Goal: Task Accomplishment & Management: Use online tool/utility

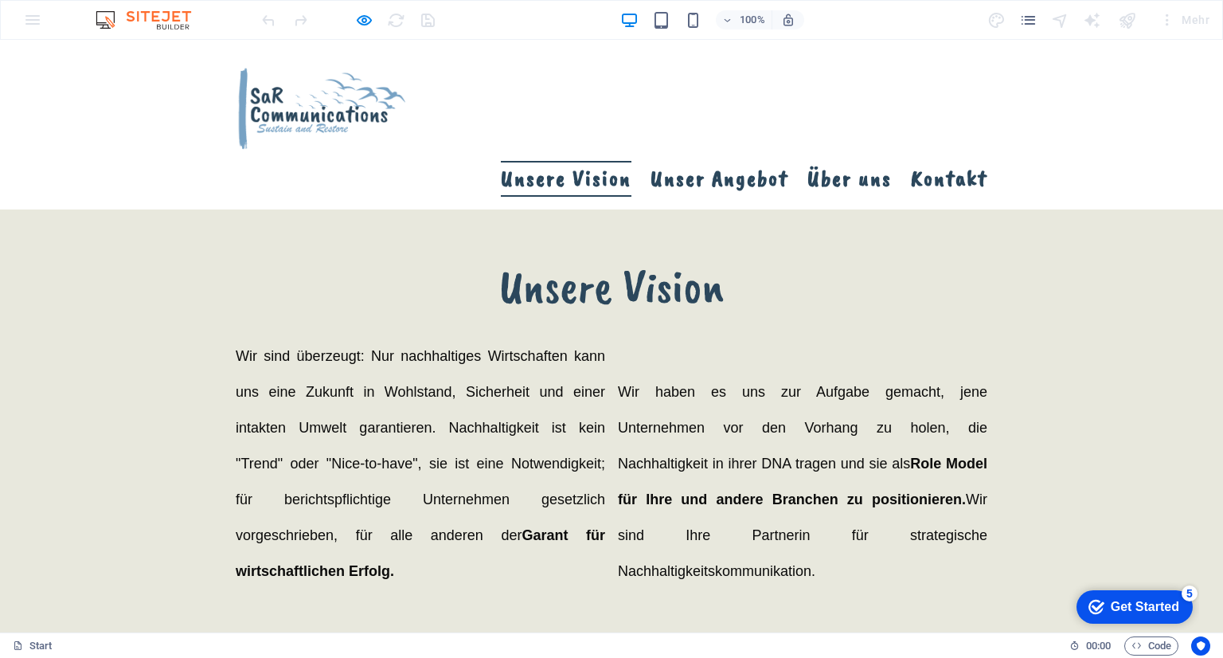
scroll to position [637, 0]
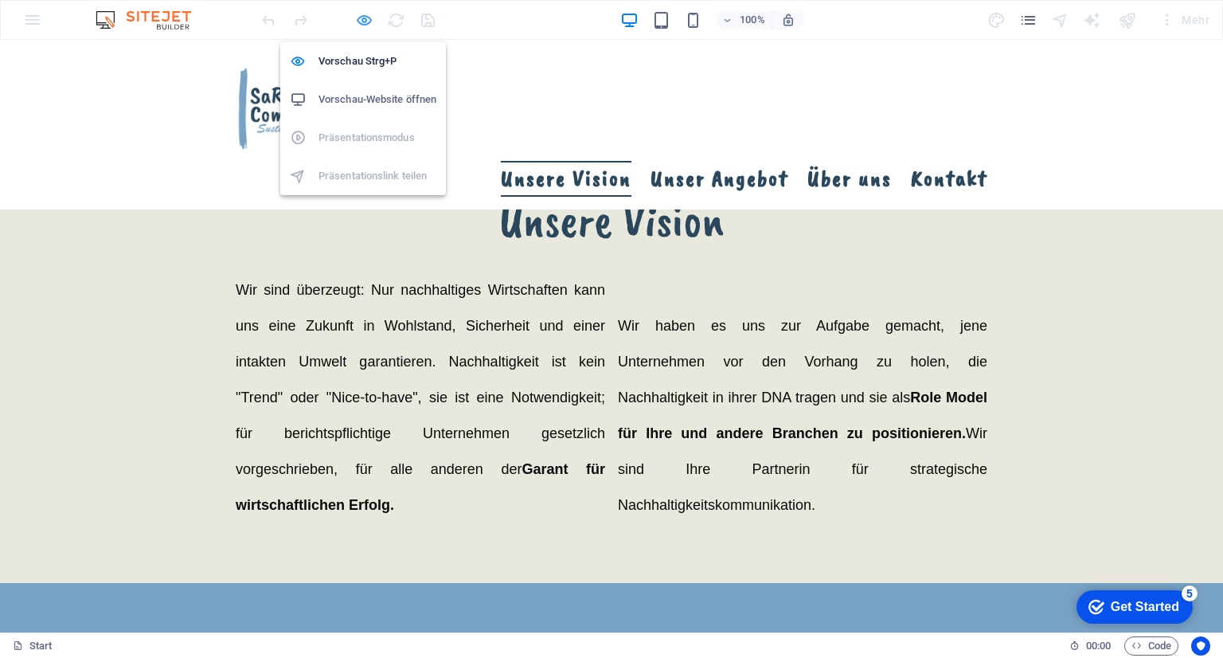
click at [358, 20] on icon "button" at bounding box center [364, 20] width 18 height 18
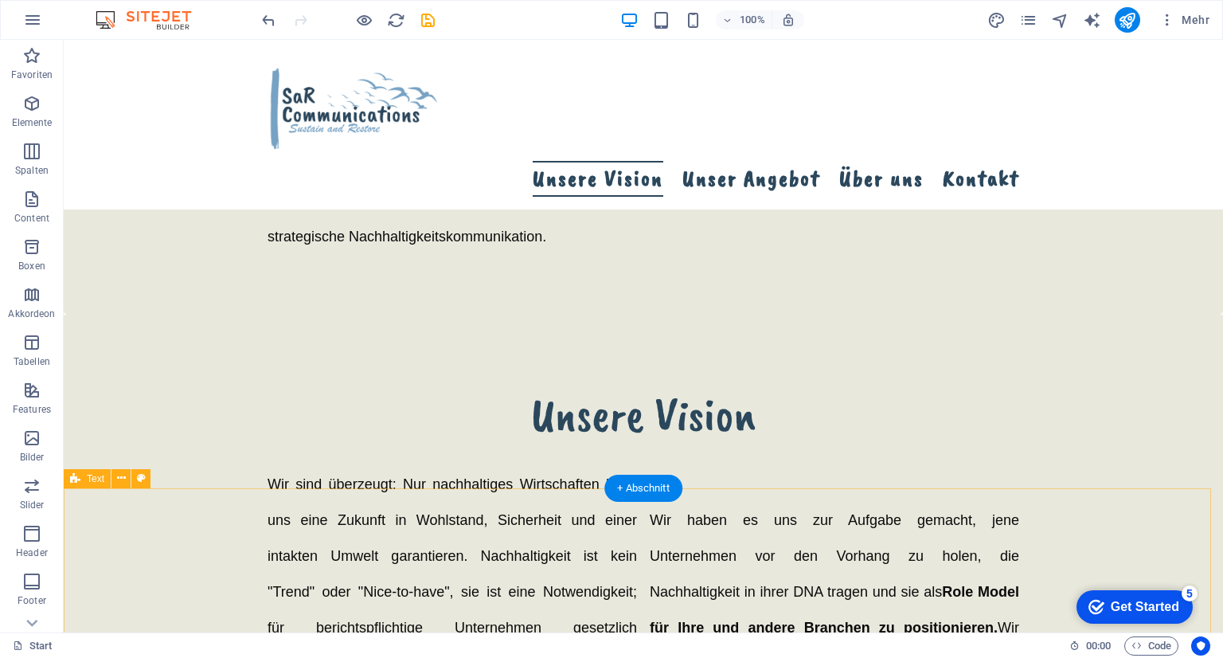
scroll to position [557, 0]
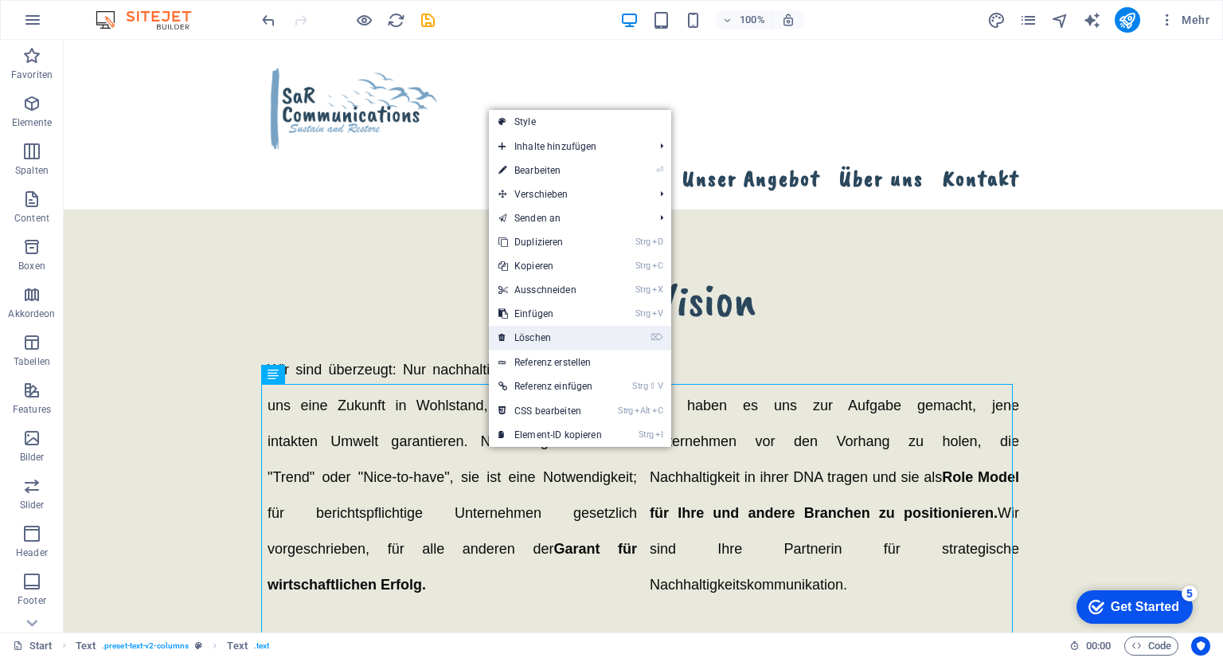
click at [541, 329] on link "⌦ Löschen" at bounding box center [550, 338] width 123 height 24
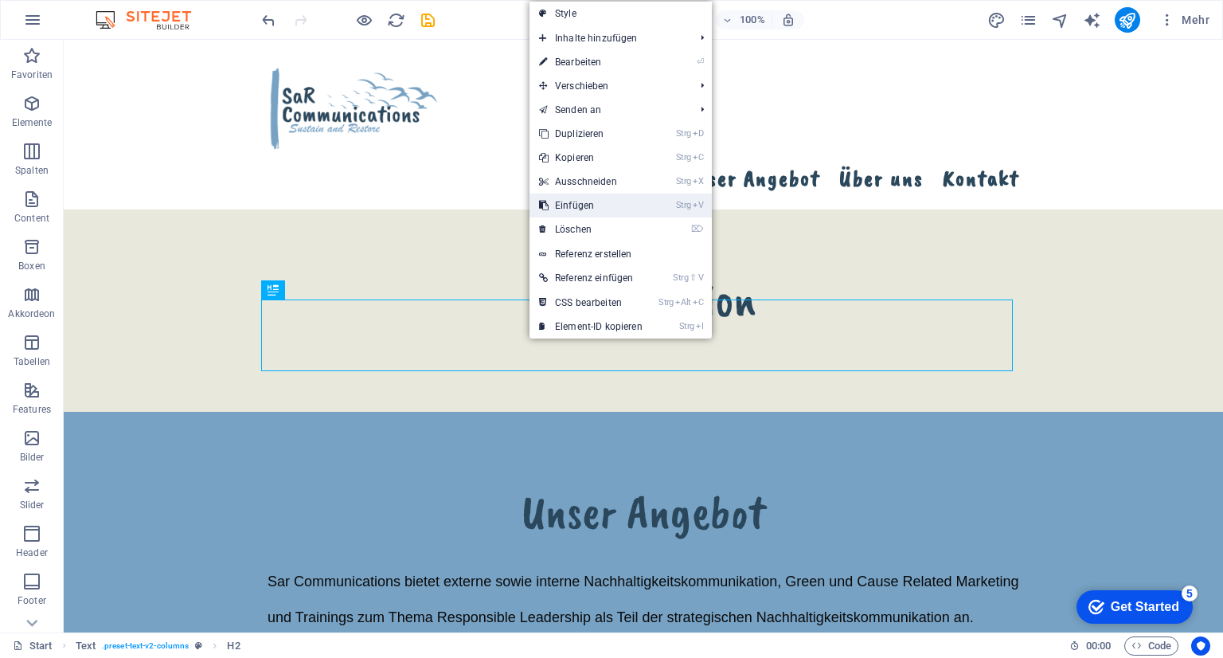
click at [597, 217] on link "Strg V Einfügen" at bounding box center [591, 206] width 123 height 24
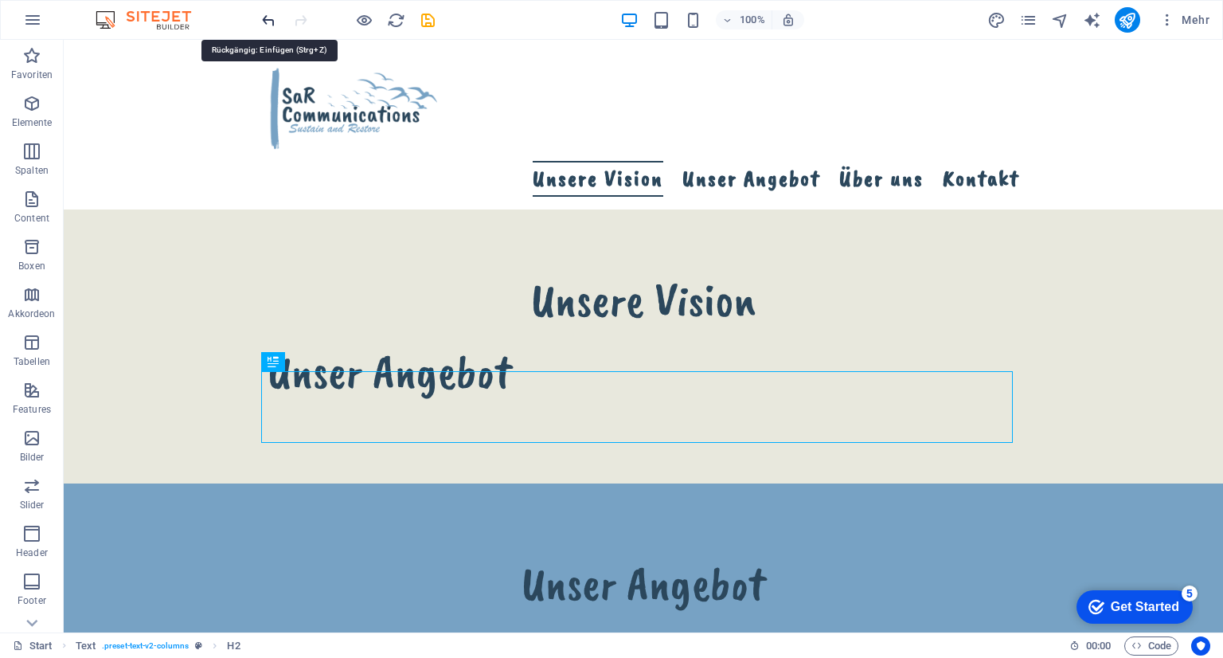
click at [274, 20] on icon "undo" at bounding box center [269, 20] width 18 height 18
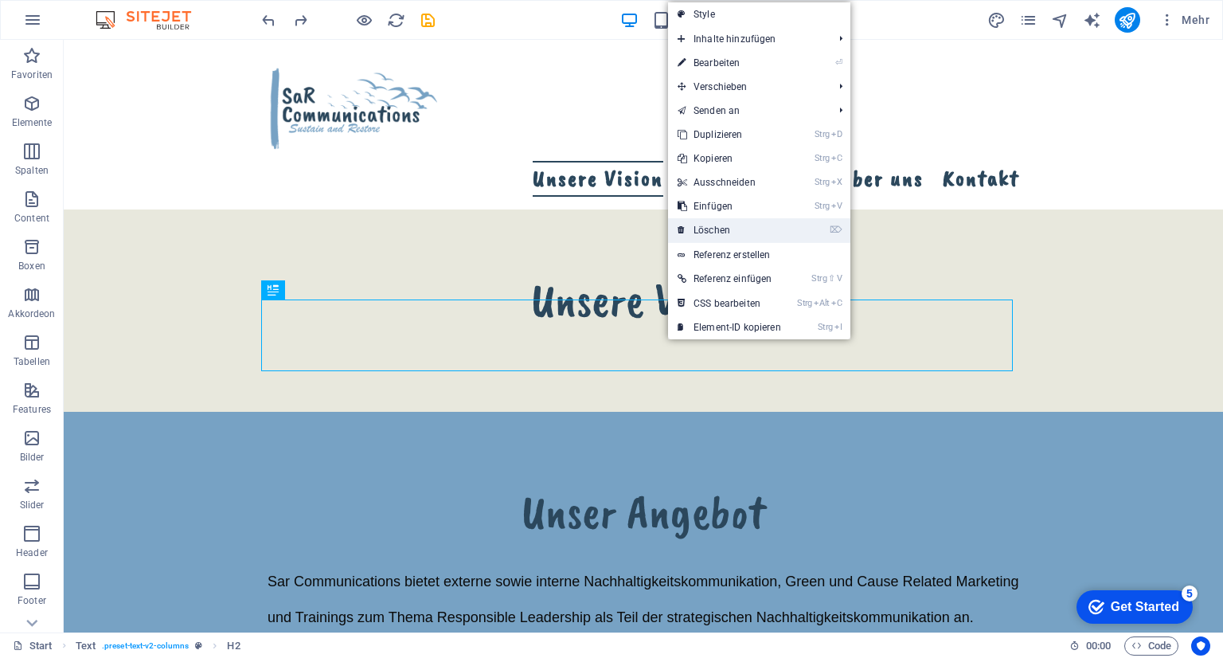
click at [724, 224] on link "⌦ Löschen" at bounding box center [729, 230] width 123 height 24
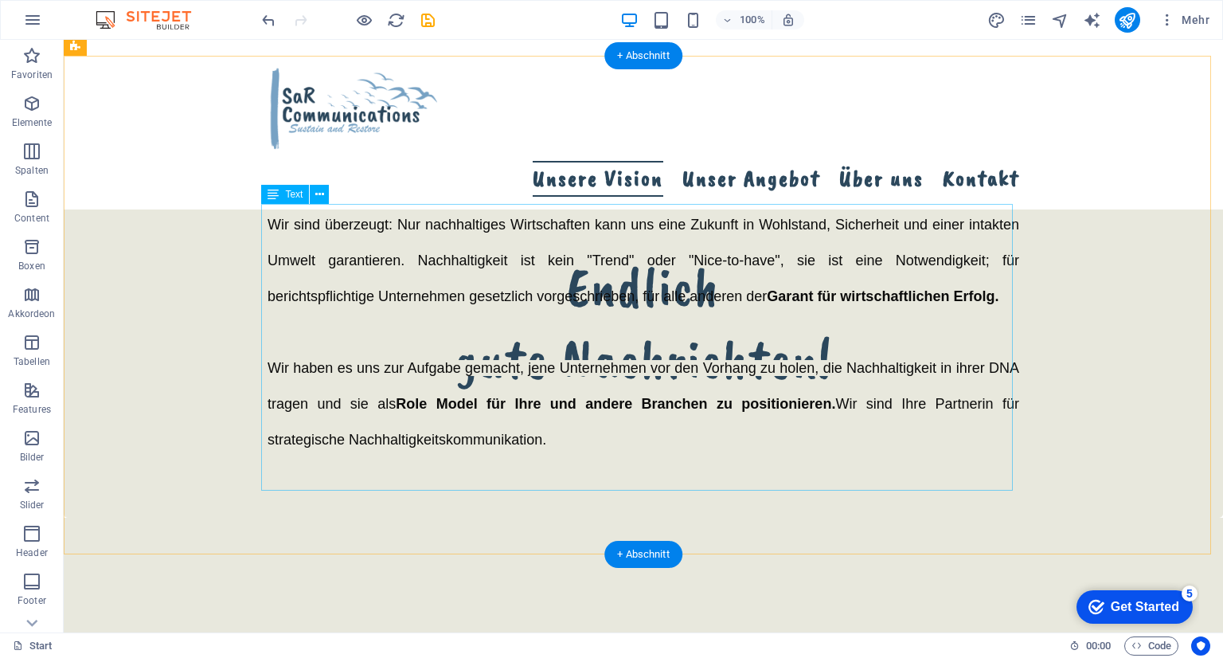
scroll to position [398, 0]
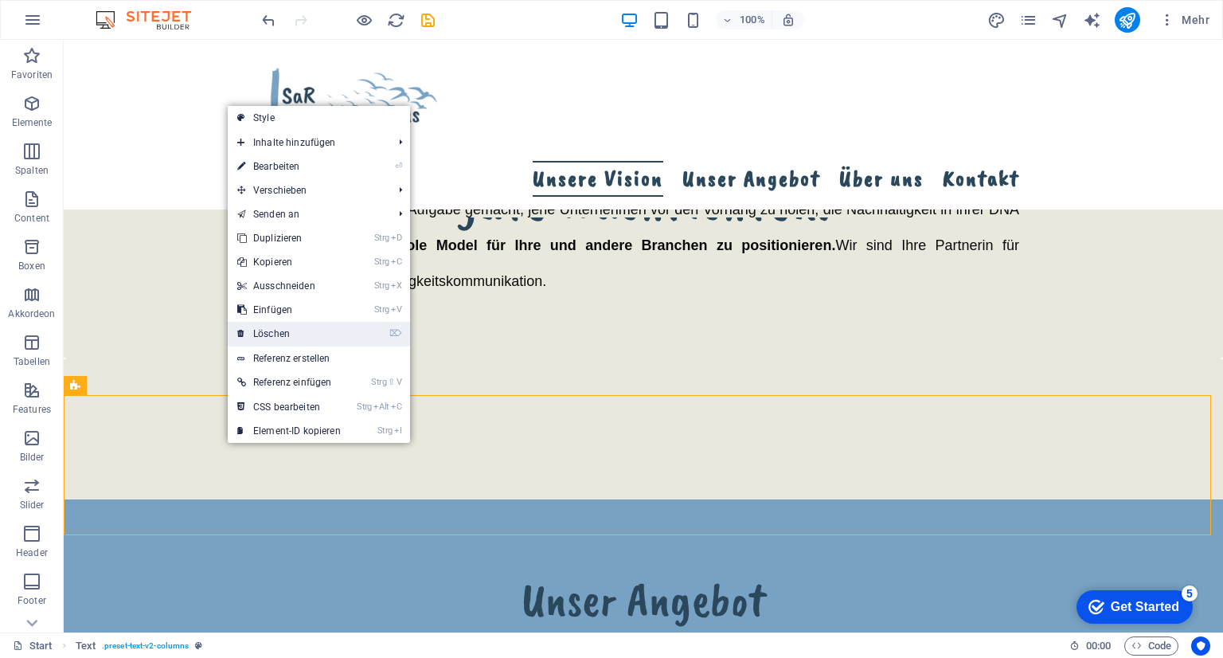
click at [279, 336] on link "⌦ Löschen" at bounding box center [289, 334] width 123 height 24
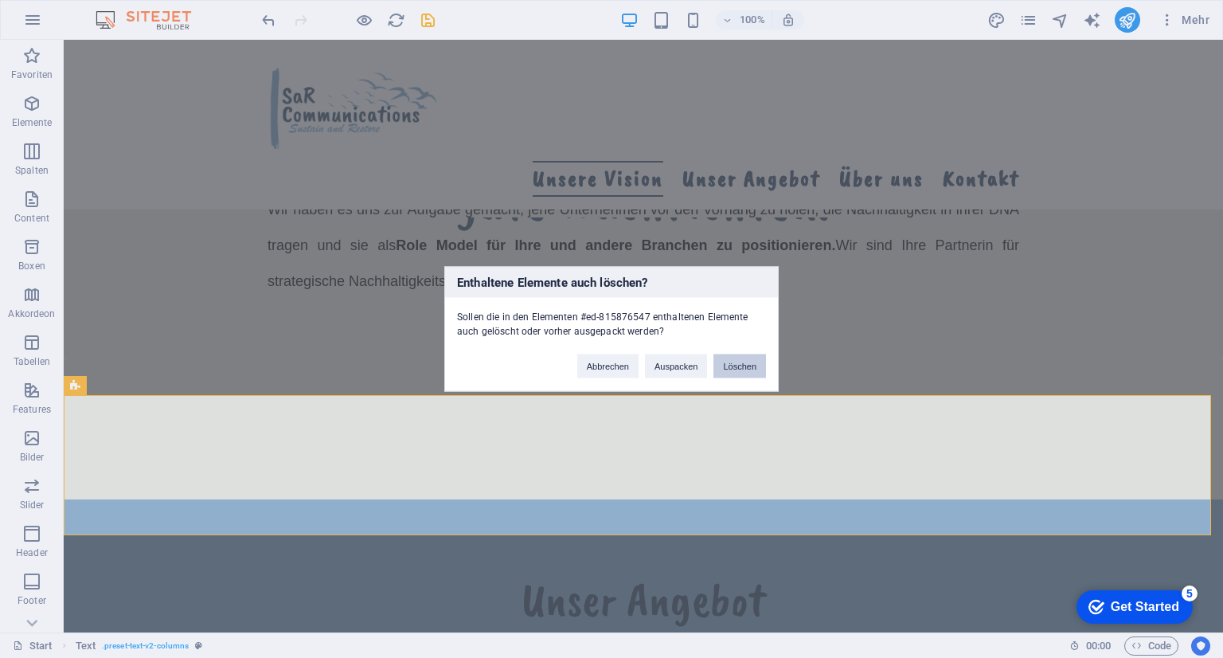
click at [743, 364] on button "Löschen" at bounding box center [739, 366] width 53 height 24
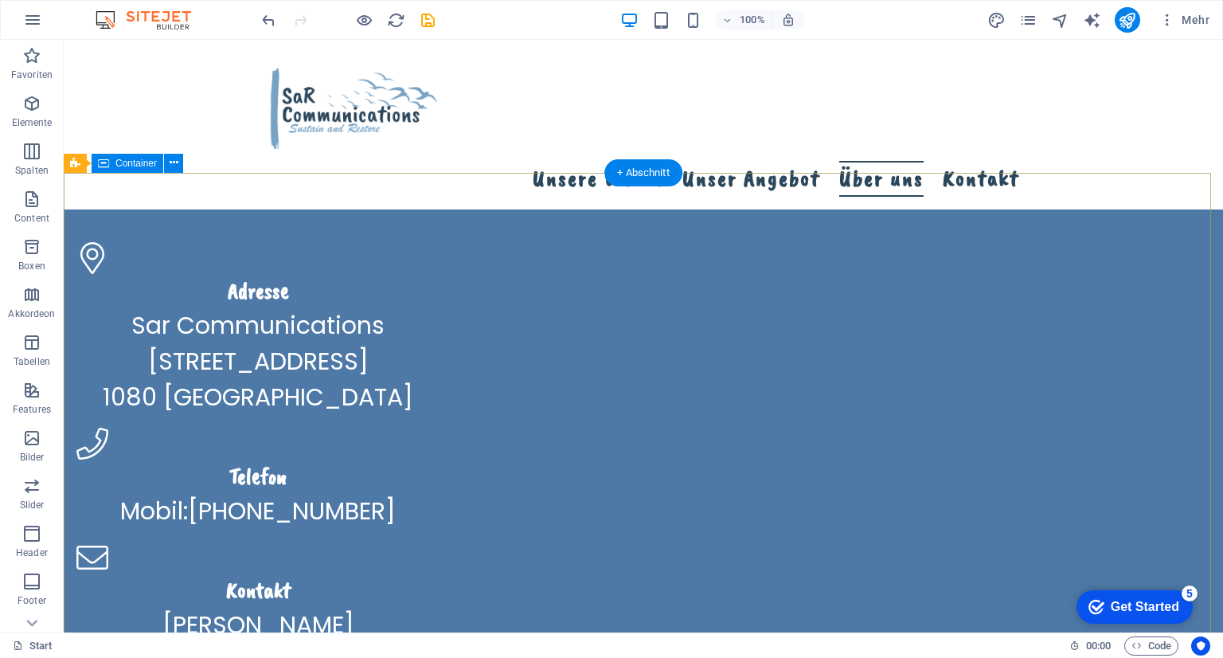
scroll to position [2679, 0]
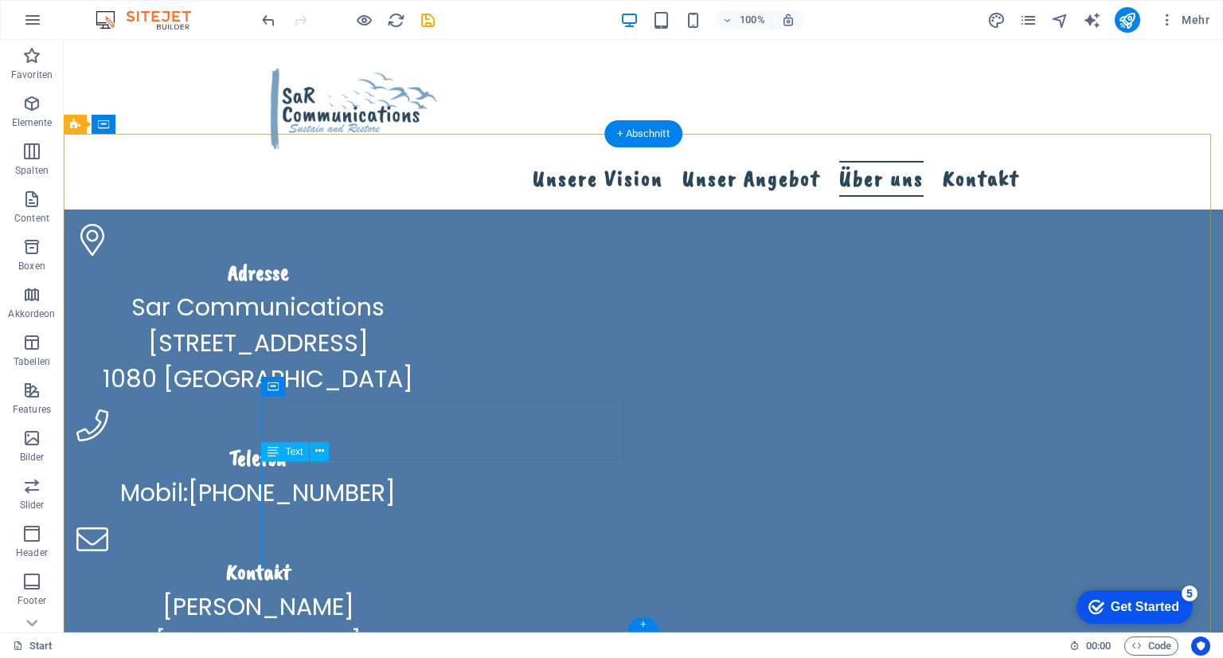
click at [341, 588] on div "[PERSON_NAME][EMAIL_ADDRESS][DOMAIN_NAME] Impressum | Datenschutz" at bounding box center [257, 659] width 363 height 143
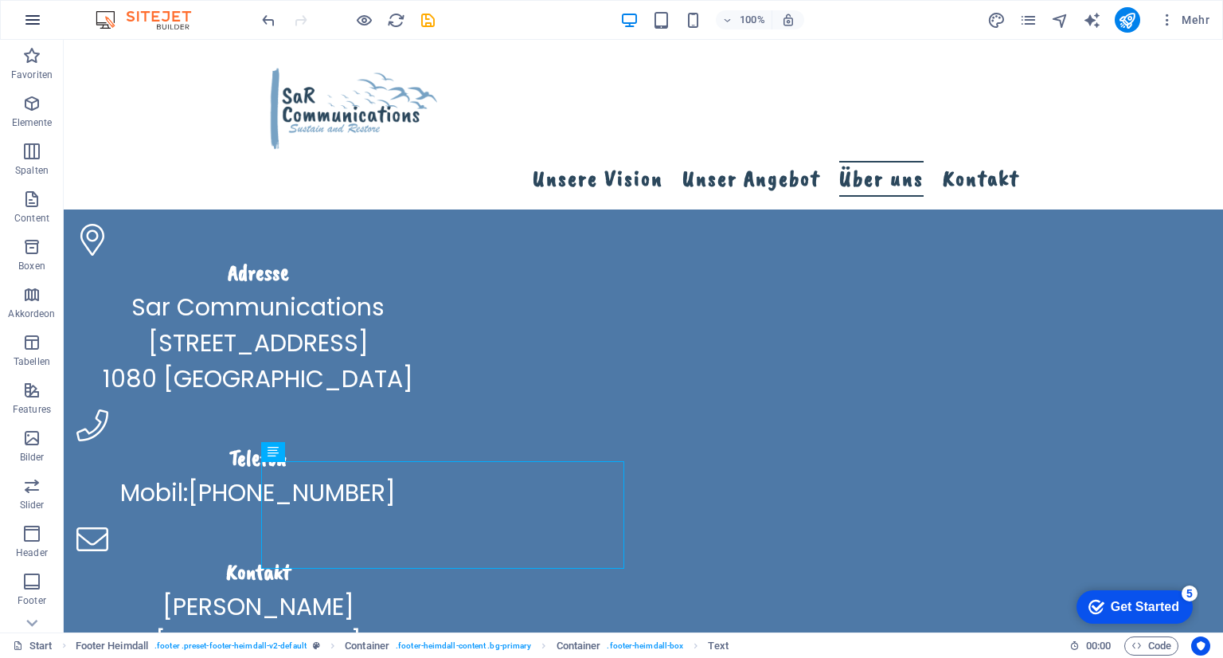
click at [25, 20] on icon "button" at bounding box center [32, 19] width 19 height 19
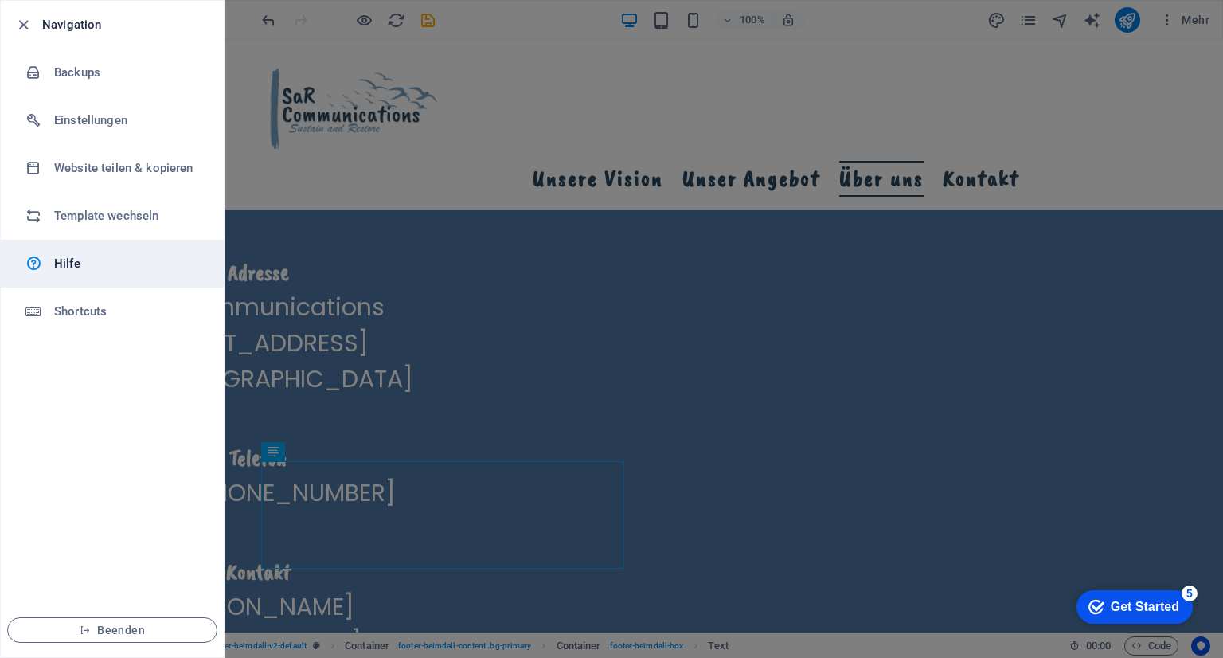
click at [62, 267] on h6 "Hilfe" at bounding box center [127, 263] width 147 height 19
click at [704, 389] on div at bounding box center [611, 329] width 1223 height 658
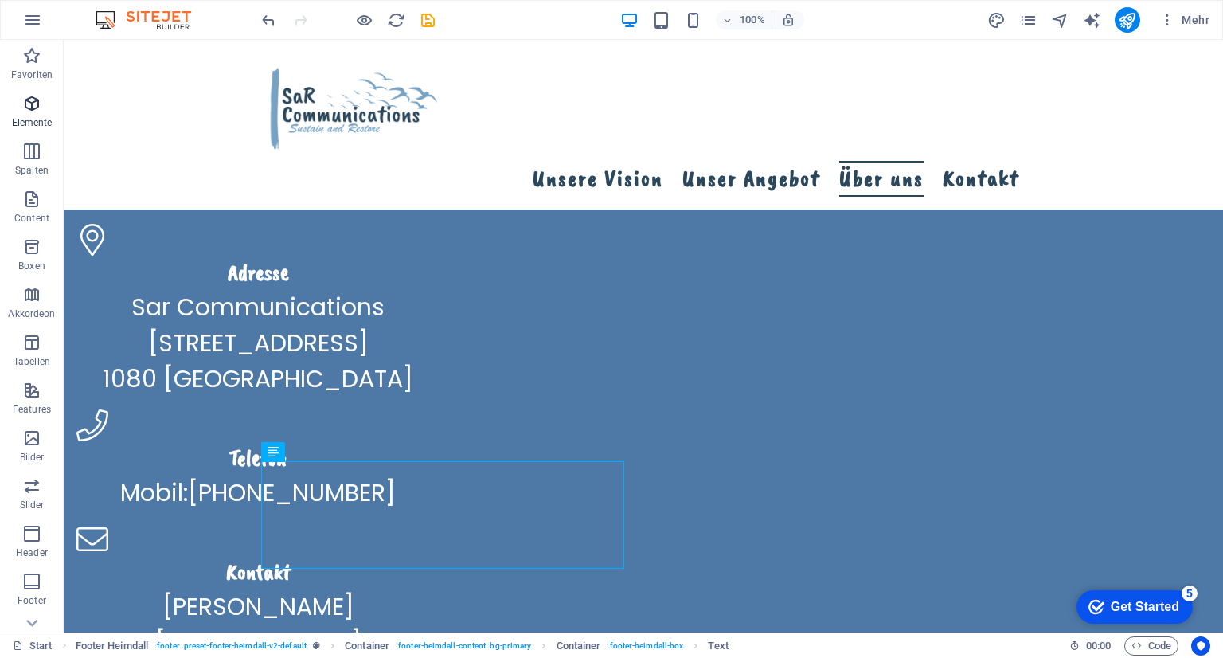
click at [30, 115] on span "Elemente" at bounding box center [32, 113] width 64 height 38
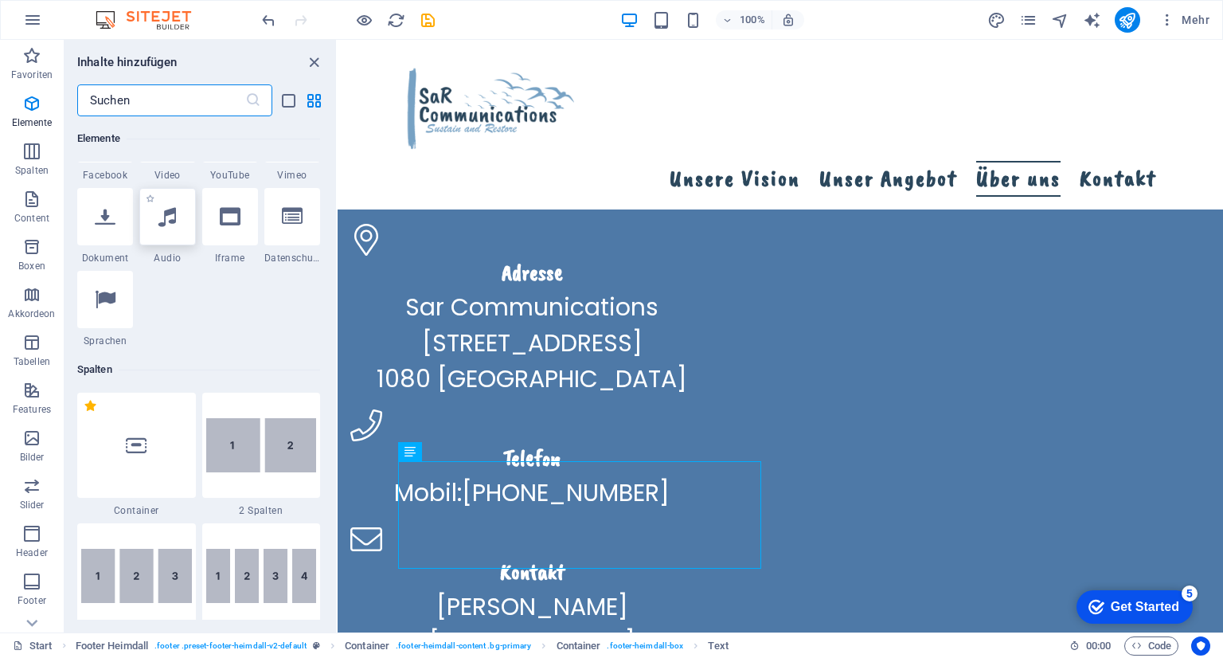
scroll to position [796, 0]
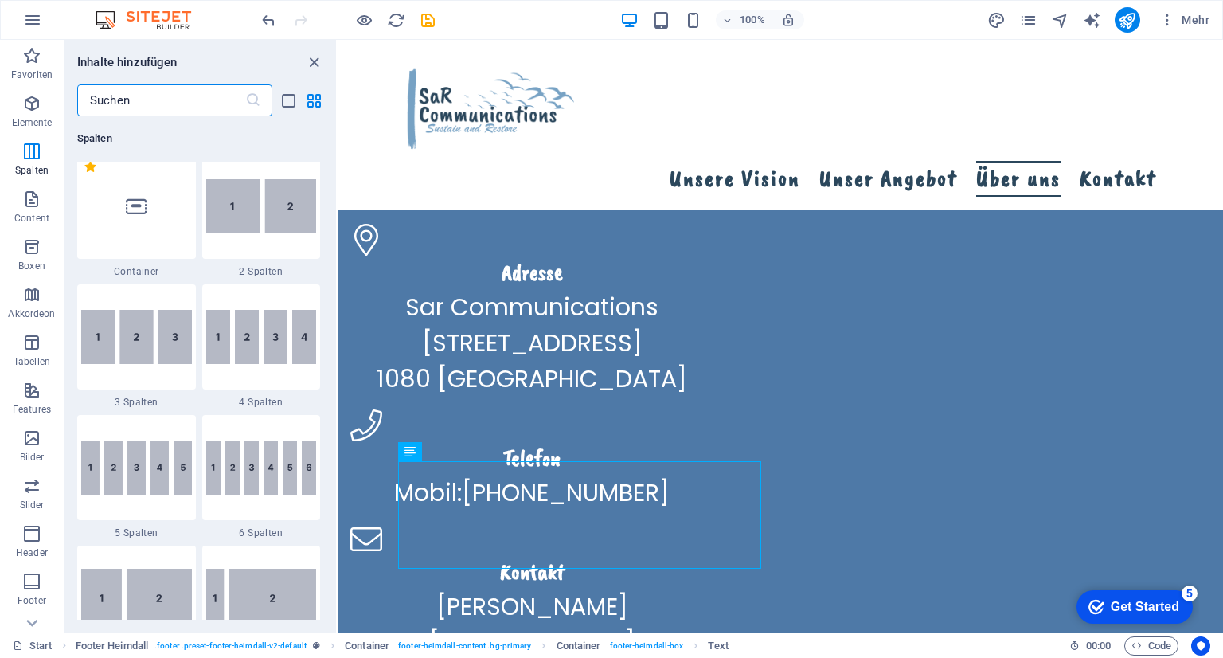
click at [166, 96] on input "text" at bounding box center [161, 100] width 168 height 32
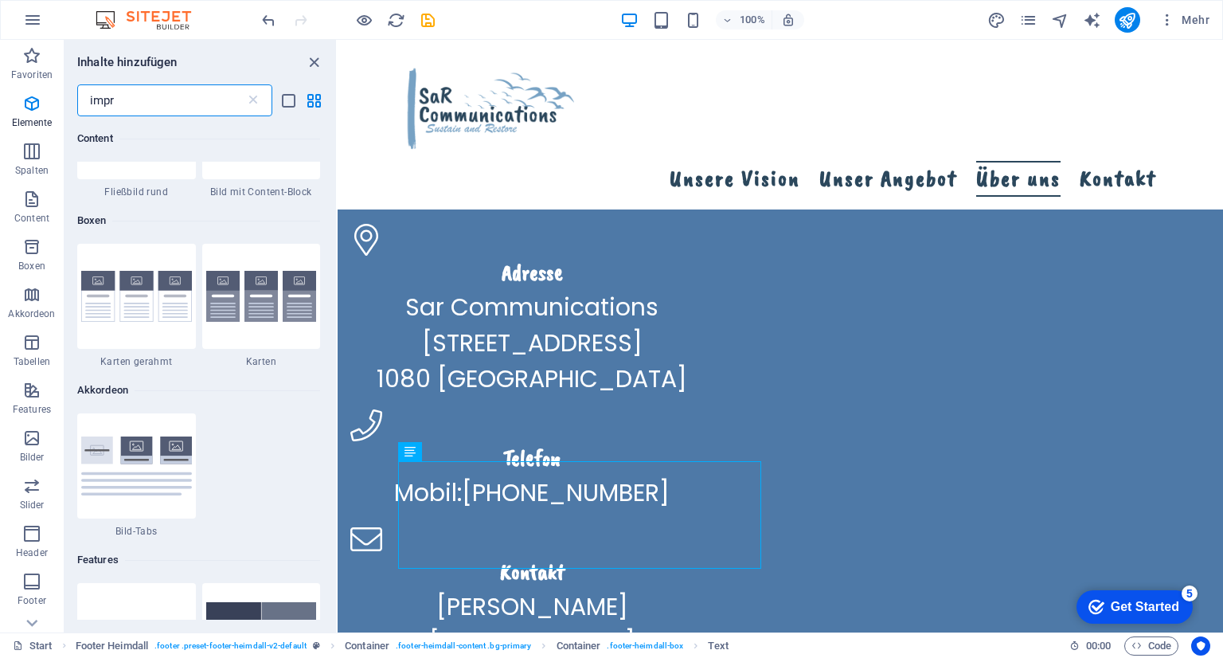
scroll to position [0, 0]
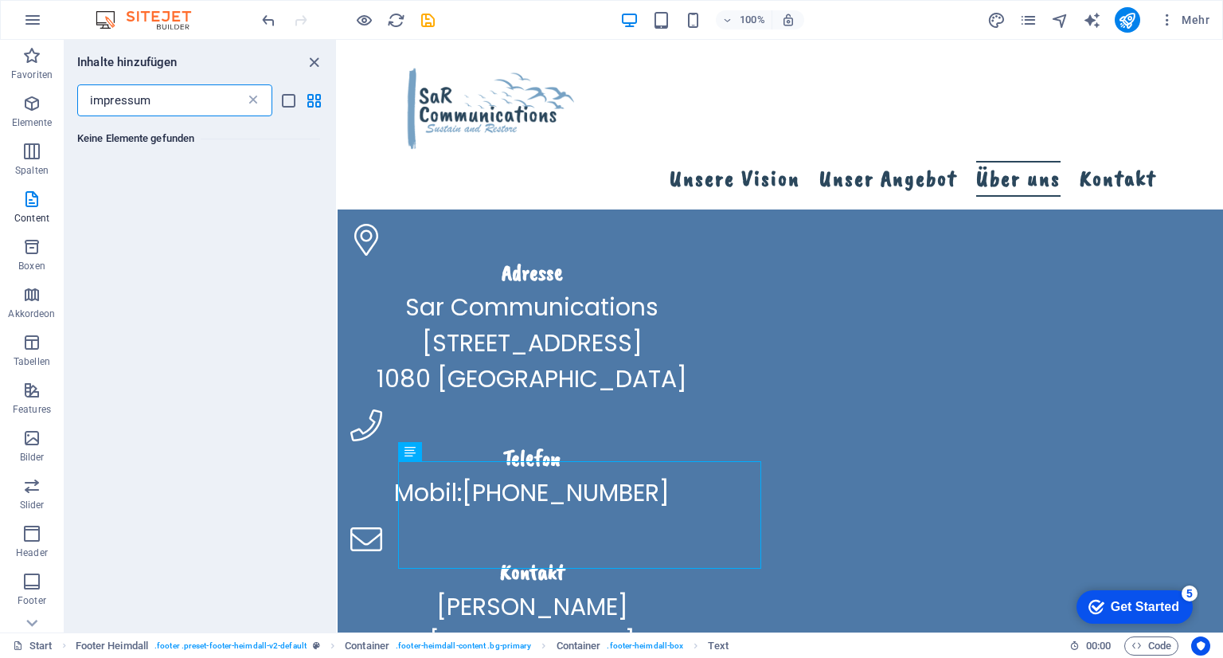
type input "impressum"
click at [254, 93] on icon at bounding box center [253, 100] width 16 height 16
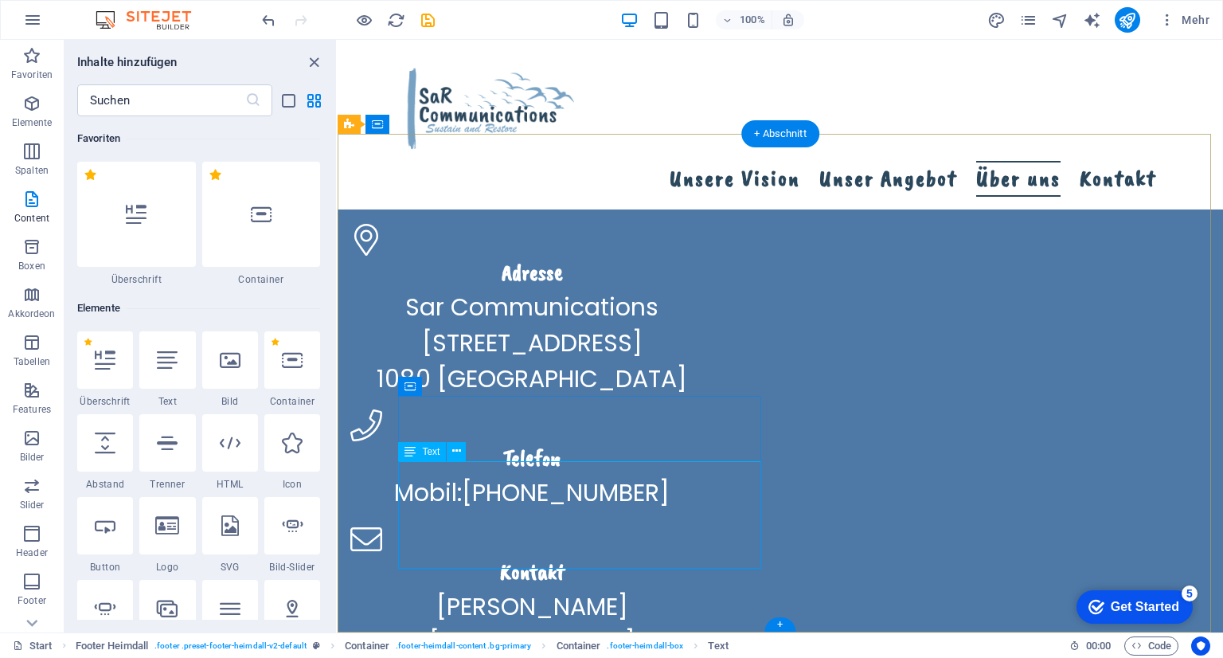
click at [480, 588] on div "[PERSON_NAME][EMAIL_ADDRESS][DOMAIN_NAME] Impressum | Datenschutz" at bounding box center [531, 659] width 363 height 143
click at [459, 443] on icon at bounding box center [456, 451] width 9 height 17
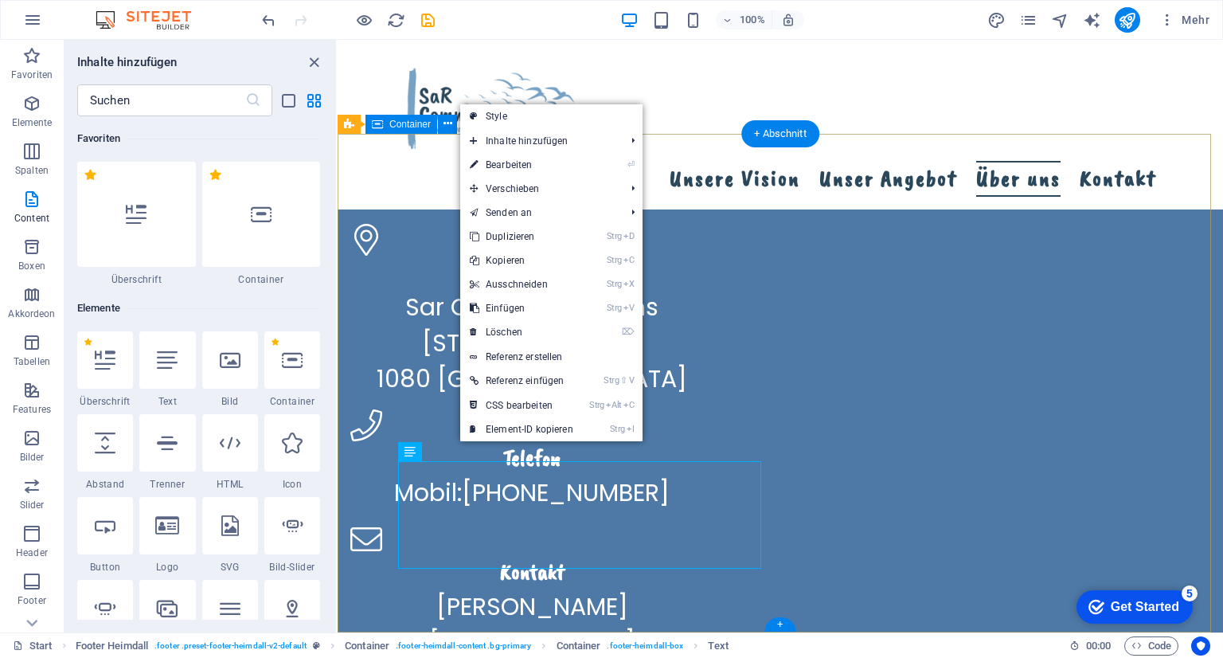
click at [1008, 447] on div "Adresse Sar Communications [STREET_ADDRESS] Telefon Mobil: [PHONE_NUMBER] Konta…" at bounding box center [780, 477] width 885 height 635
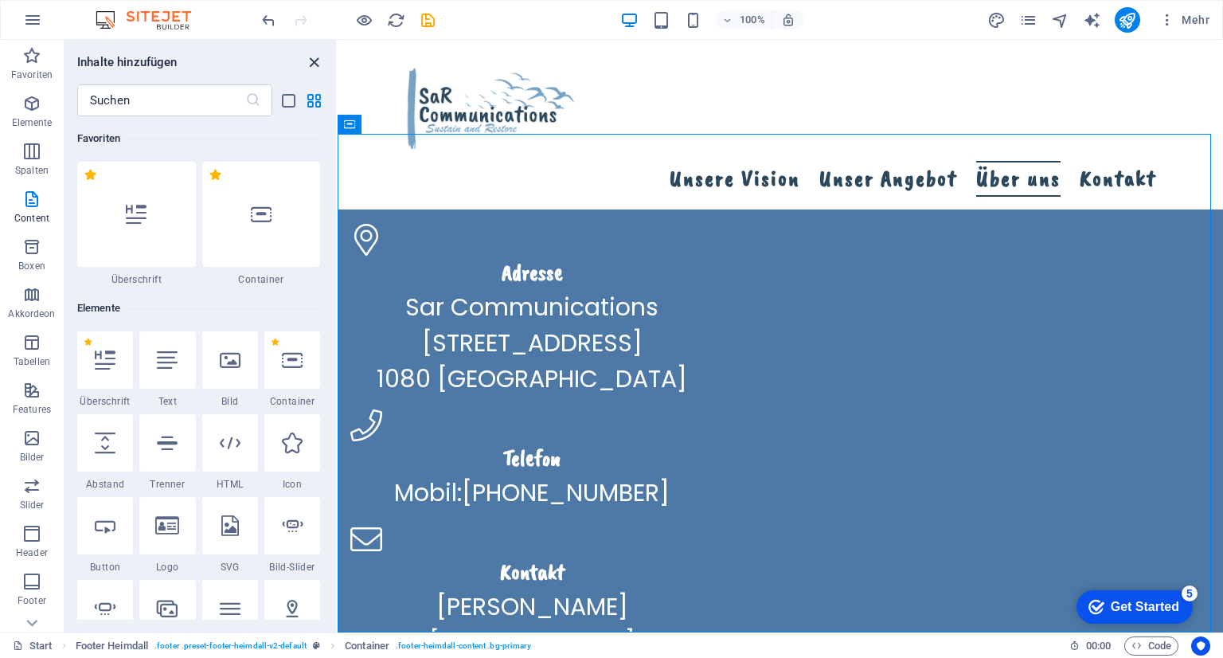
click at [312, 61] on icon "close panel" at bounding box center [314, 62] width 18 height 18
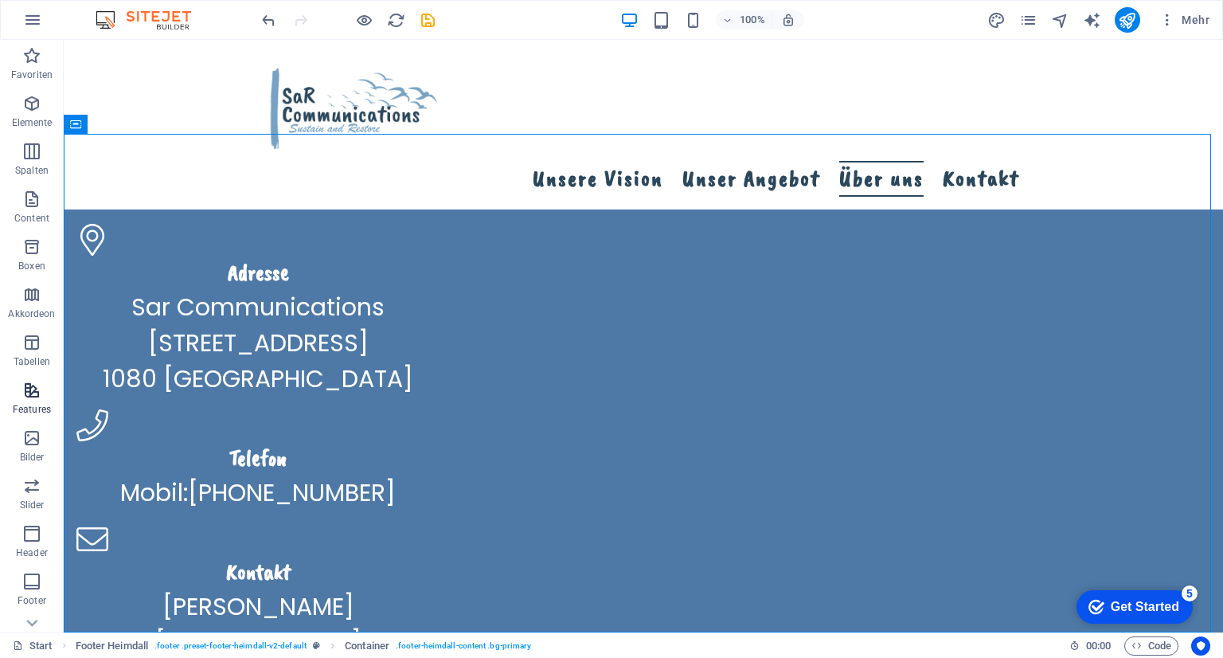
click at [33, 394] on icon "button" at bounding box center [31, 390] width 19 height 19
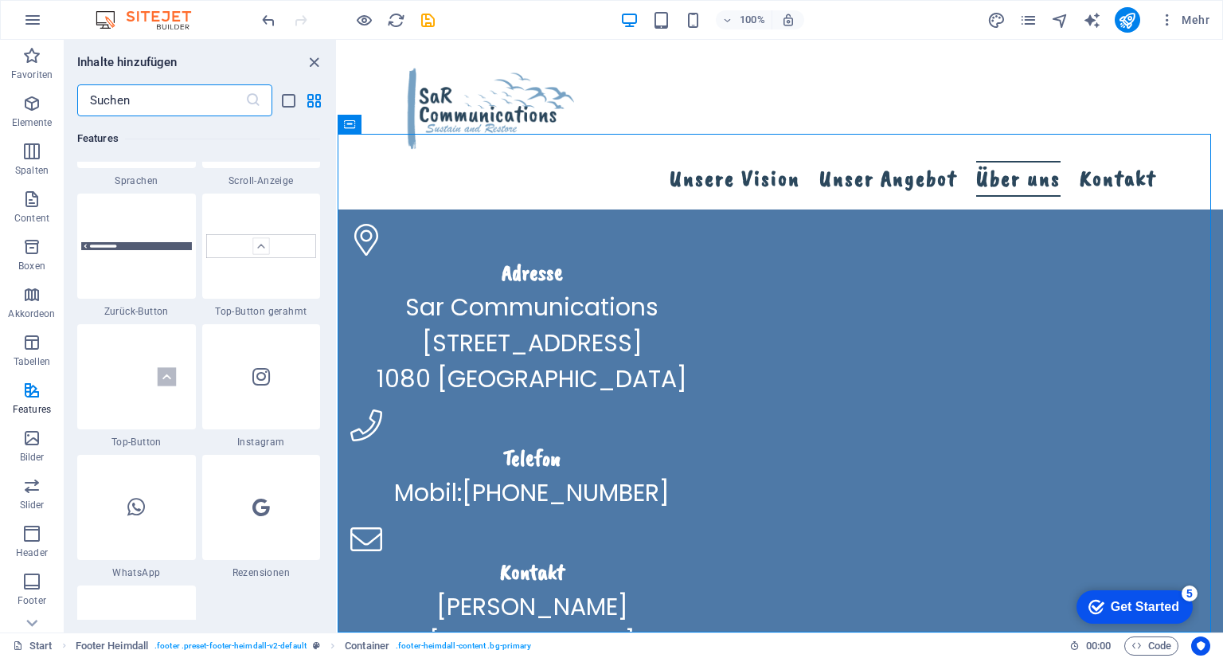
scroll to position [7720, 0]
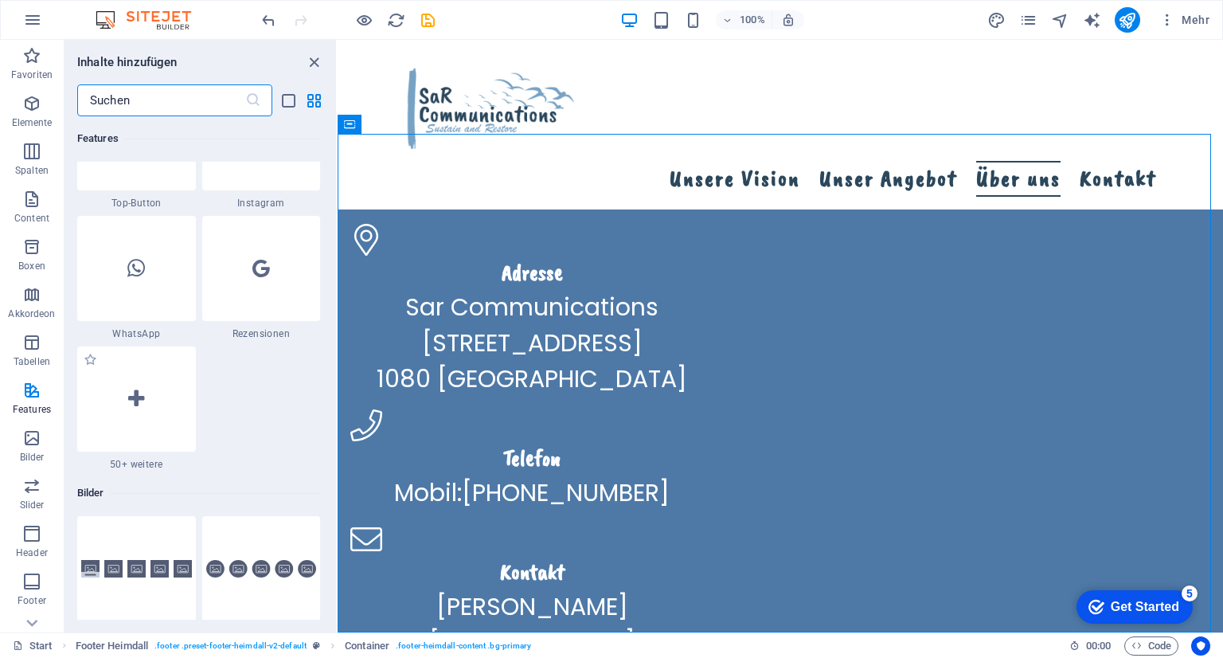
click at [137, 469] on span "50+ weitere" at bounding box center [136, 464] width 119 height 13
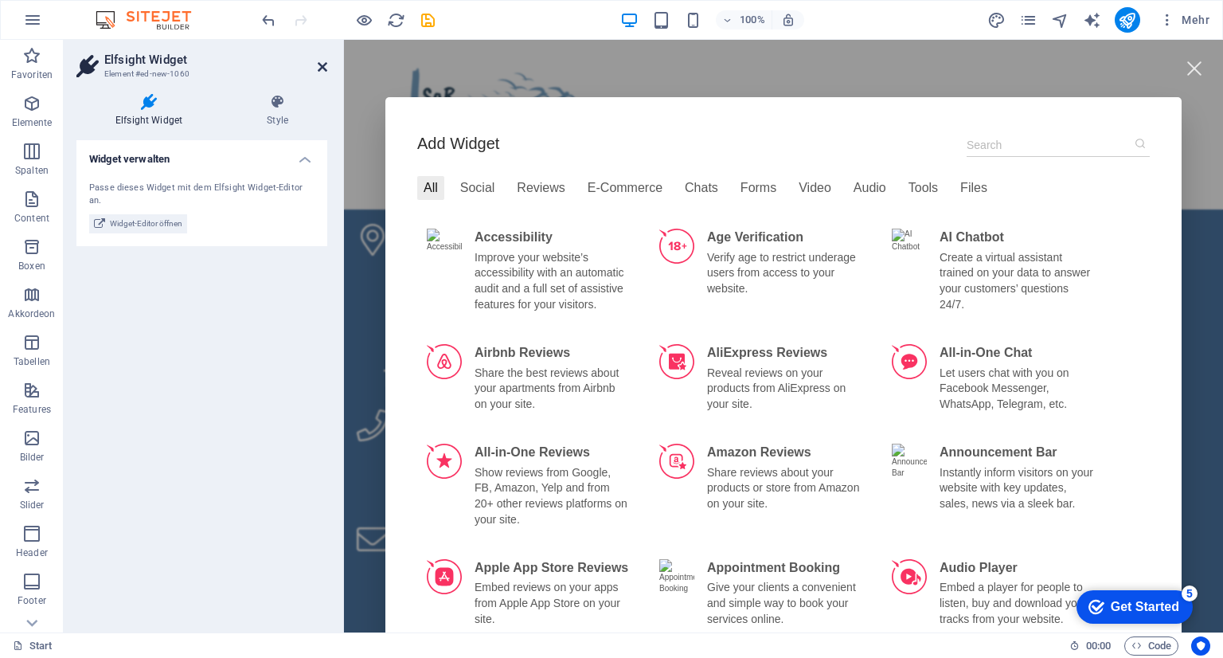
click at [320, 65] on icon at bounding box center [323, 67] width 10 height 13
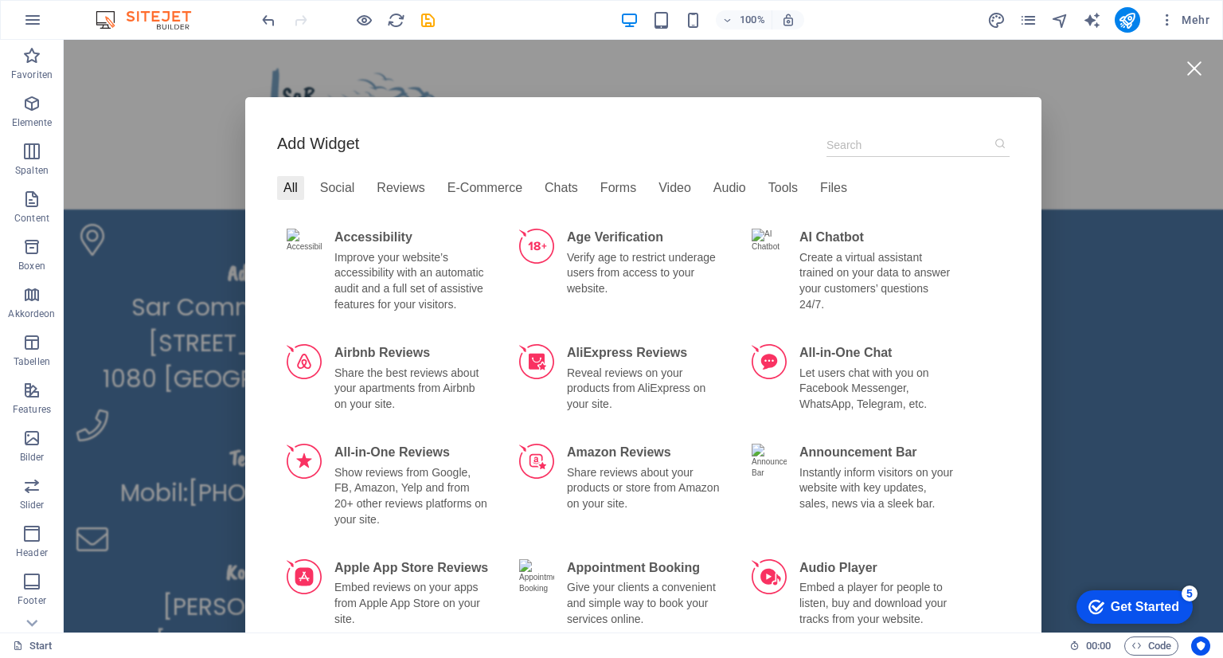
click at [1182, 71] on div at bounding box center [1194, 68] width 36 height 36
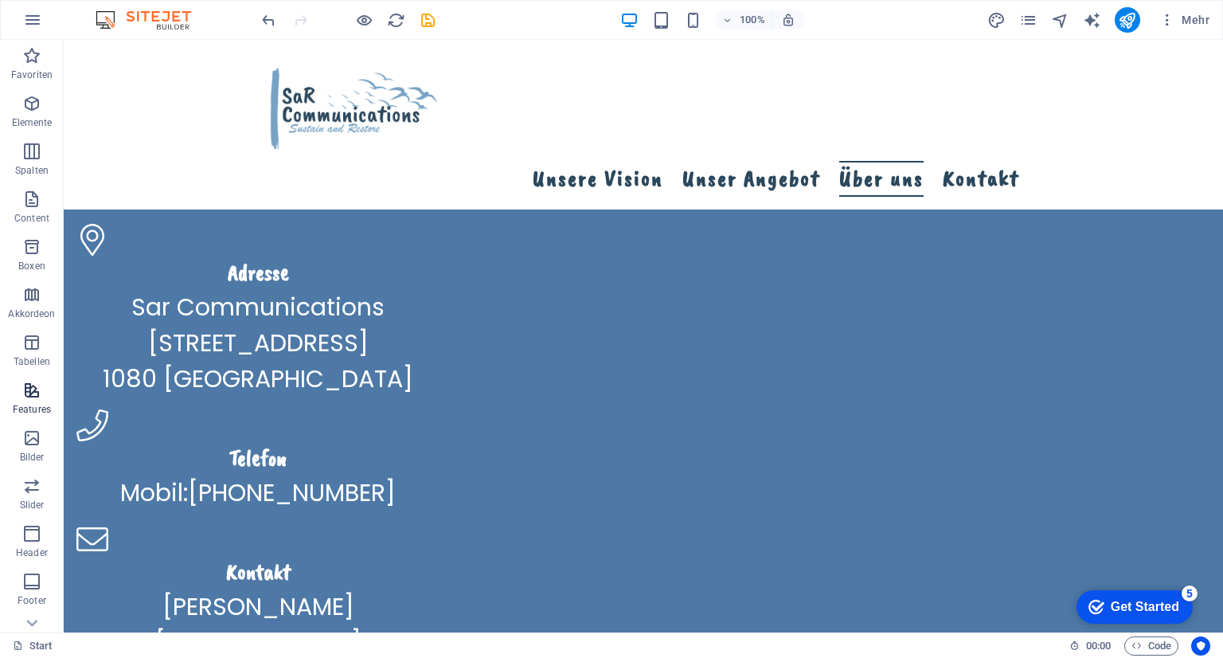
click at [25, 401] on span "Features" at bounding box center [32, 400] width 64 height 38
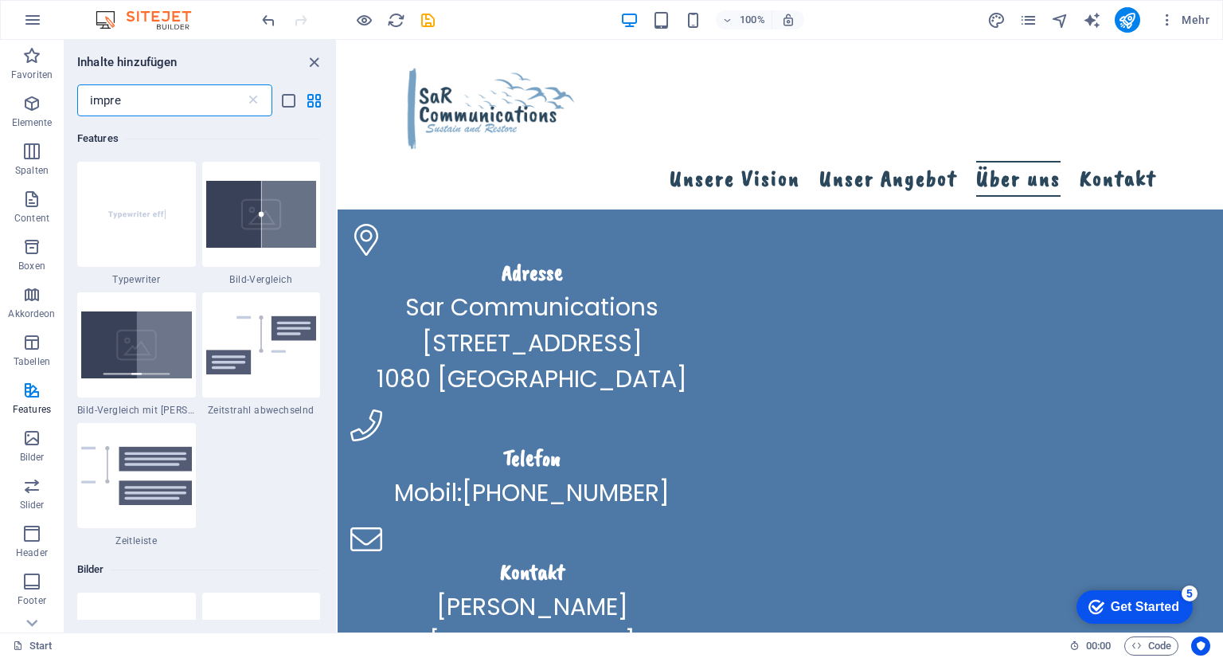
scroll to position [0, 0]
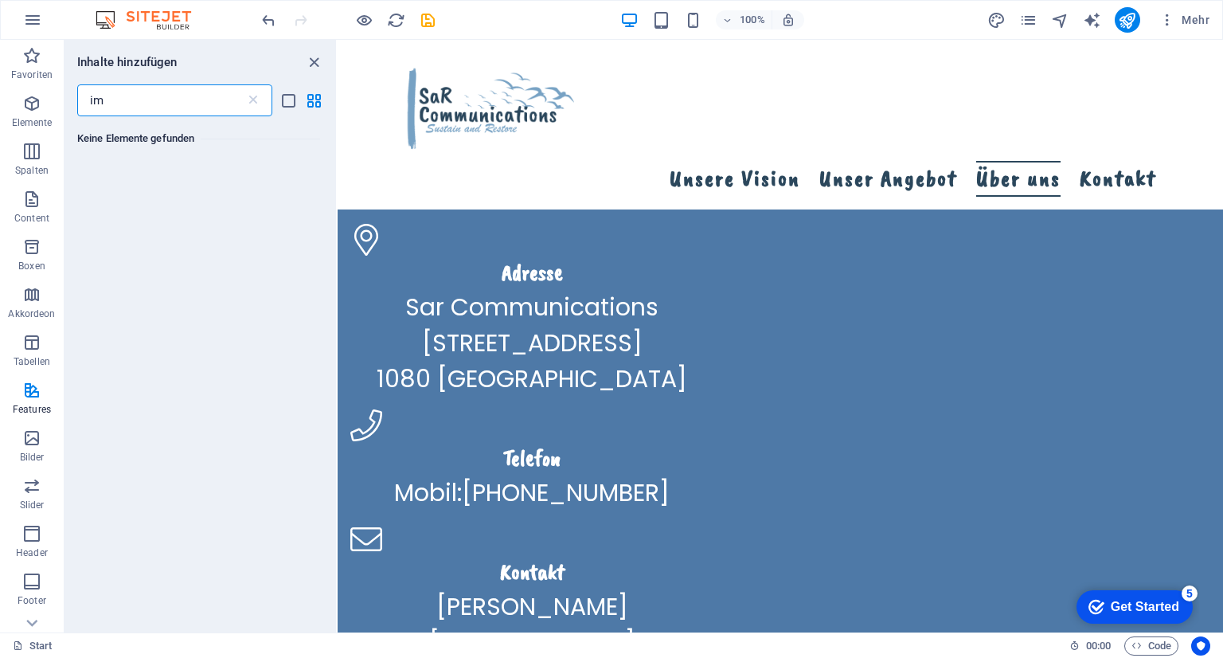
type input "i"
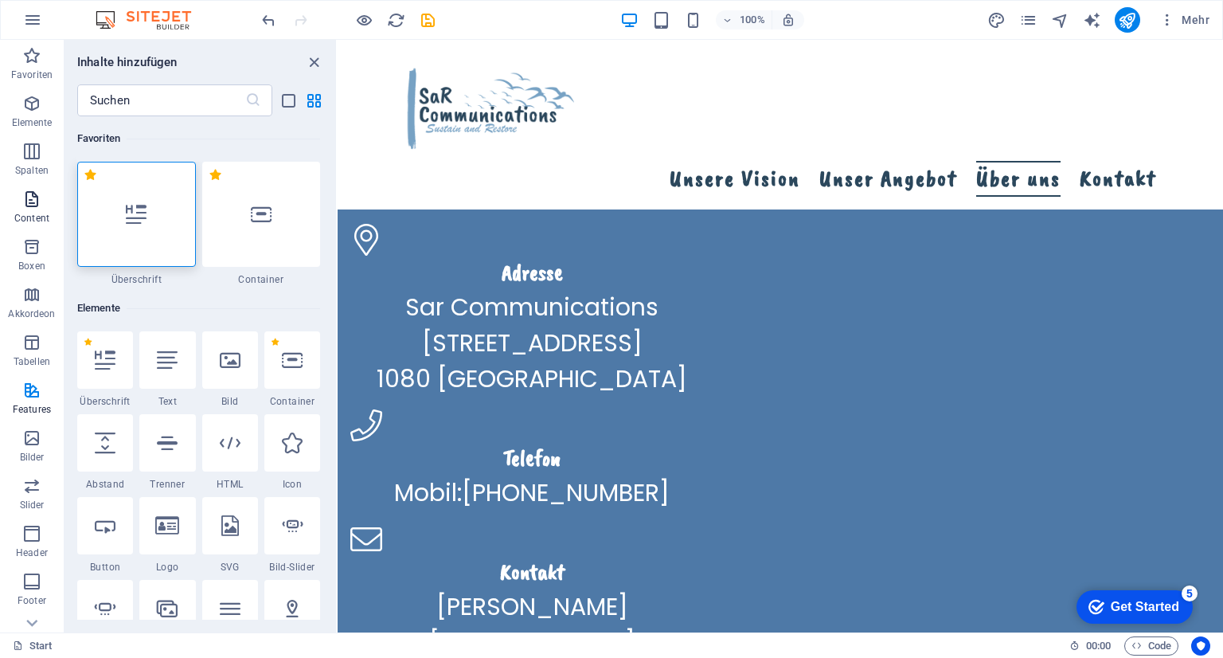
click at [25, 212] on p "Content" at bounding box center [31, 218] width 35 height 13
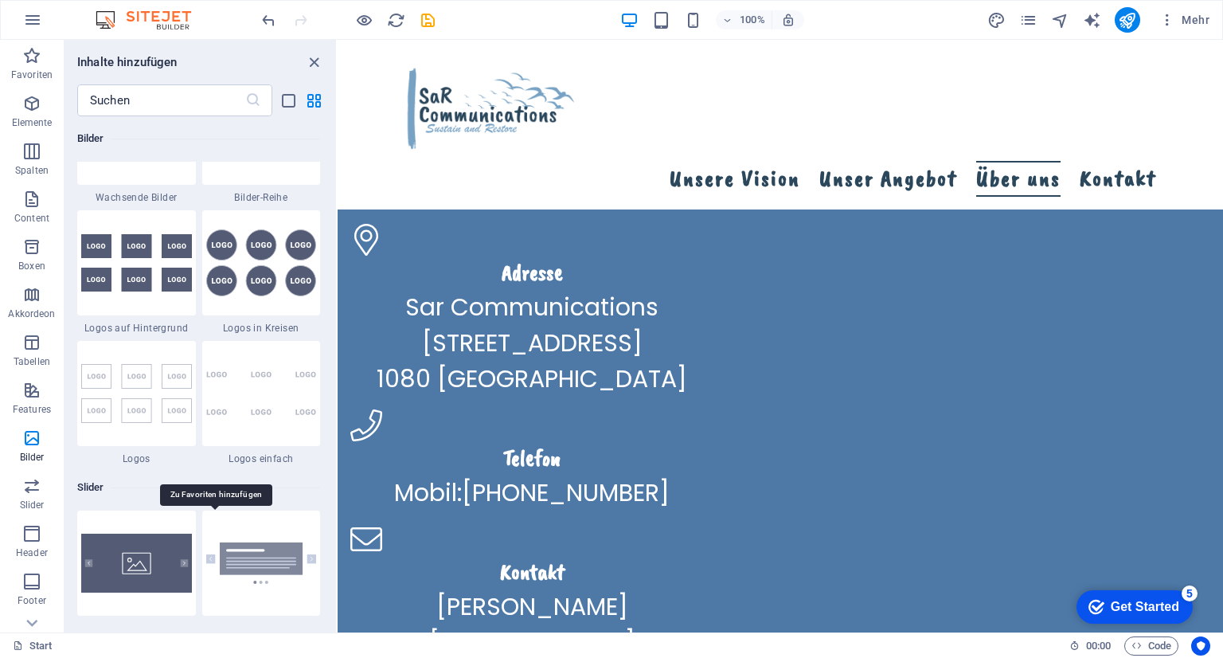
scroll to position [9077, 0]
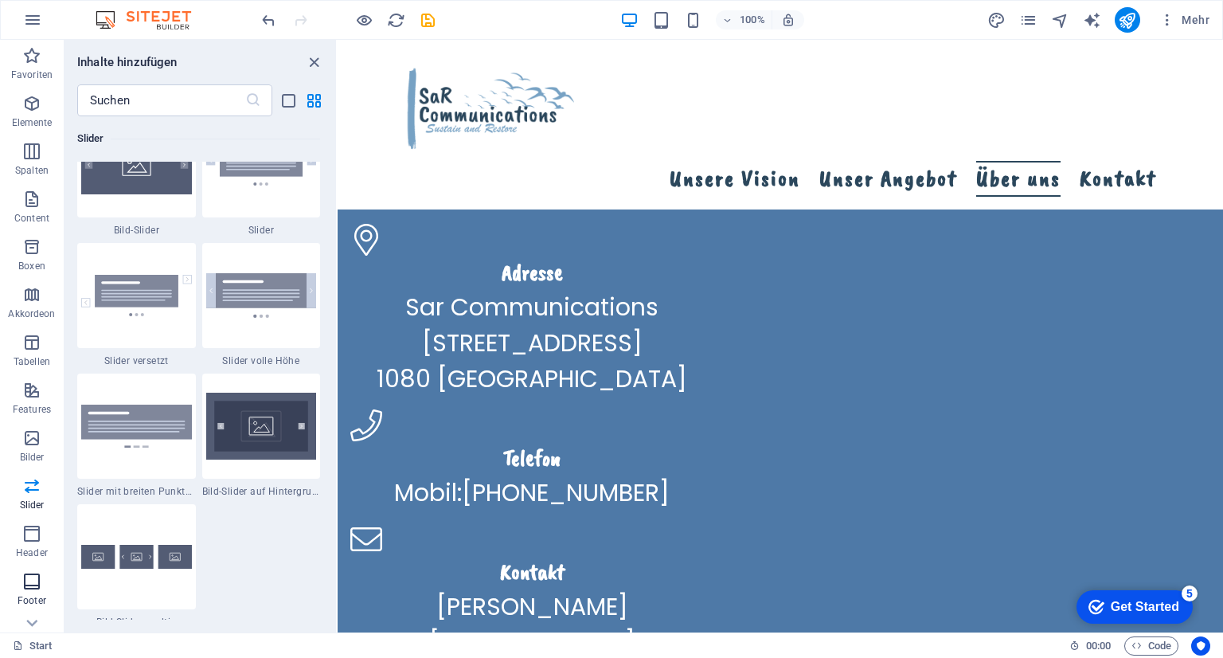
click at [24, 576] on icon "button" at bounding box center [31, 581] width 19 height 19
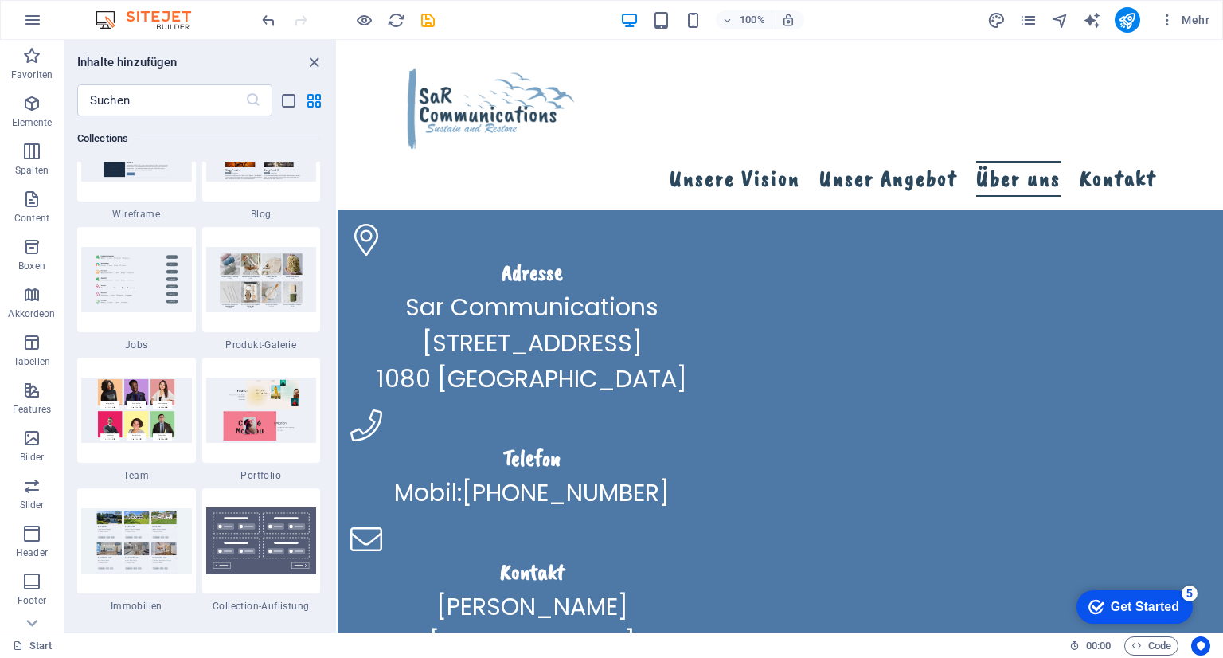
scroll to position [14683, 0]
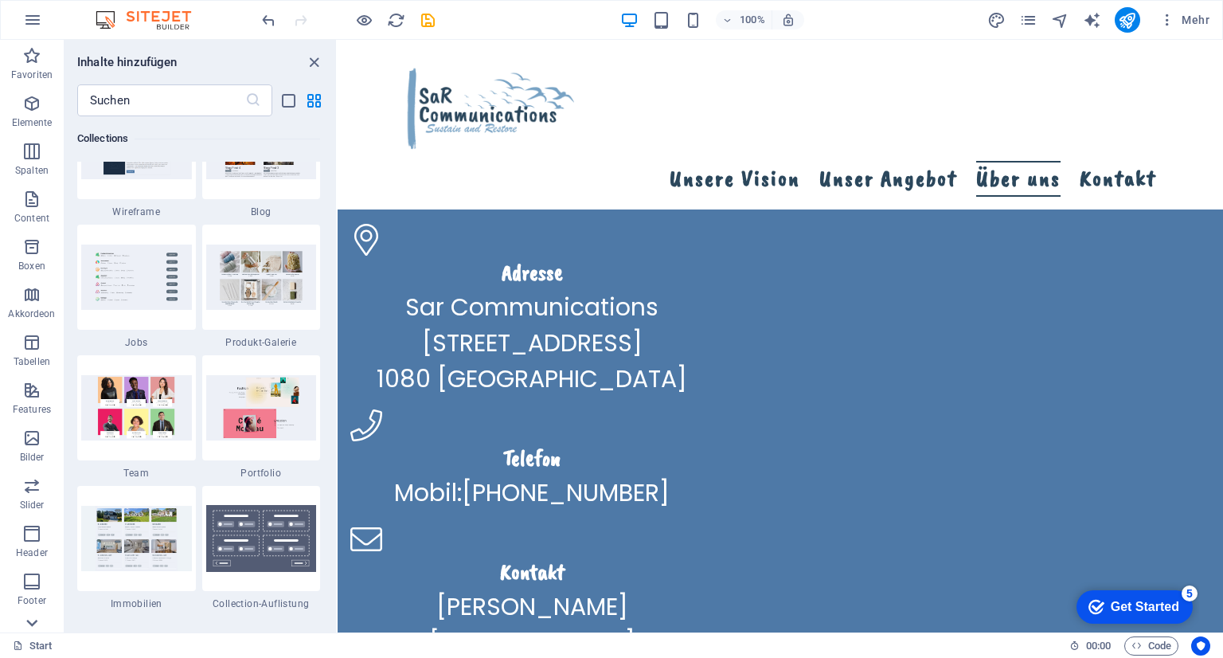
click at [30, 53] on icon at bounding box center [32, 48] width 11 height 7
click at [309, 63] on icon "close panel" at bounding box center [314, 62] width 18 height 18
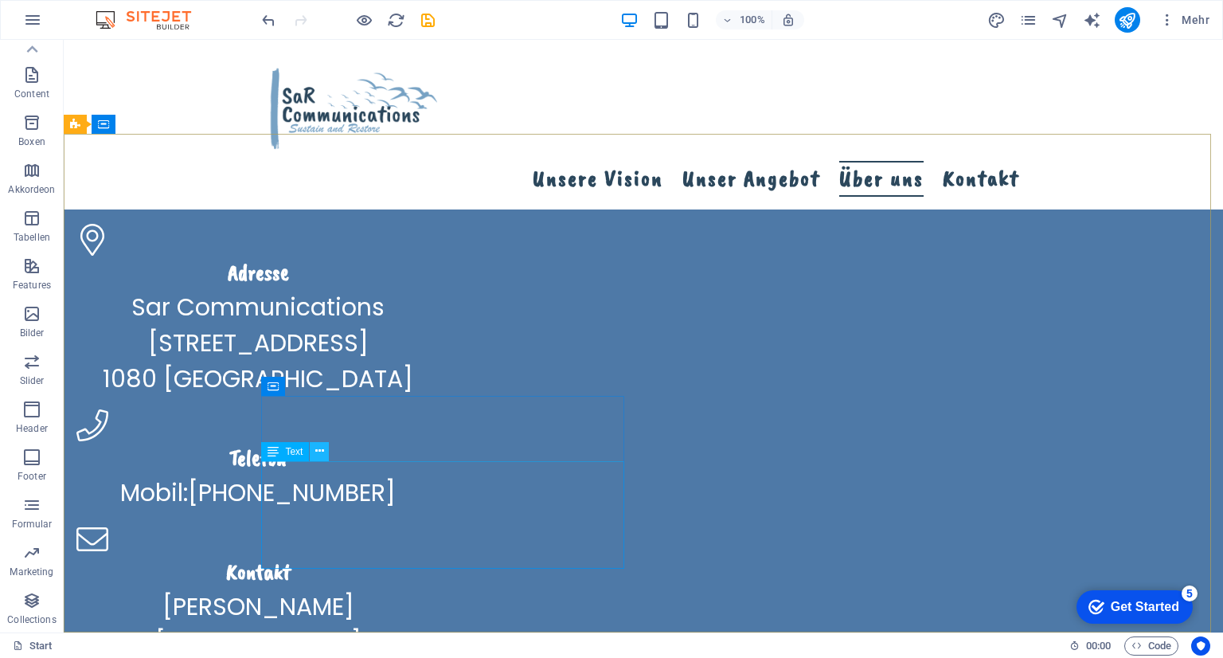
click at [319, 449] on icon at bounding box center [319, 451] width 9 height 17
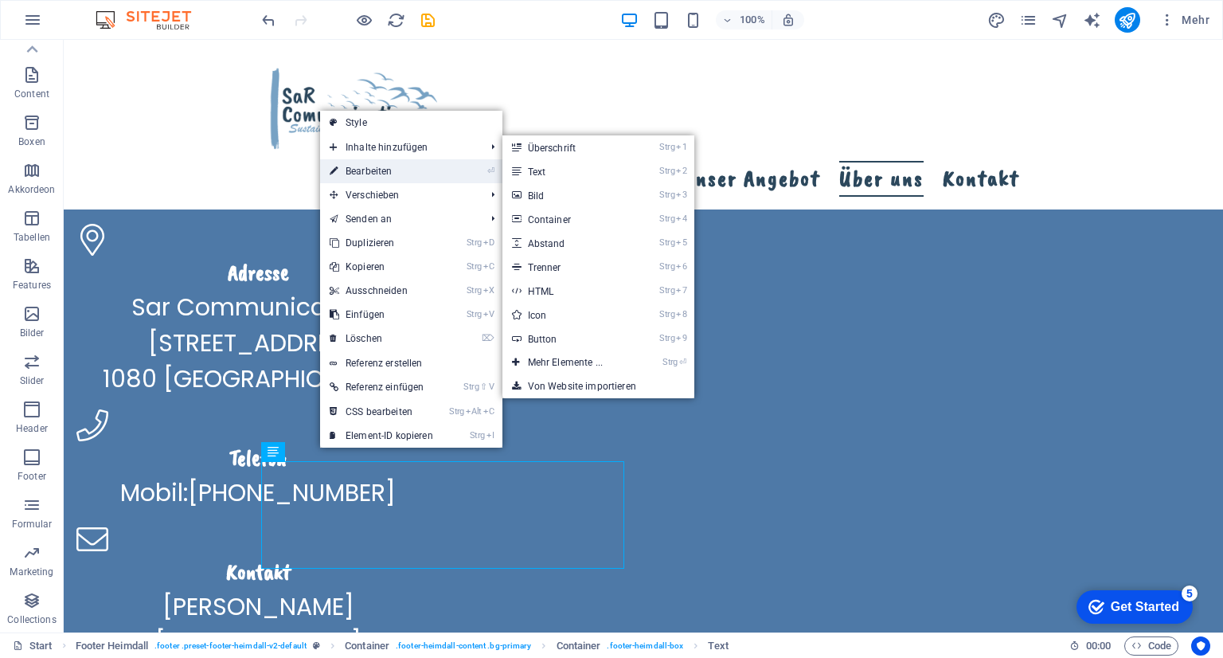
click at [385, 170] on link "⏎ Bearbeiten" at bounding box center [381, 171] width 123 height 24
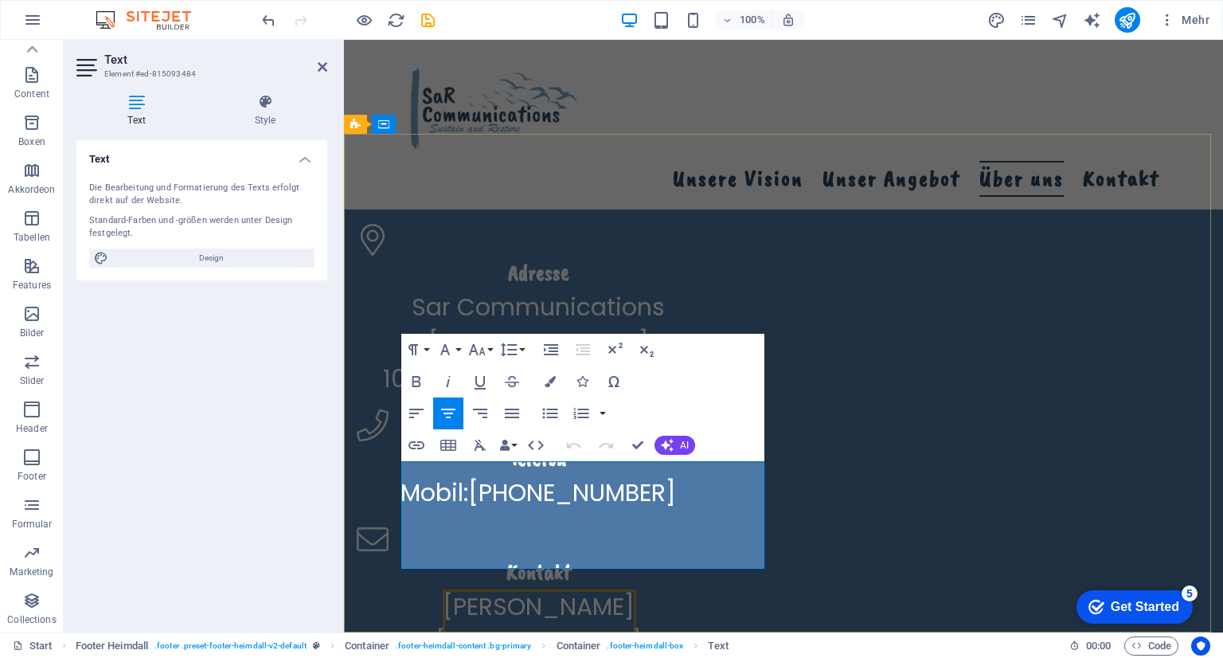
drag, startPoint x: 526, startPoint y: 551, endPoint x: 881, endPoint y: 424, distance: 377.0
click at [1161, 424] on div "Adresse Sar Communications [STREET_ADDRESS] Telefon Mobil: [PHONE_NUMBER] Konta…" at bounding box center [783, 477] width 879 height 635
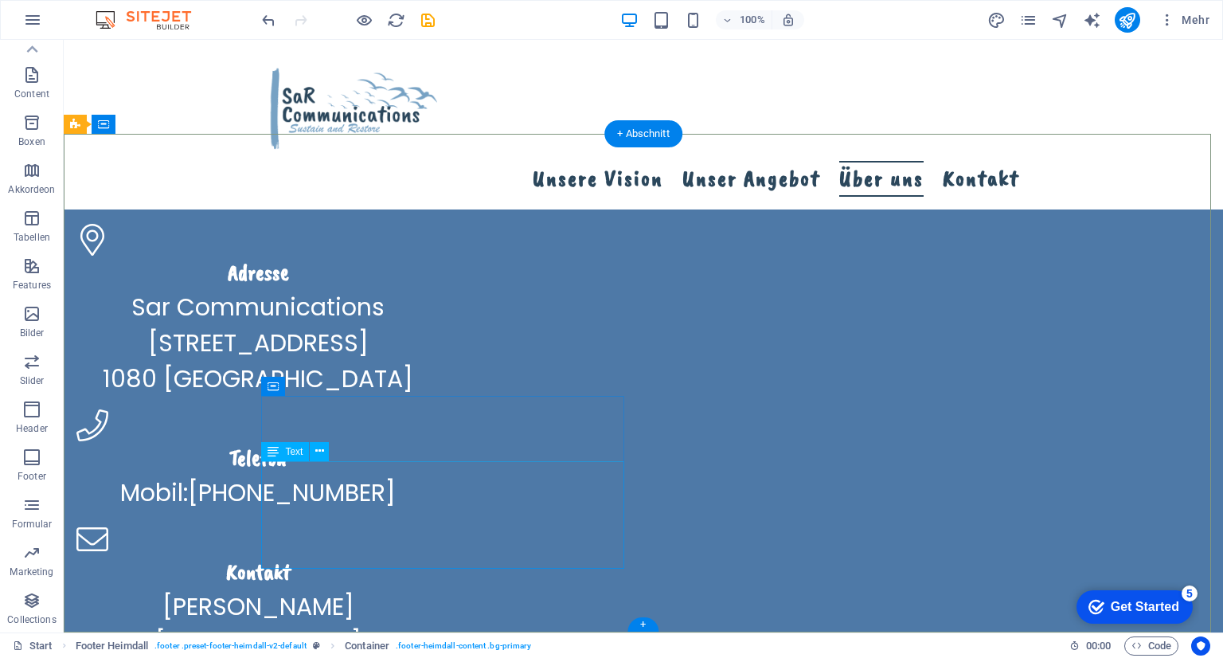
click at [358, 588] on div "[PERSON_NAME][EMAIL_ADDRESS][DOMAIN_NAME] Impressum | Datenschutz" at bounding box center [257, 659] width 363 height 143
click at [359, 588] on div "[PERSON_NAME][EMAIL_ADDRESS][DOMAIN_NAME] Impressum | Datenschutz" at bounding box center [257, 659] width 363 height 143
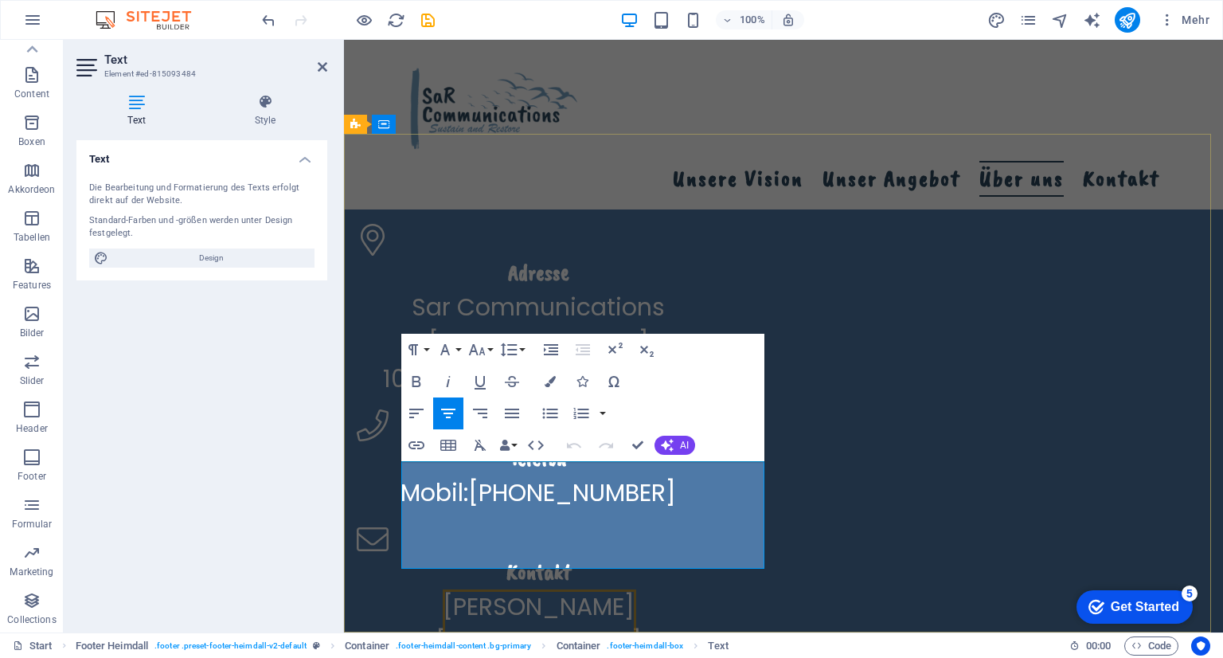
drag, startPoint x: 495, startPoint y: 552, endPoint x: 452, endPoint y: 493, distance: 72.5
click at [452, 588] on p "[PERSON_NAME][EMAIL_ADDRESS][DOMAIN_NAME]" at bounding box center [538, 642] width 363 height 108
click at [475, 499] on icon "button" at bounding box center [469, 501] width 11 height 11
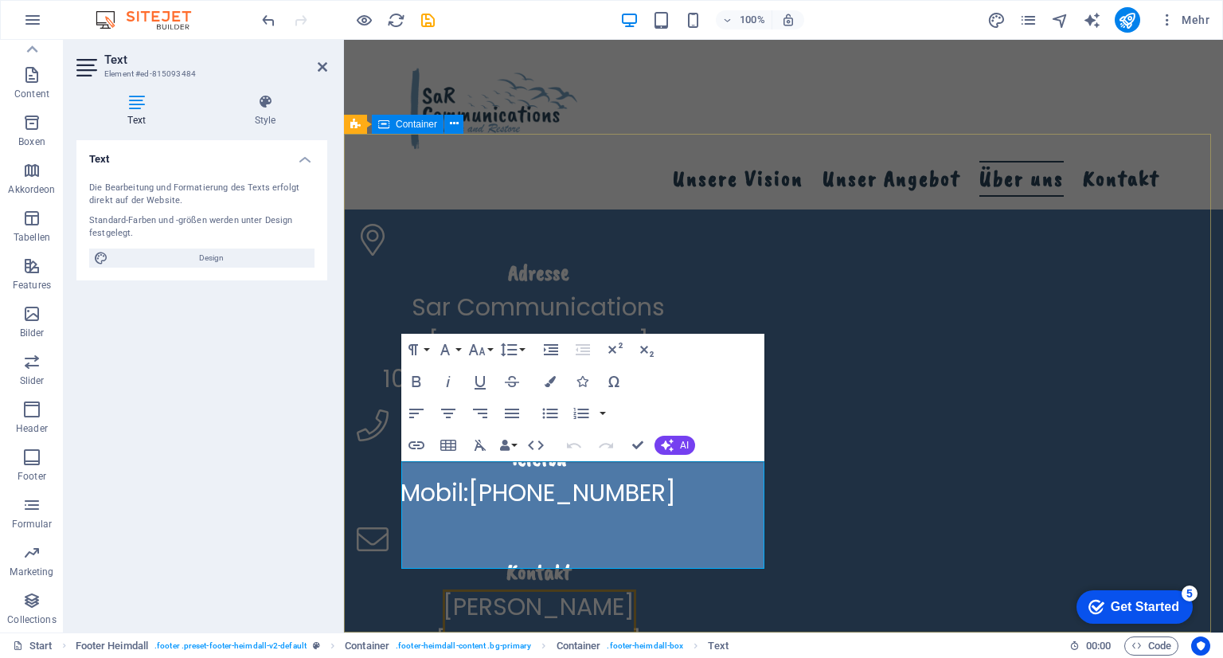
click at [1171, 280] on div "Adresse Sar Communications [STREET_ADDRESS] Telefon Mobil: [PHONE_NUMBER] Konta…" at bounding box center [783, 477] width 879 height 635
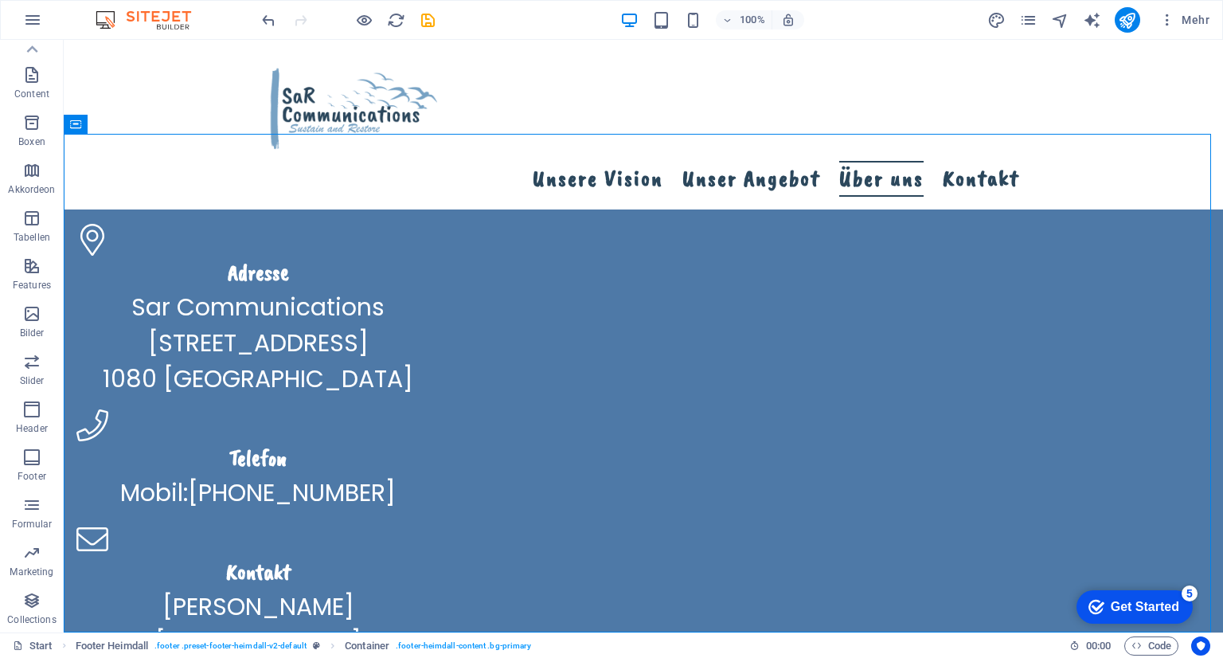
click at [1159, 601] on div "Get Started" at bounding box center [1145, 607] width 68 height 14
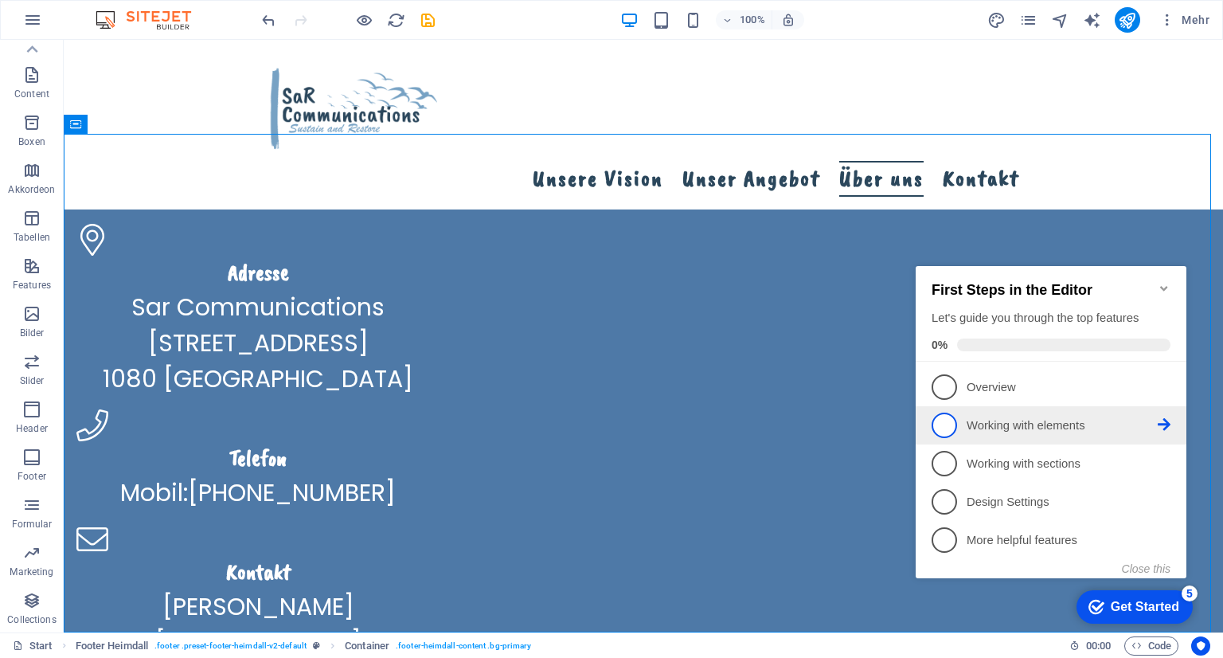
click at [1017, 412] on link "2 Working with elements - incomplete" at bounding box center [1051, 424] width 239 height 25
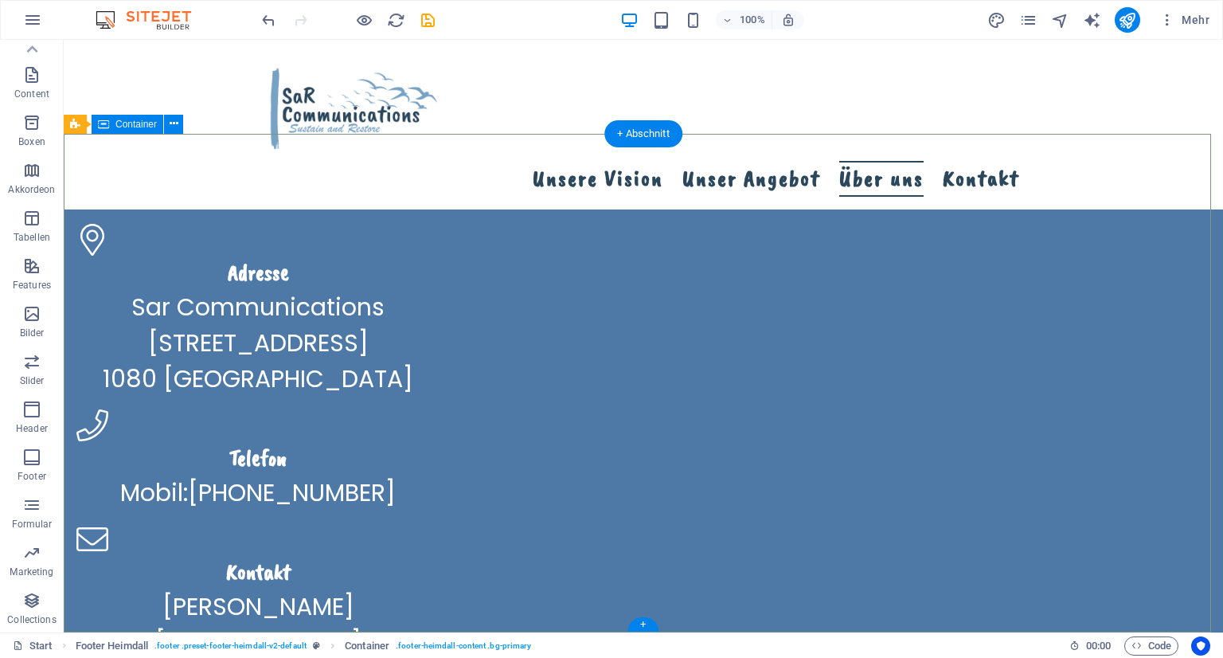
scroll to position [0, 0]
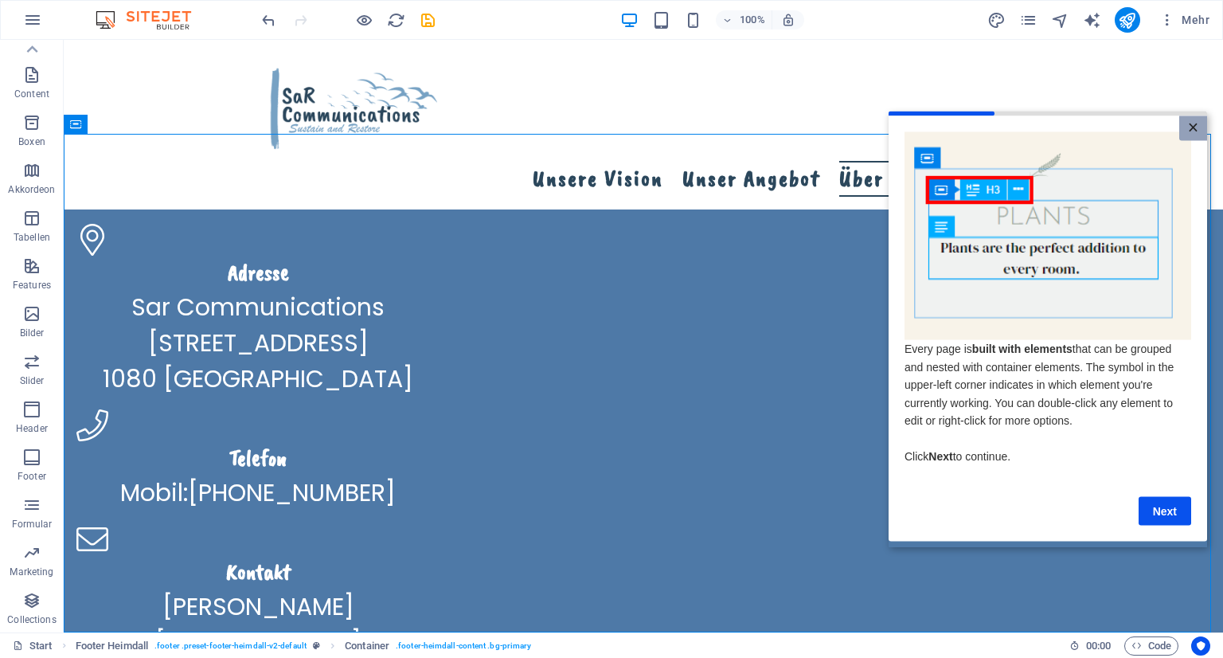
click at [1198, 125] on link "×" at bounding box center [1193, 127] width 28 height 25
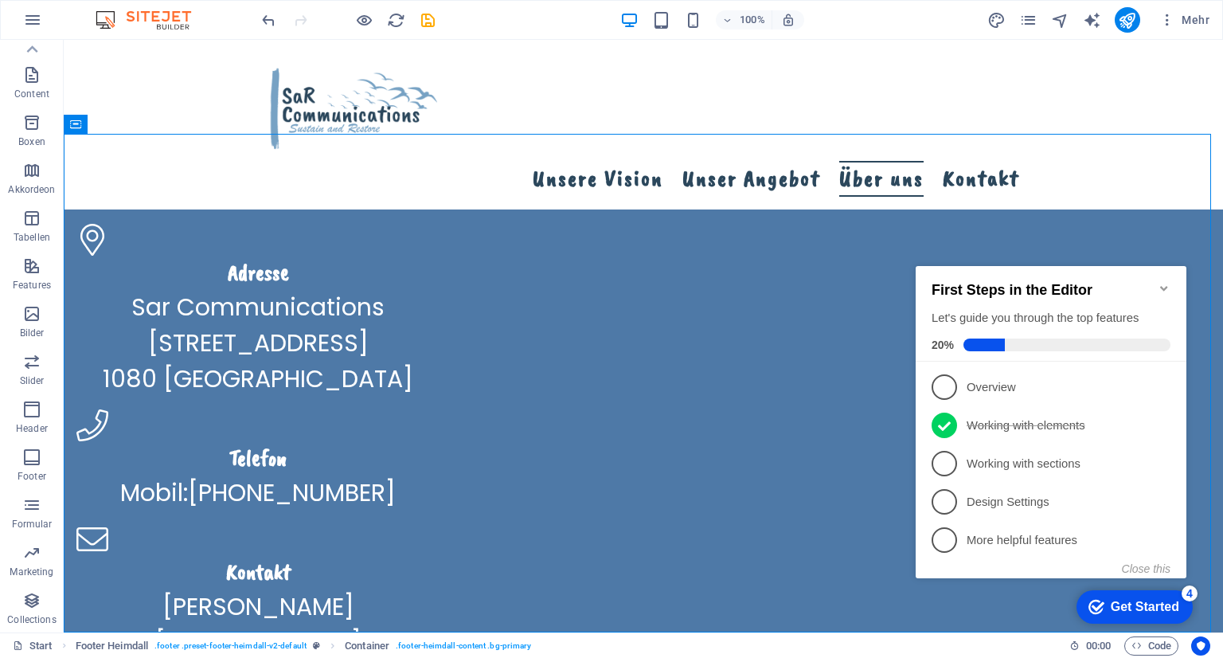
click at [1163, 282] on icon "Minimize checklist" at bounding box center [1164, 288] width 13 height 13
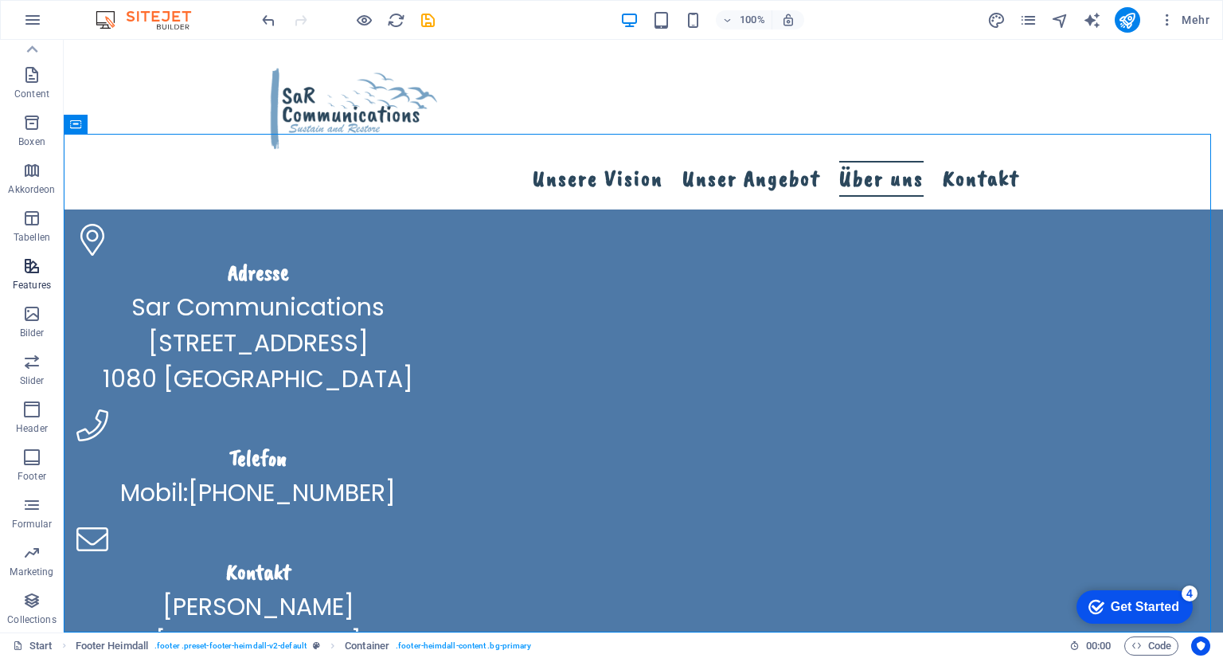
click at [25, 277] on span "Features" at bounding box center [32, 275] width 64 height 38
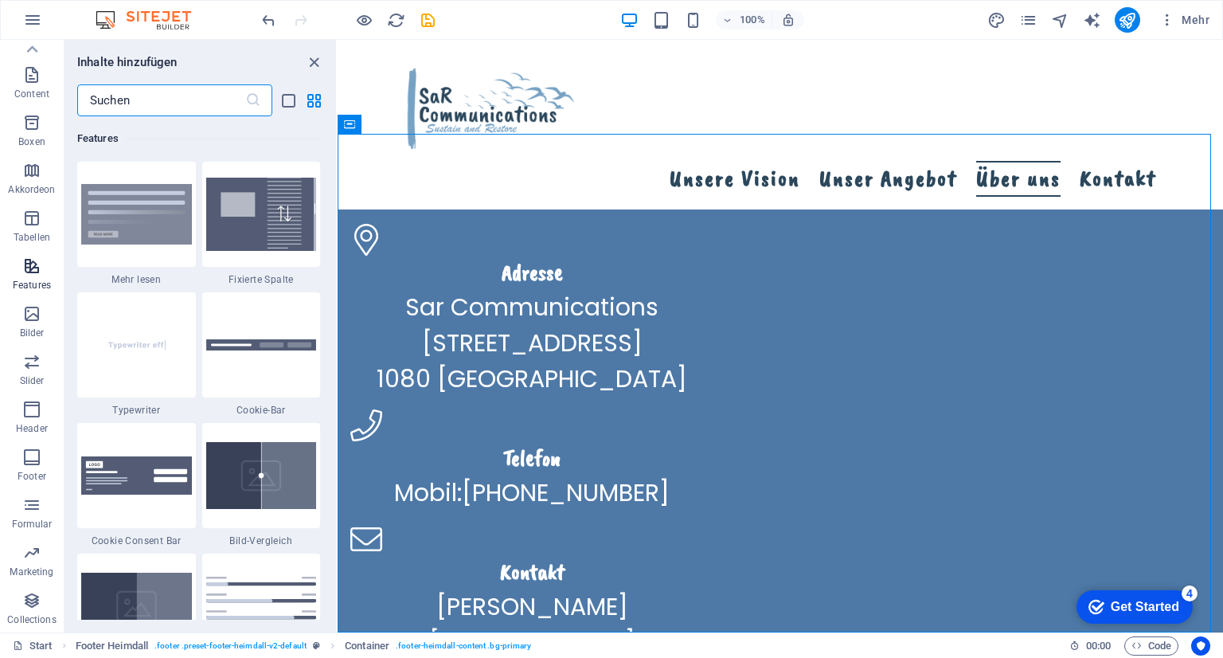
scroll to position [6207, 0]
click at [26, 443] on button "Footer" at bounding box center [32, 465] width 64 height 48
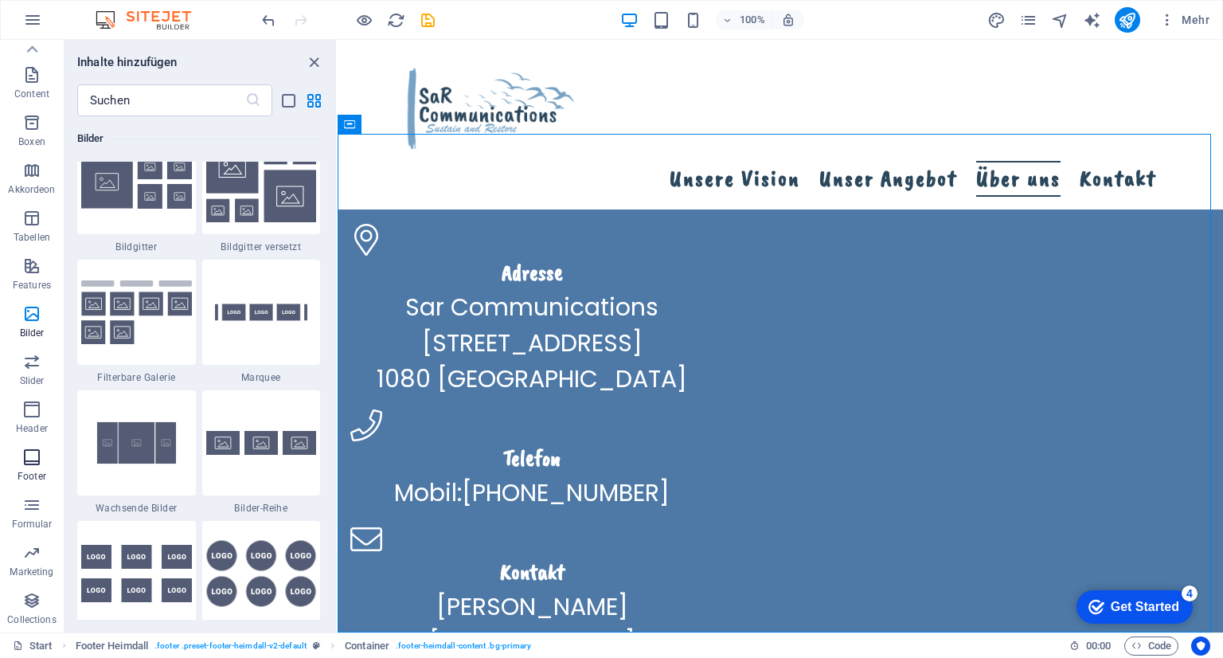
scroll to position [10542, 0]
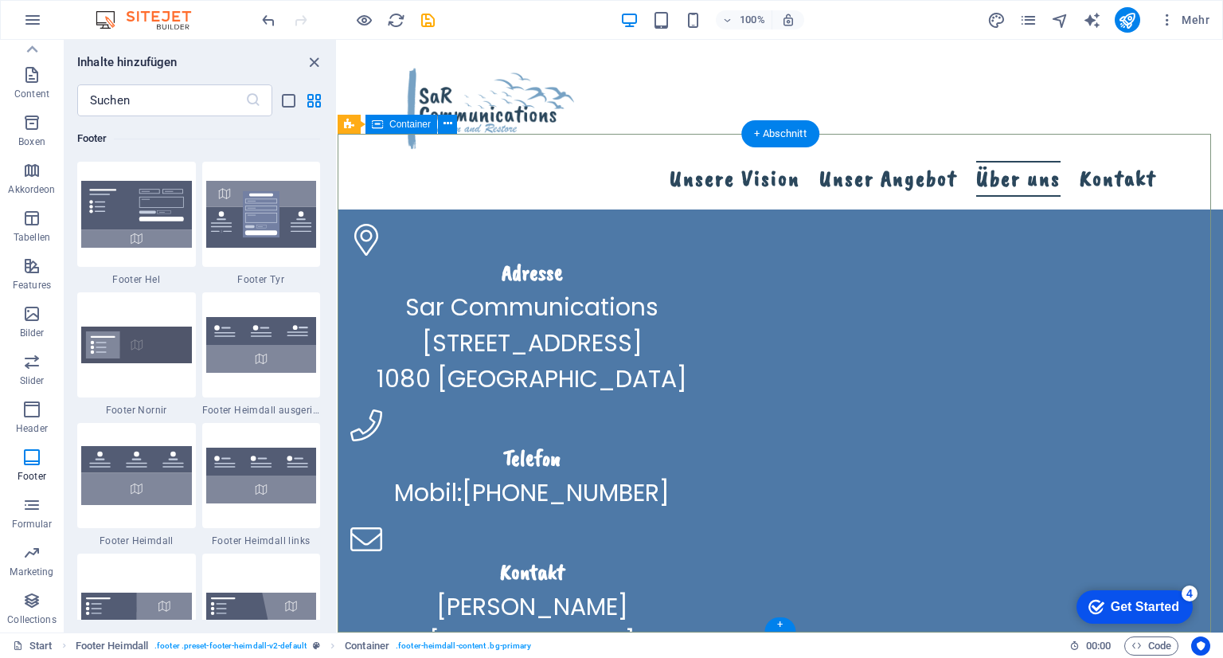
click at [1028, 449] on div "Adresse Sar Communications [STREET_ADDRESS] Telefon Mobil: [PHONE_NUMBER] Konta…" at bounding box center [780, 477] width 885 height 635
drag, startPoint x: 315, startPoint y: 61, endPoint x: 260, endPoint y: 56, distance: 54.4
click at [315, 61] on icon "close panel" at bounding box center [314, 62] width 18 height 18
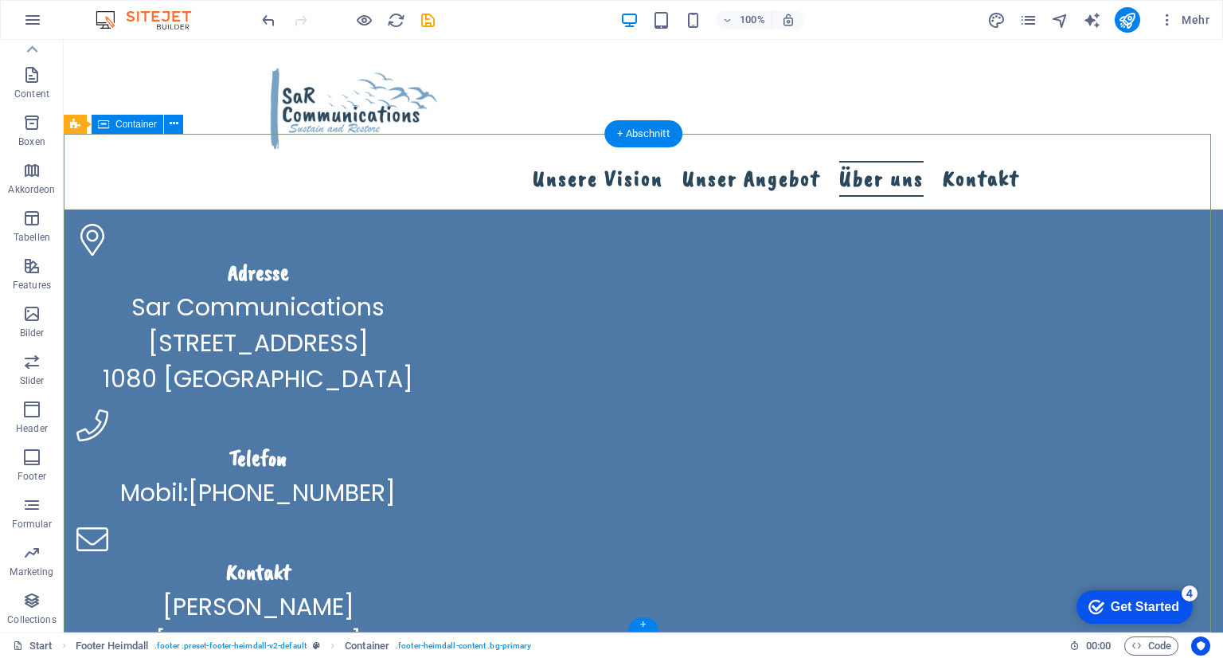
click at [882, 473] on div "Adresse Sar Communications [STREET_ADDRESS] Telefon Mobil: [PHONE_NUMBER] Konta…" at bounding box center [643, 477] width 1159 height 635
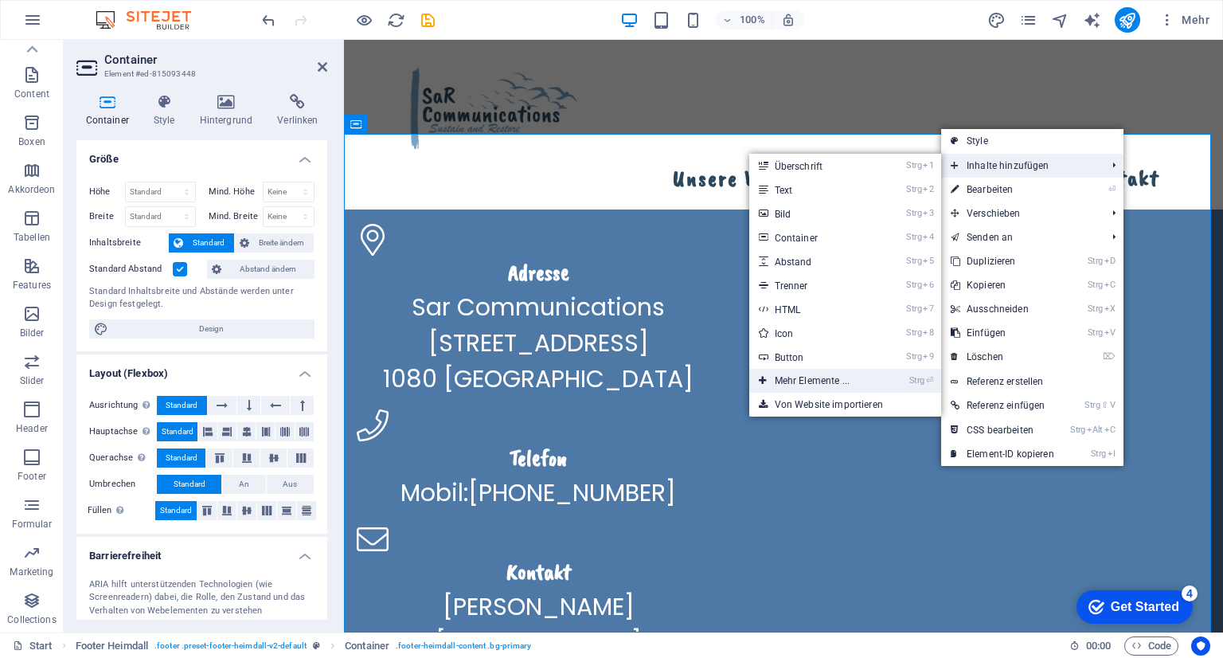
click at [779, 383] on link "Strg ⏎ Mehr Elemente ..." at bounding box center [815, 381] width 132 height 24
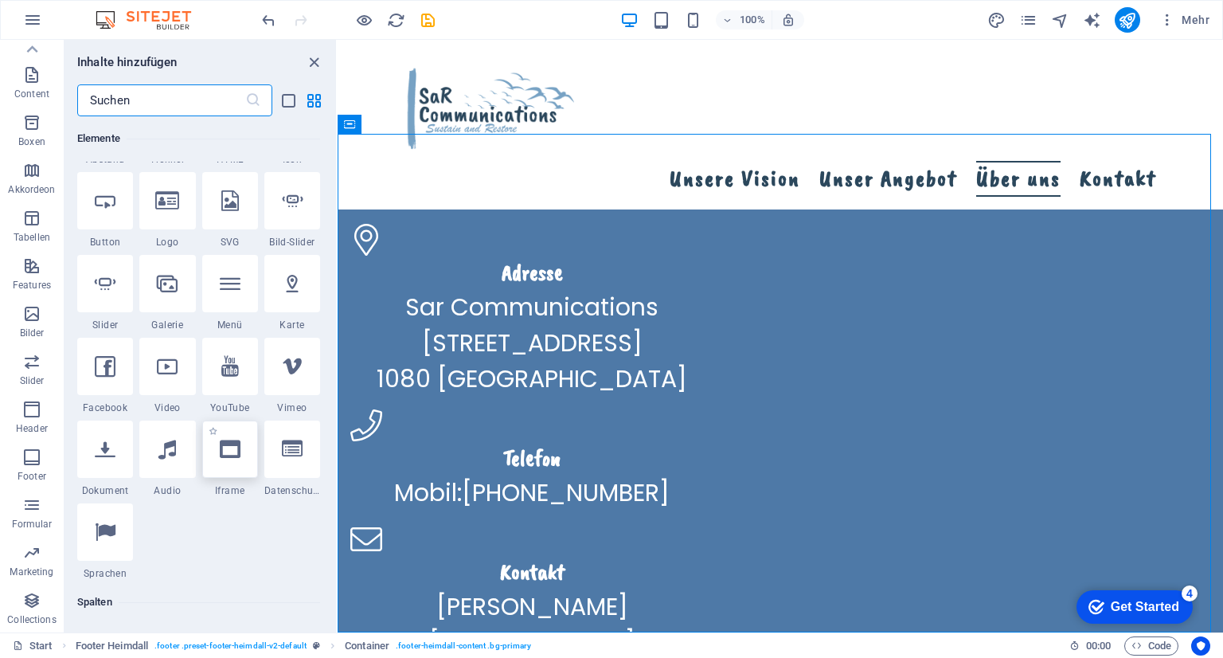
scroll to position [328, 0]
click at [296, 455] on div at bounding box center [292, 445] width 56 height 57
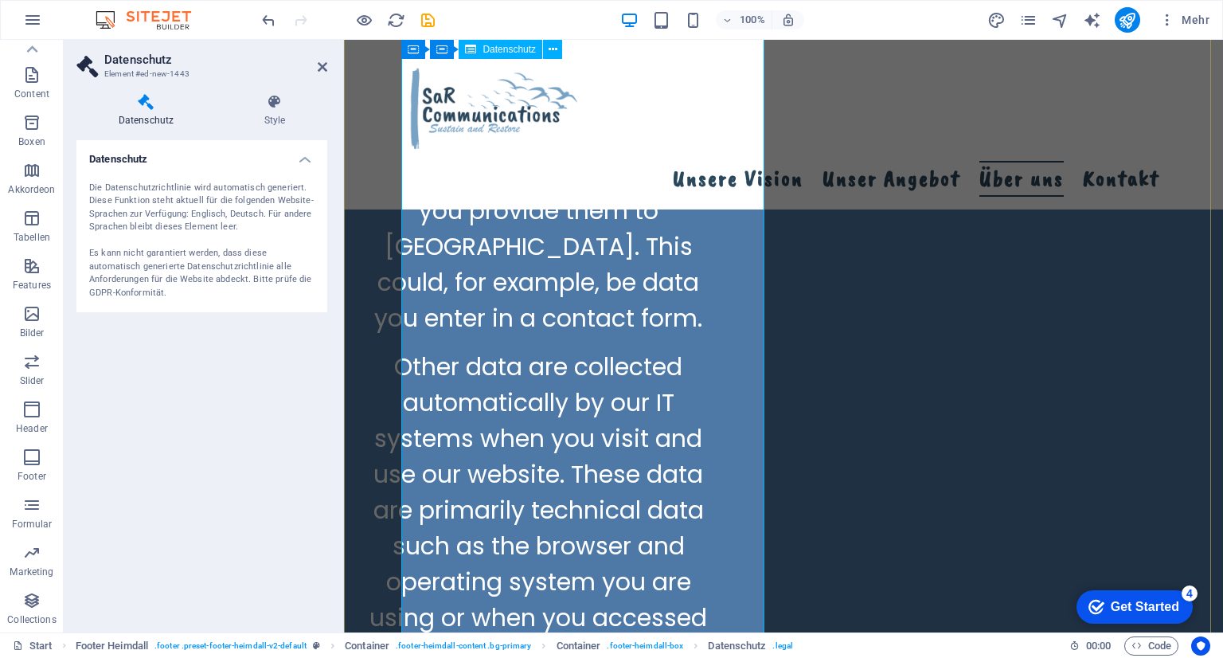
scroll to position [4112, 0]
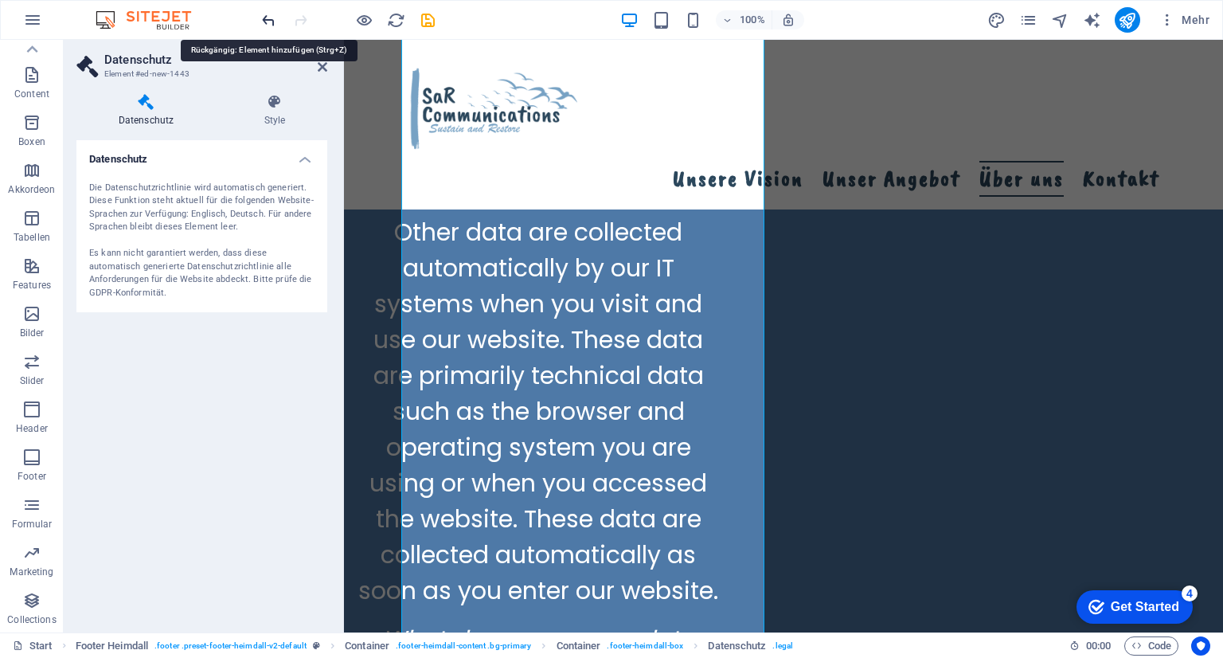
click at [264, 18] on icon "undo" at bounding box center [269, 20] width 18 height 18
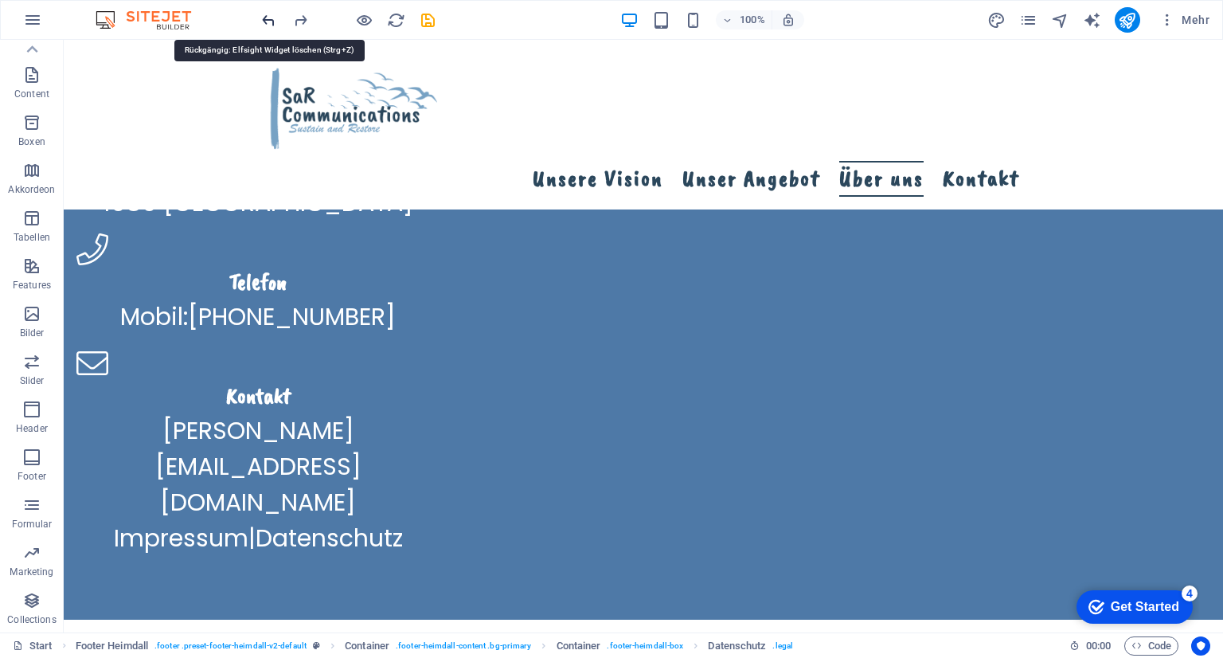
scroll to position [2679, 0]
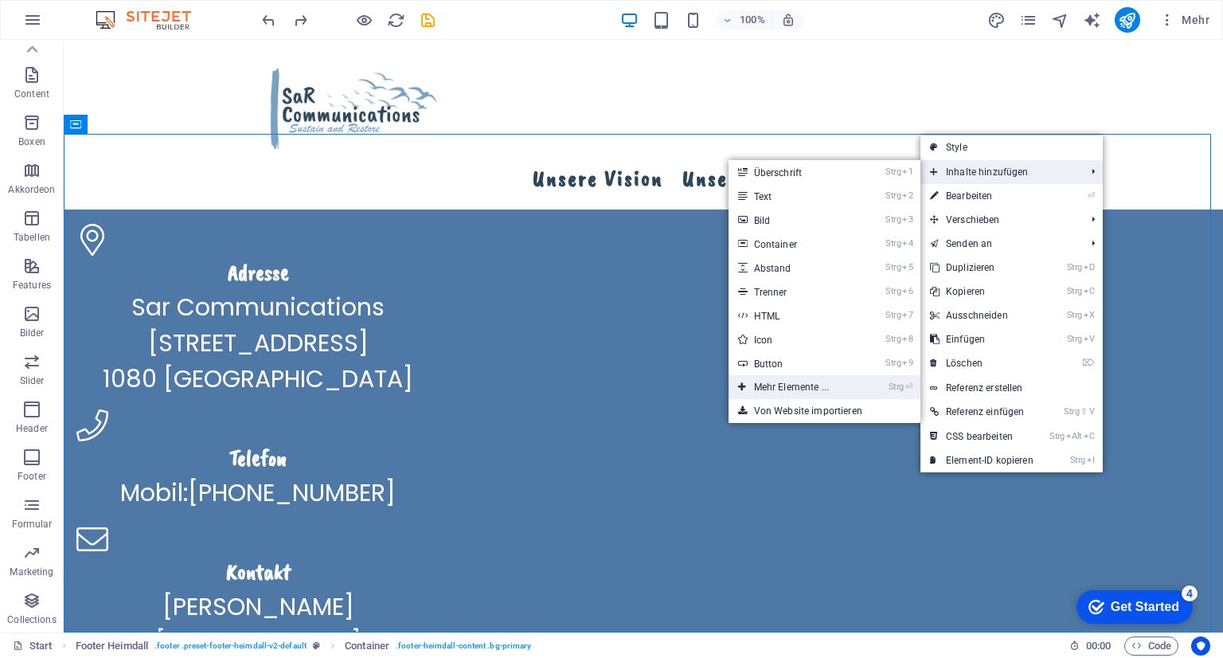
click at [776, 385] on link "Strg ⏎ Mehr Elemente ..." at bounding box center [795, 387] width 132 height 24
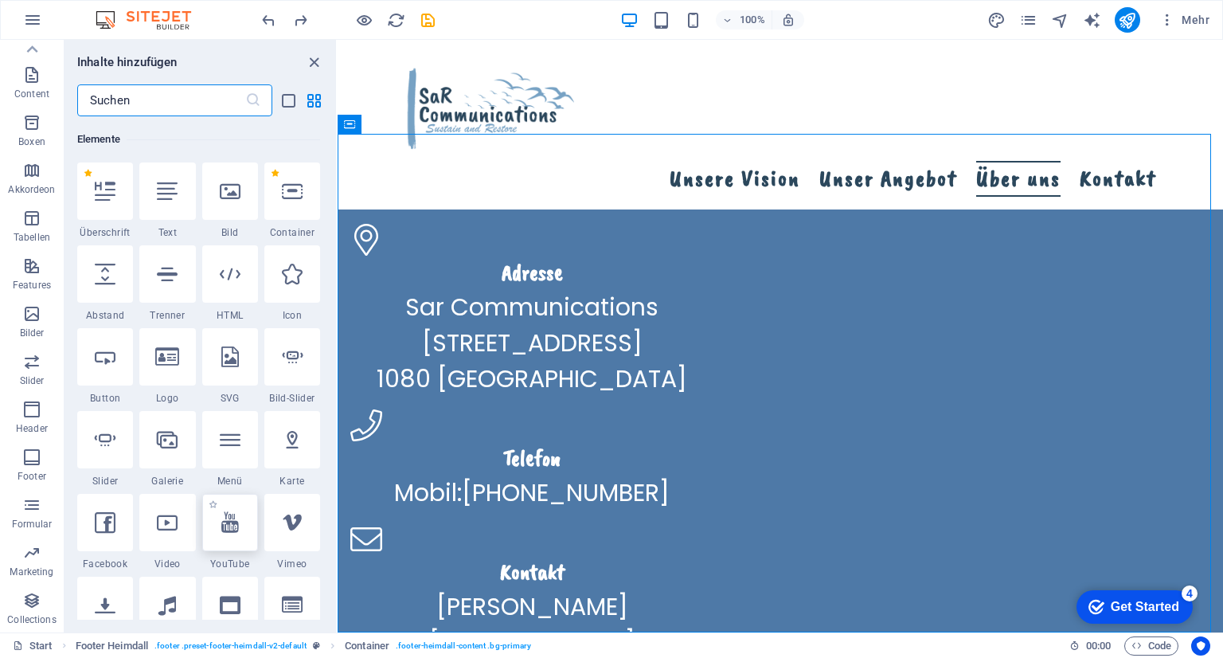
scroll to position [328, 0]
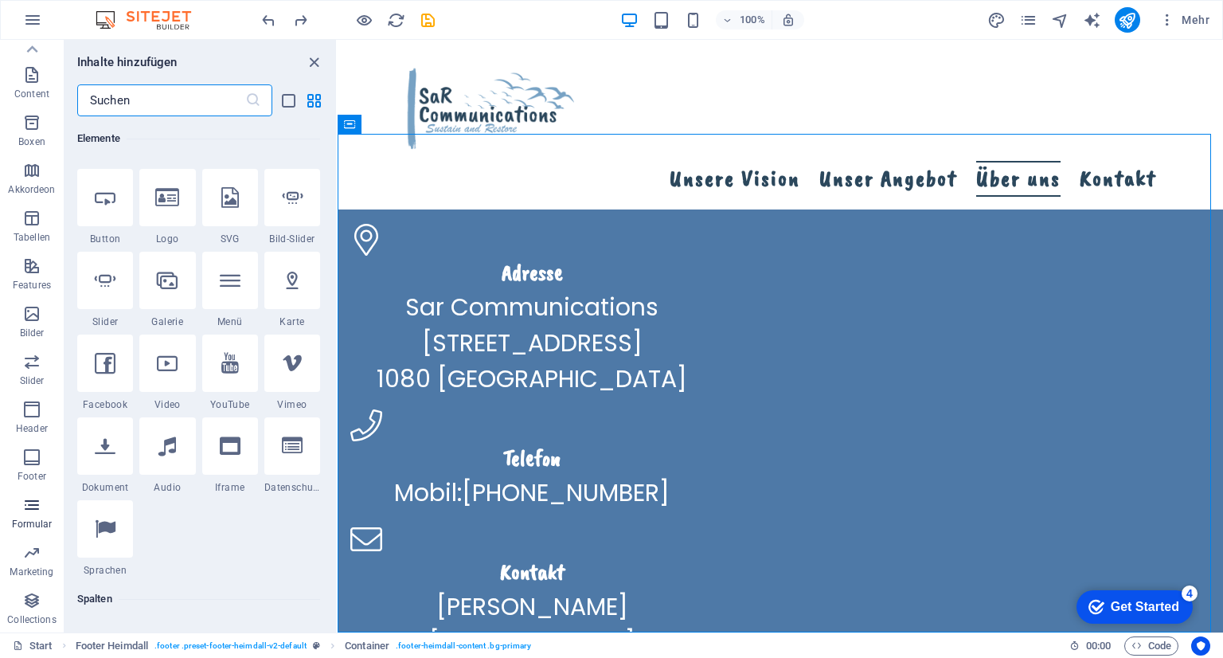
click at [45, 520] on p "Formular" at bounding box center [32, 524] width 41 height 13
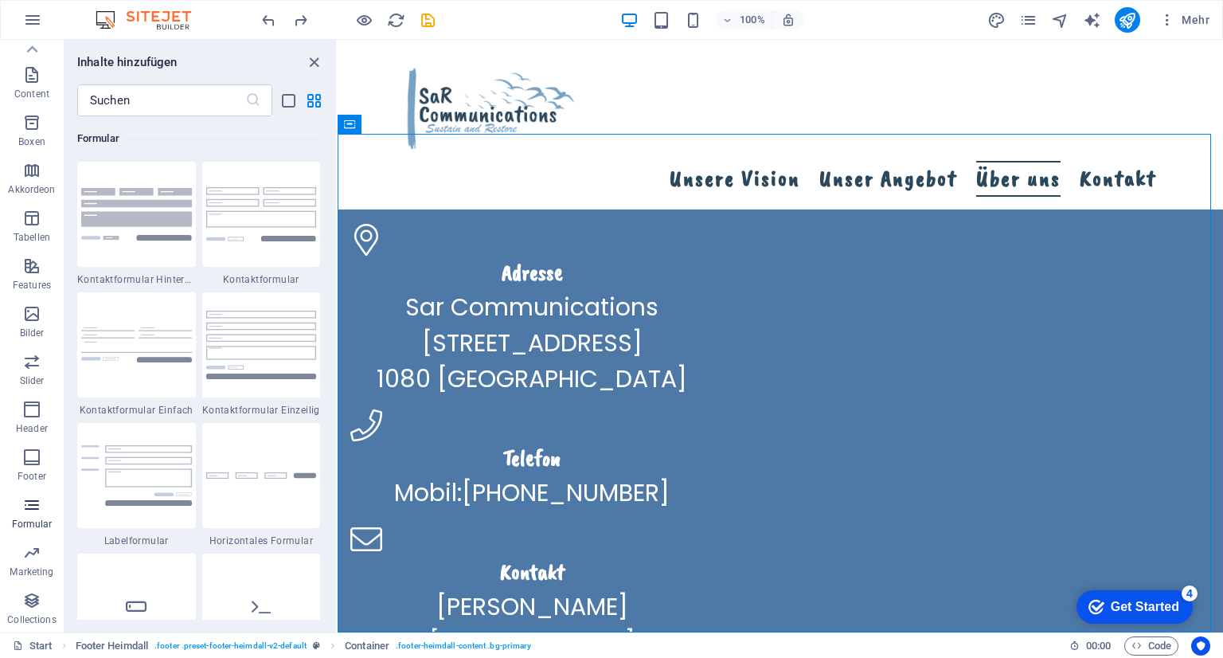
scroll to position [11626, 0]
click at [160, 494] on img at bounding box center [136, 475] width 111 height 61
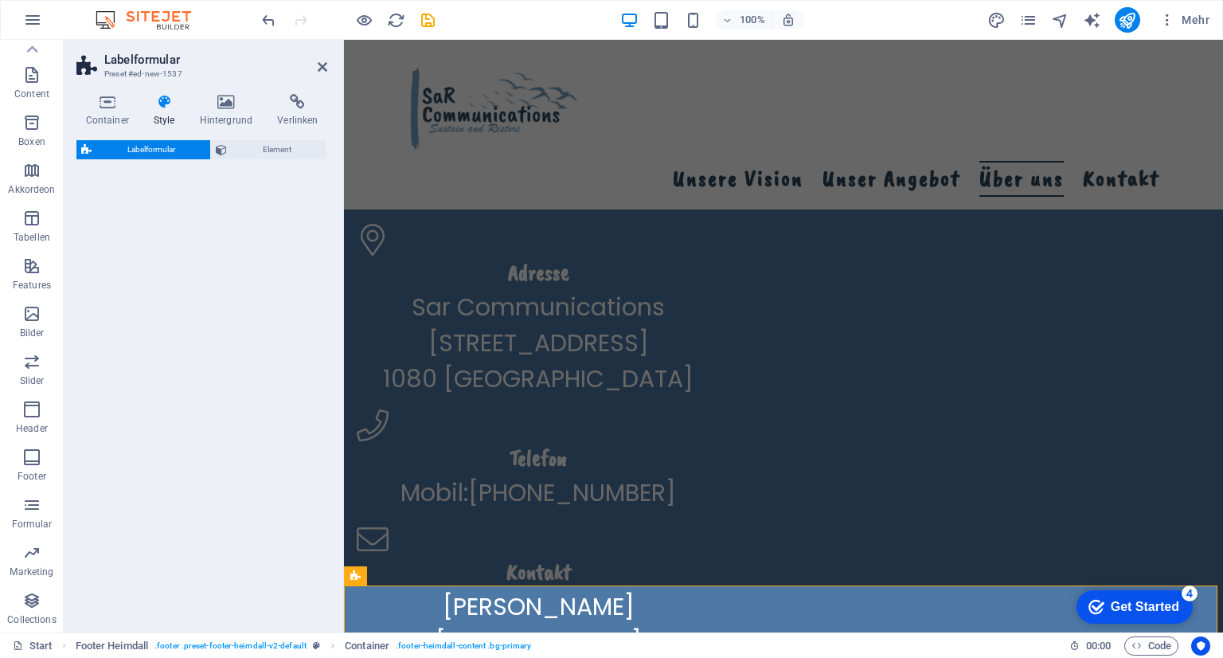
select select "rem"
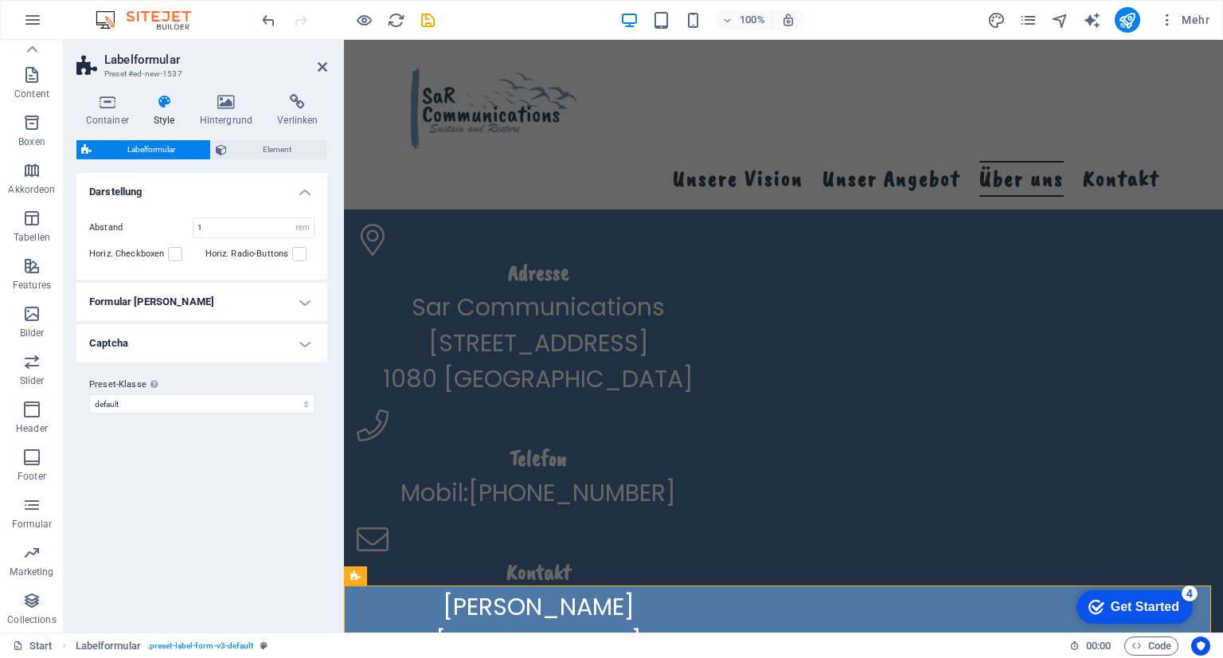
scroll to position [2725, 0]
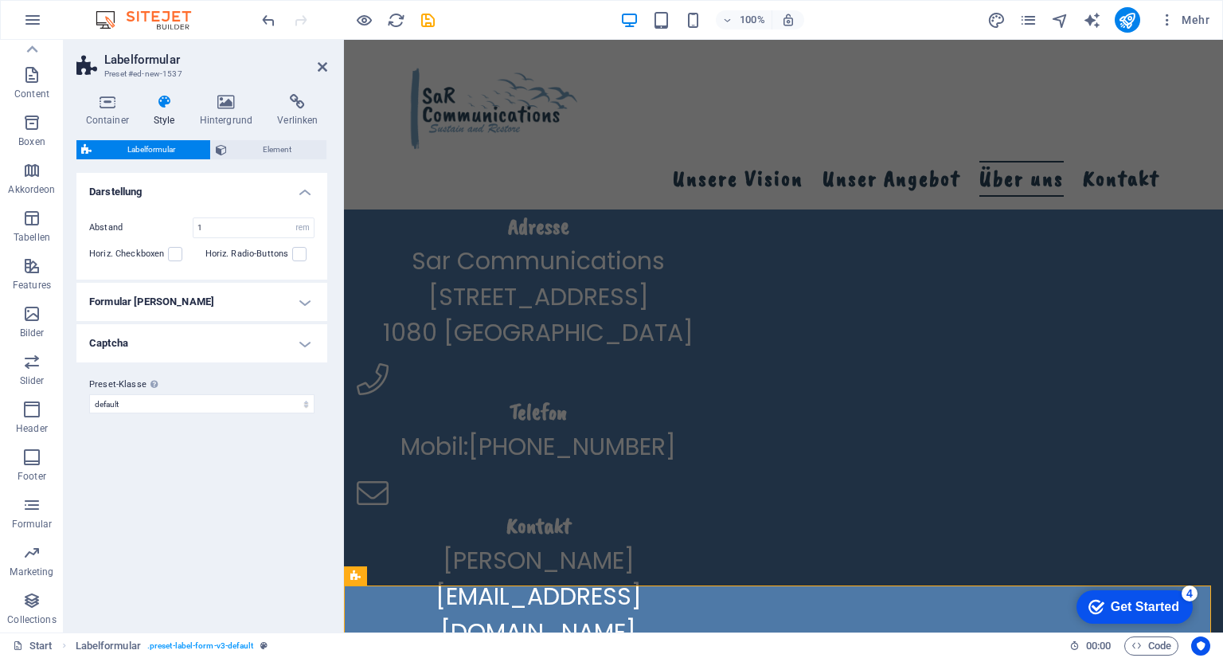
click at [298, 342] on h4 "Captcha" at bounding box center [201, 343] width 251 height 38
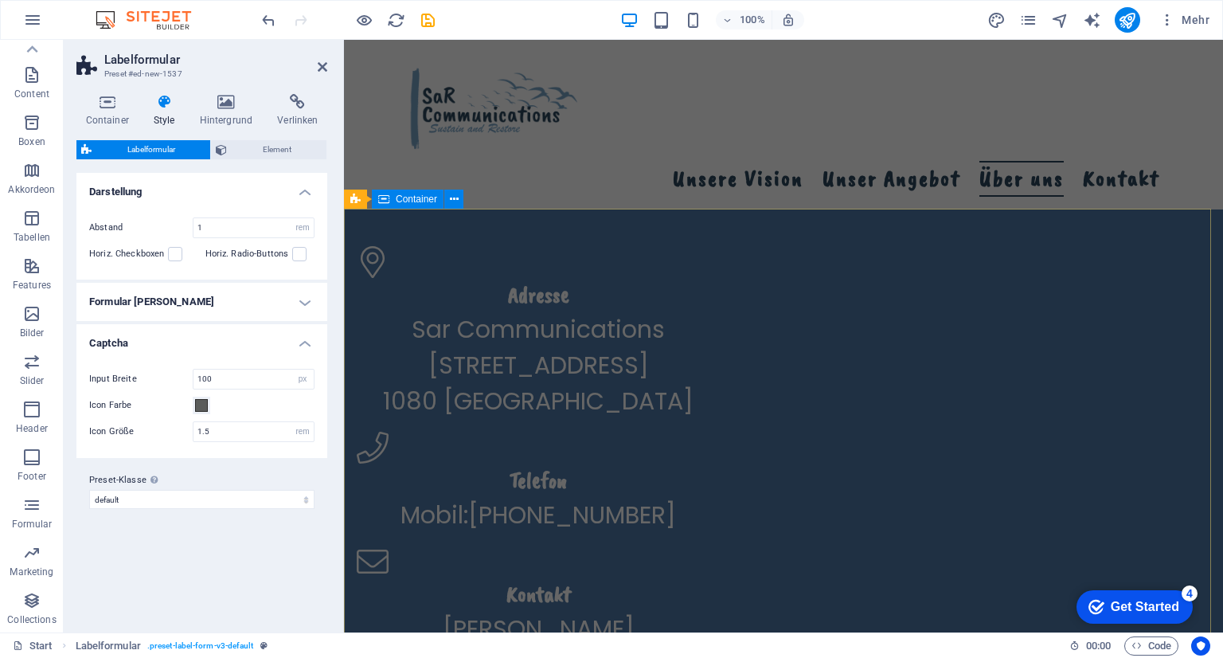
scroll to position [2528, 0]
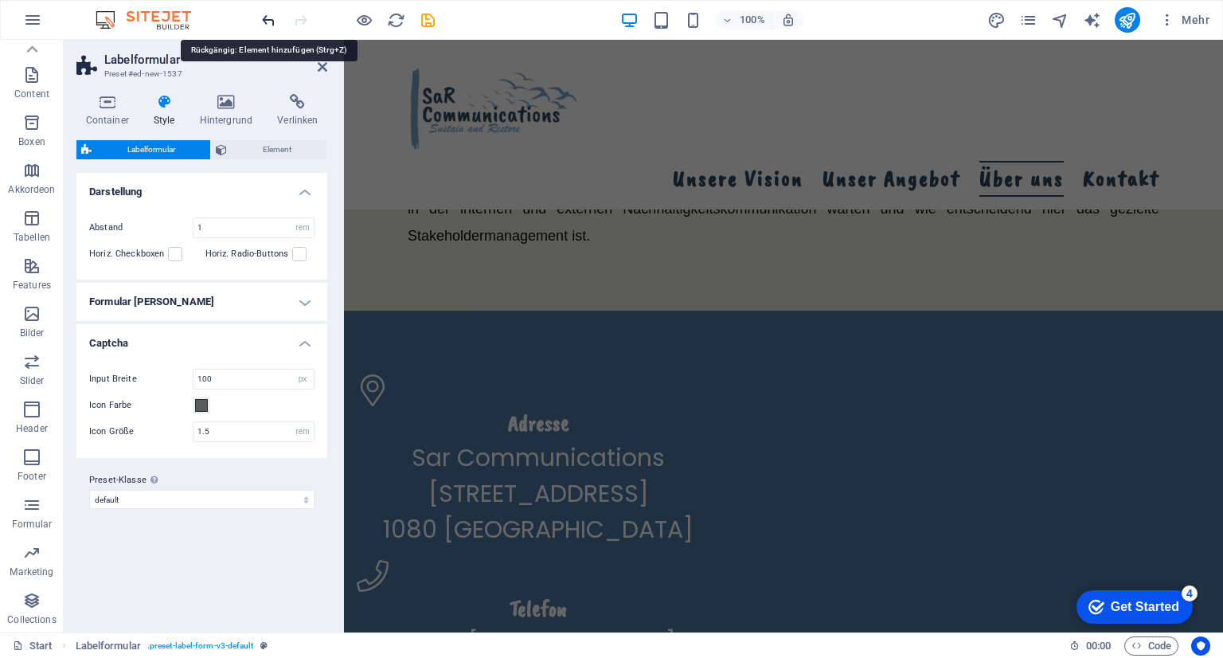
click at [263, 22] on icon "undo" at bounding box center [269, 20] width 18 height 18
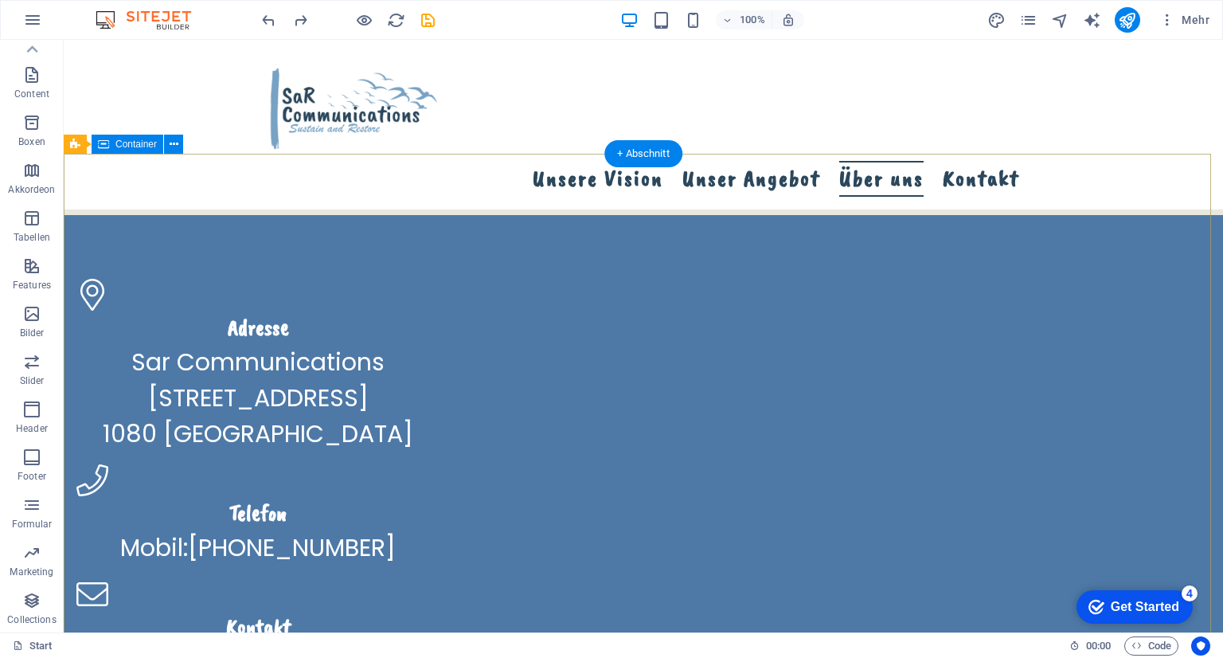
scroll to position [2599, 0]
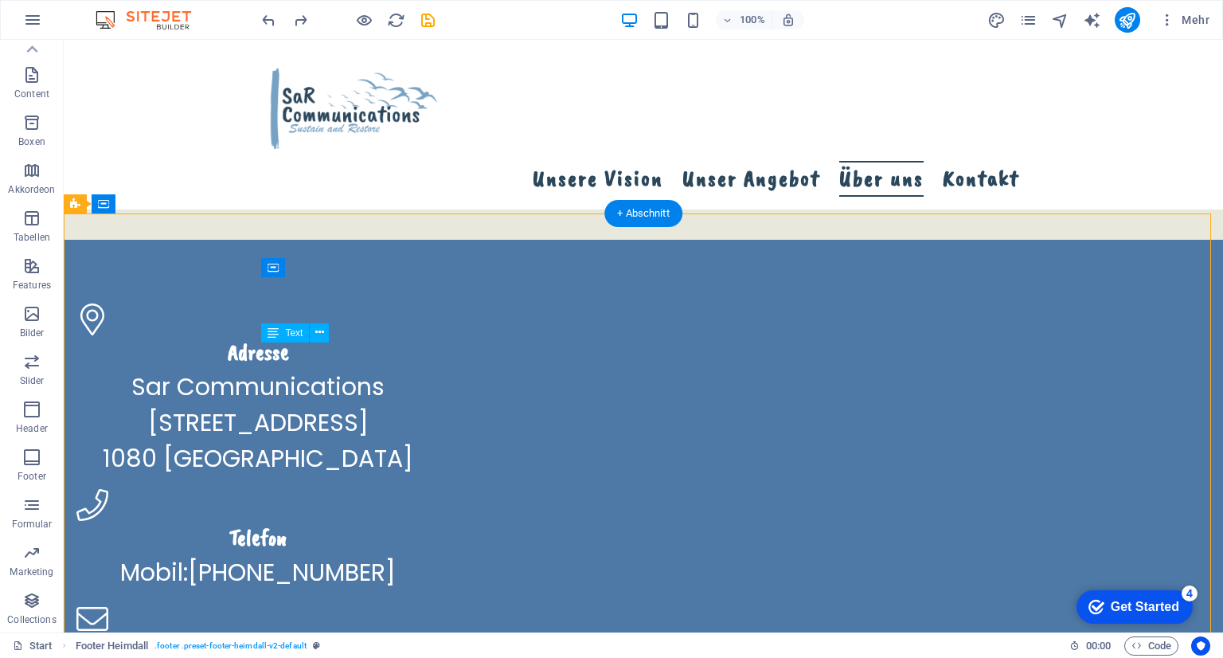
drag, startPoint x: 455, startPoint y: 402, endPoint x: 526, endPoint y: 404, distance: 70.1
click at [440, 404] on div "Sar Communications [STREET_ADDRESS]" at bounding box center [257, 423] width 363 height 108
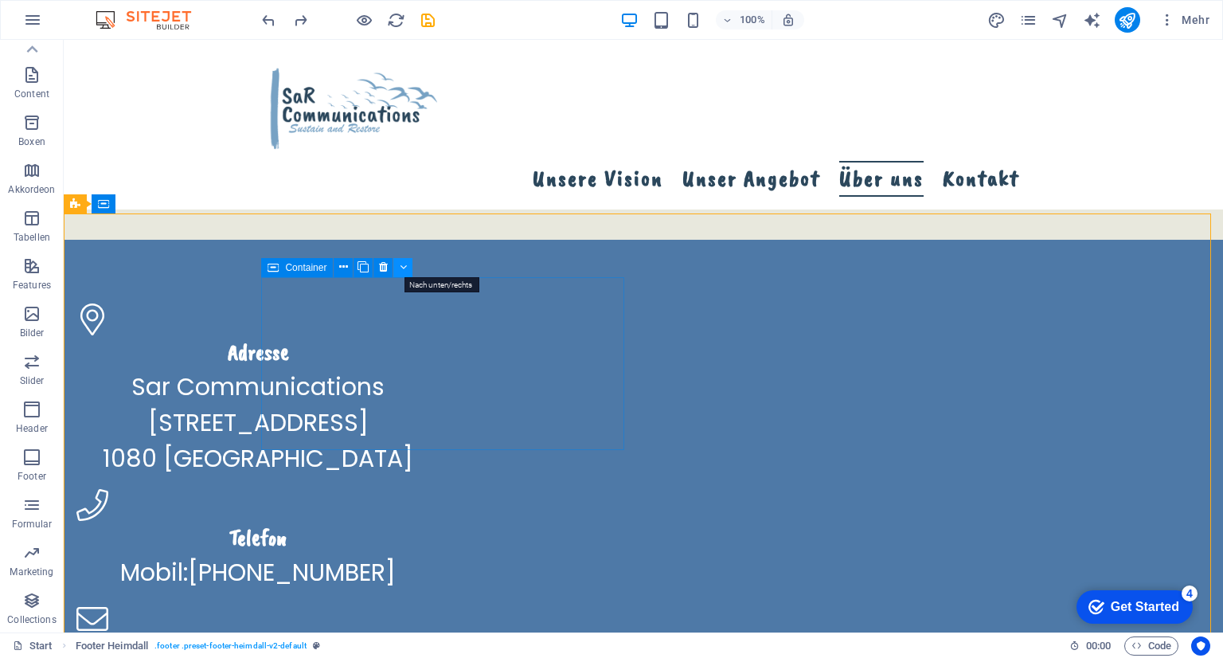
click at [405, 268] on icon at bounding box center [403, 267] width 7 height 17
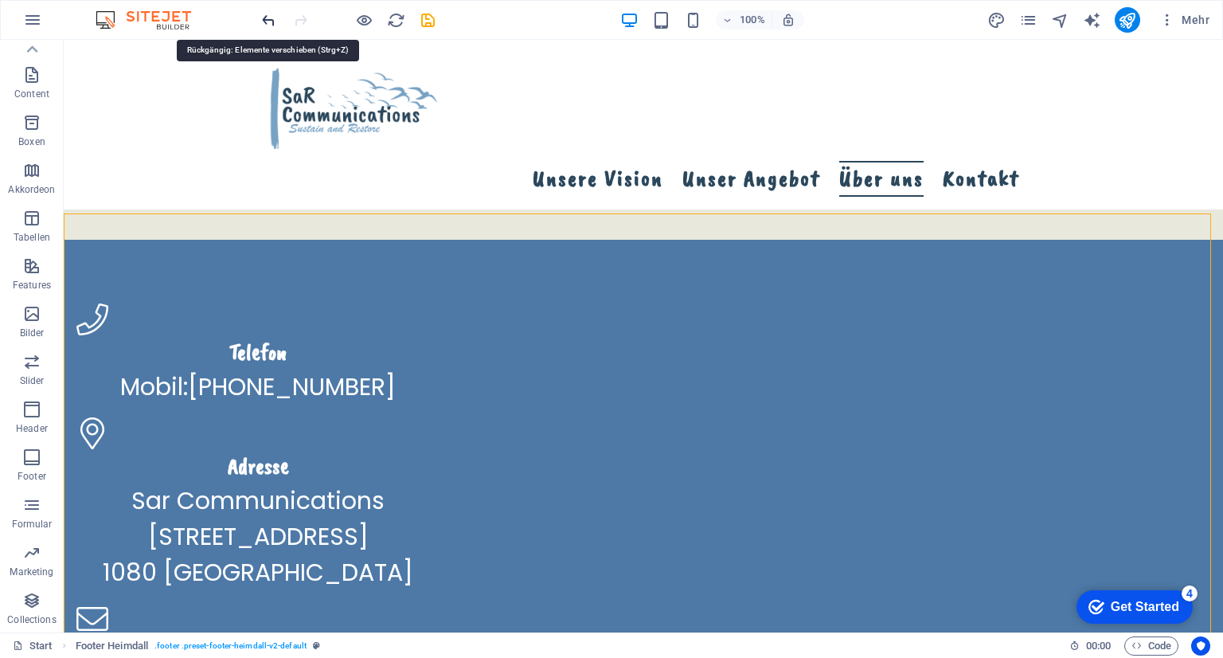
click at [270, 25] on icon "undo" at bounding box center [269, 20] width 18 height 18
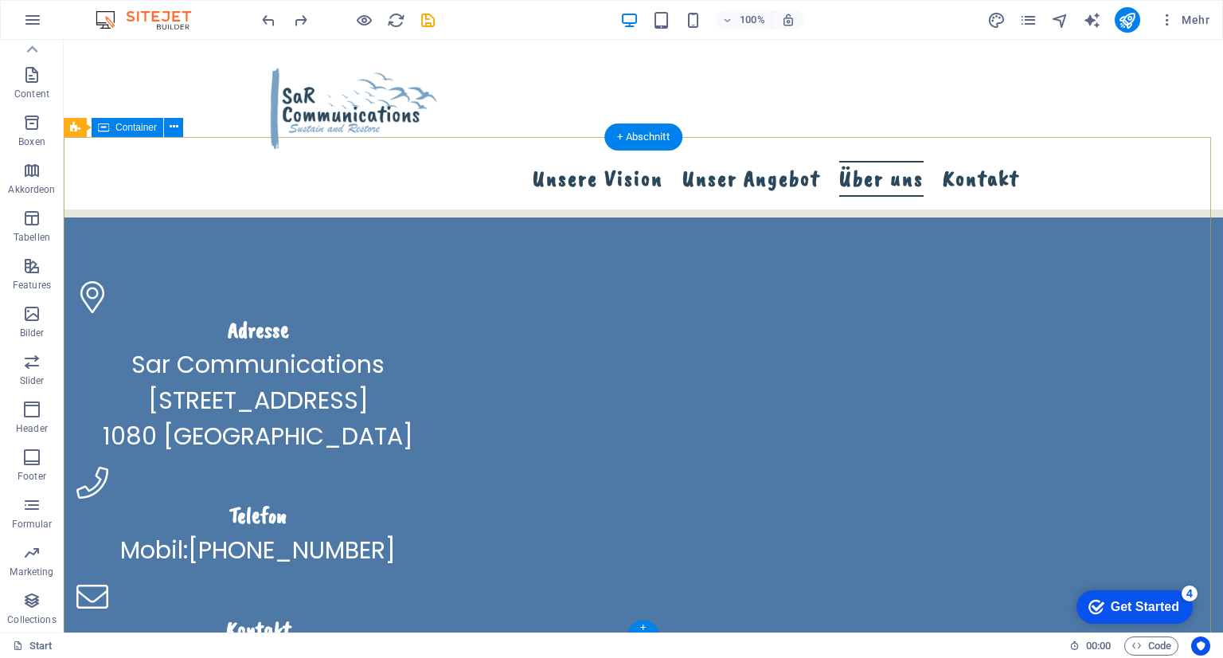
scroll to position [2679, 0]
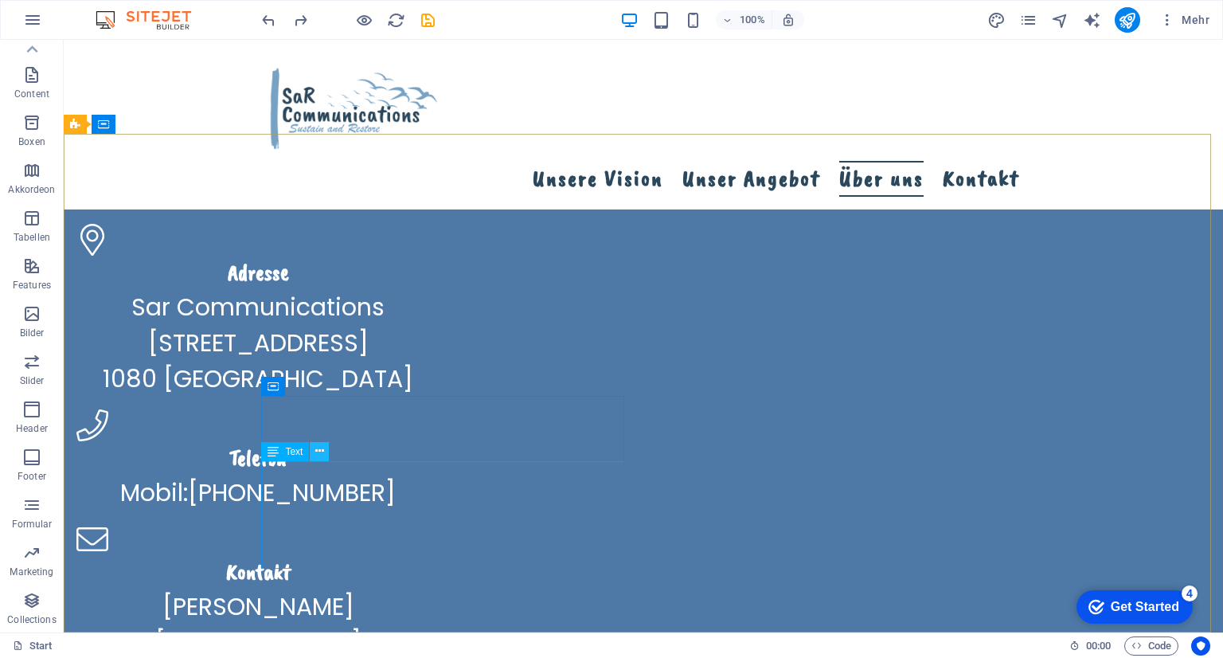
drag, startPoint x: 259, startPoint y: 424, endPoint x: 322, endPoint y: 453, distance: 69.5
click at [322, 453] on icon at bounding box center [319, 451] width 9 height 17
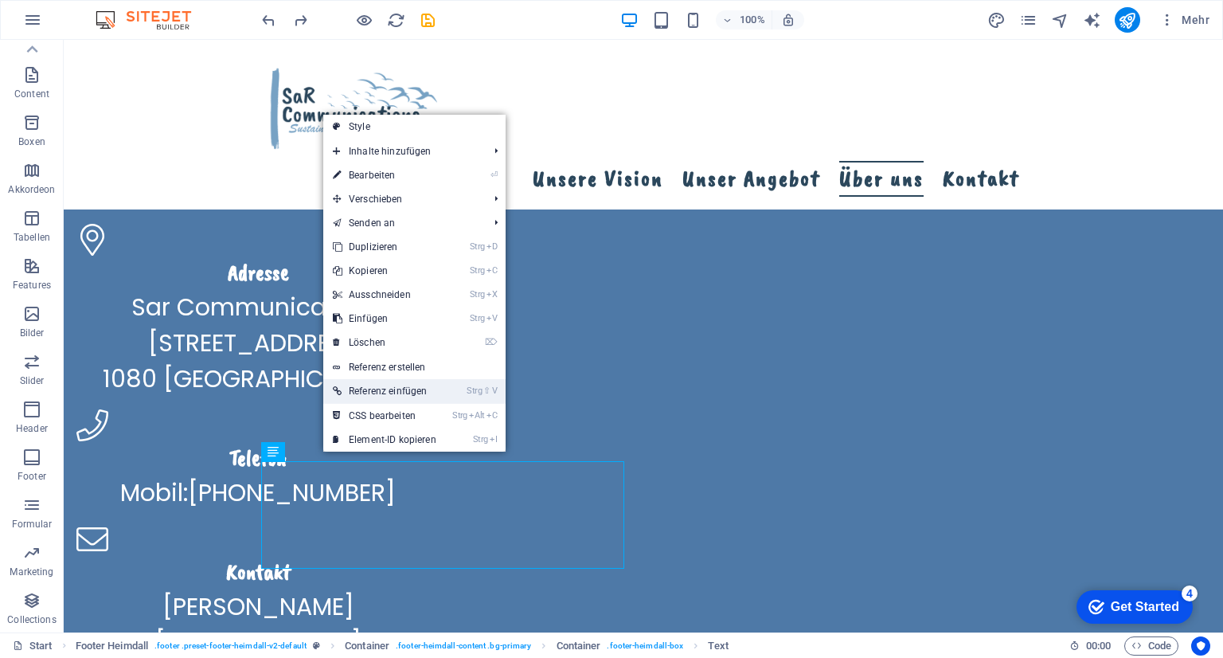
click at [390, 393] on link "Strg ⇧ V Referenz einfügen" at bounding box center [384, 391] width 123 height 24
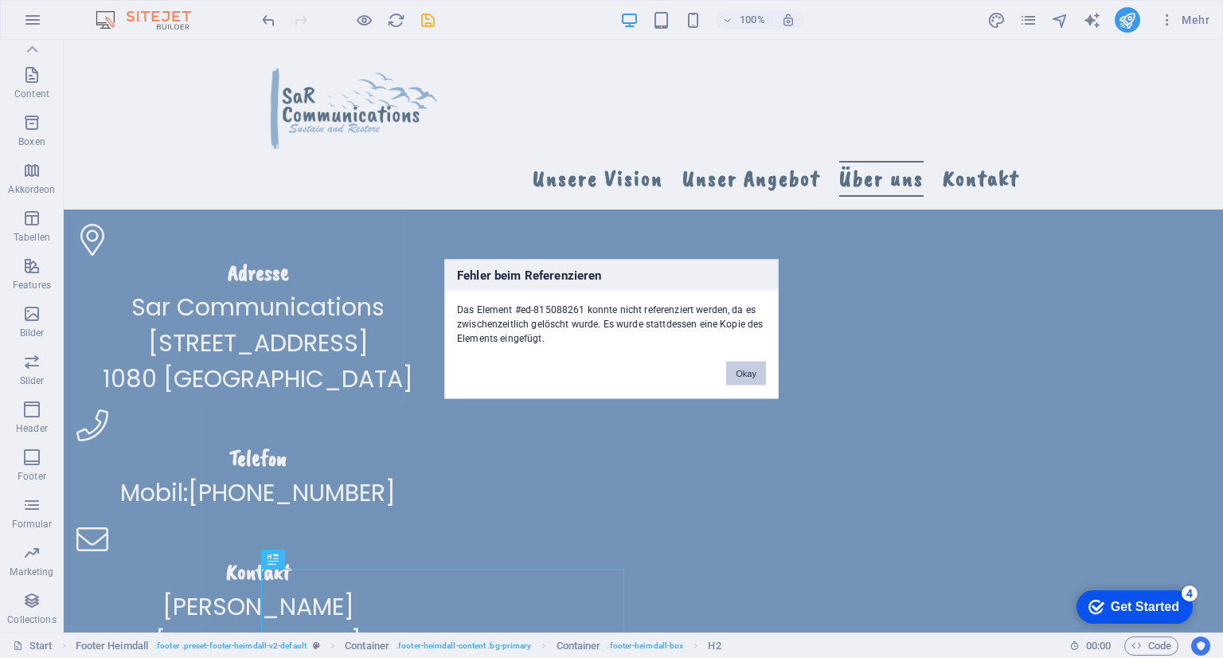
click at [755, 376] on button "Okay" at bounding box center [746, 374] width 40 height 24
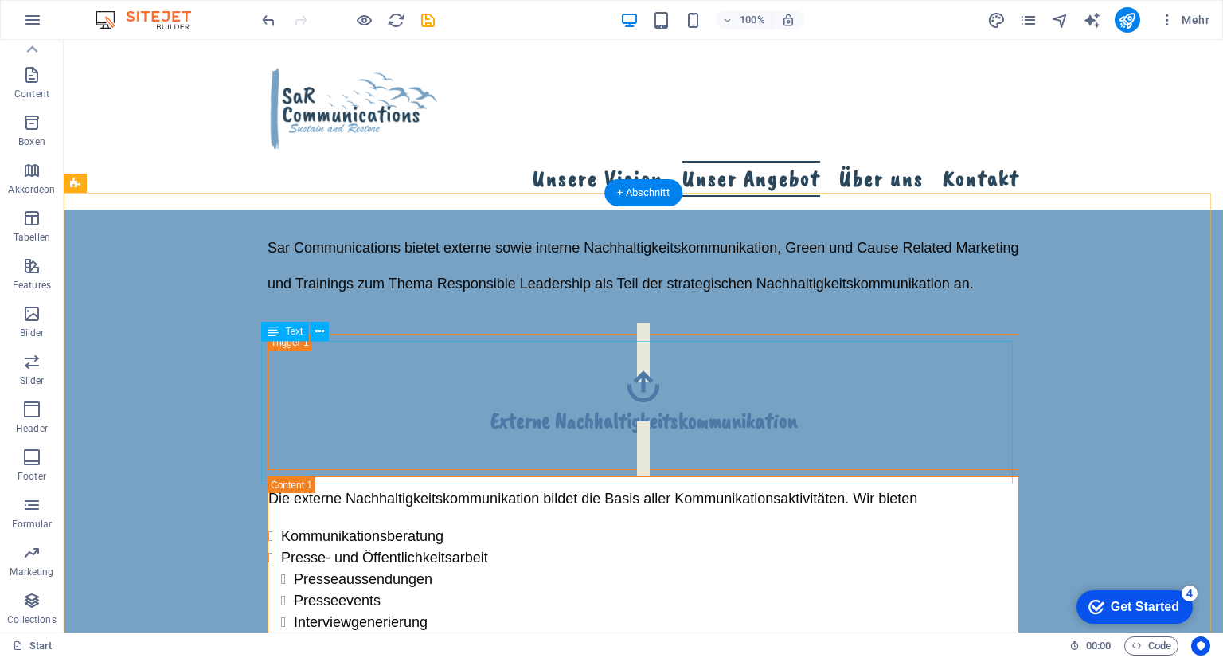
scroll to position [600, 0]
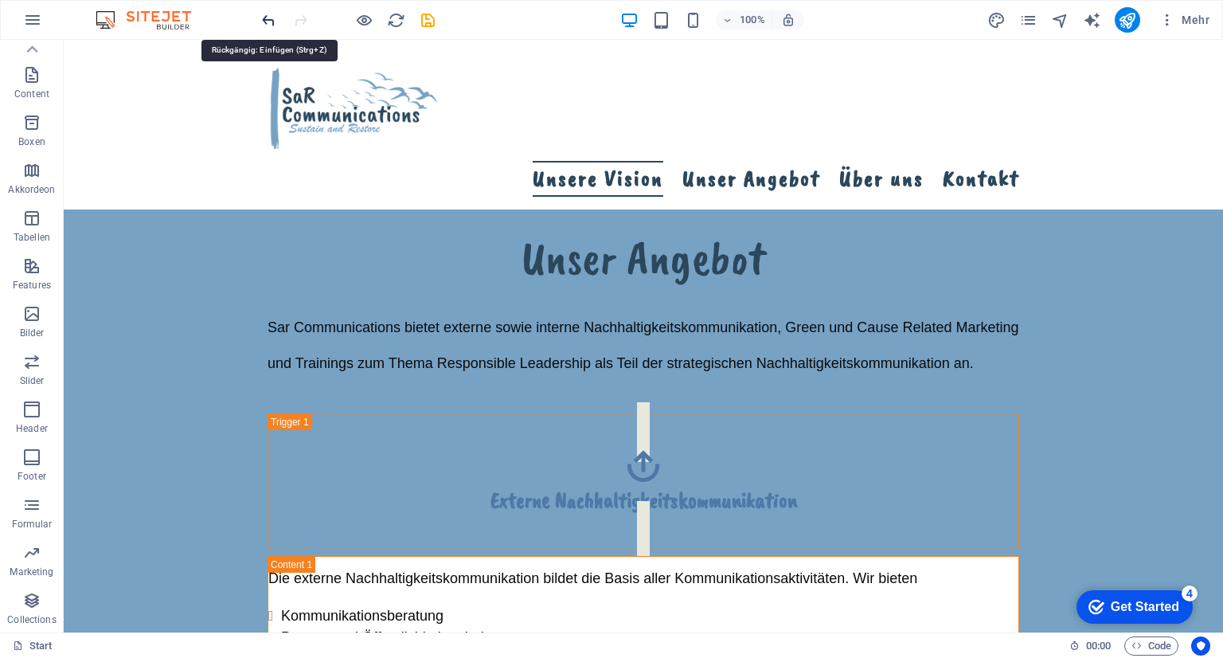
click at [263, 20] on icon "undo" at bounding box center [269, 20] width 18 height 18
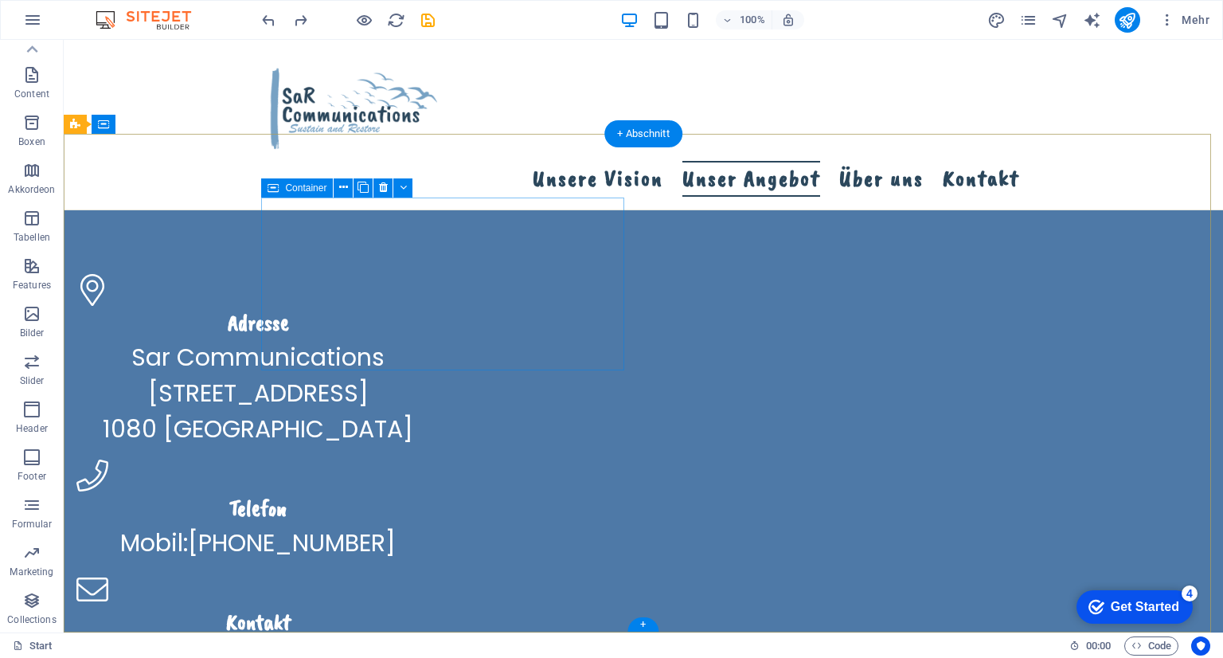
scroll to position [2679, 0]
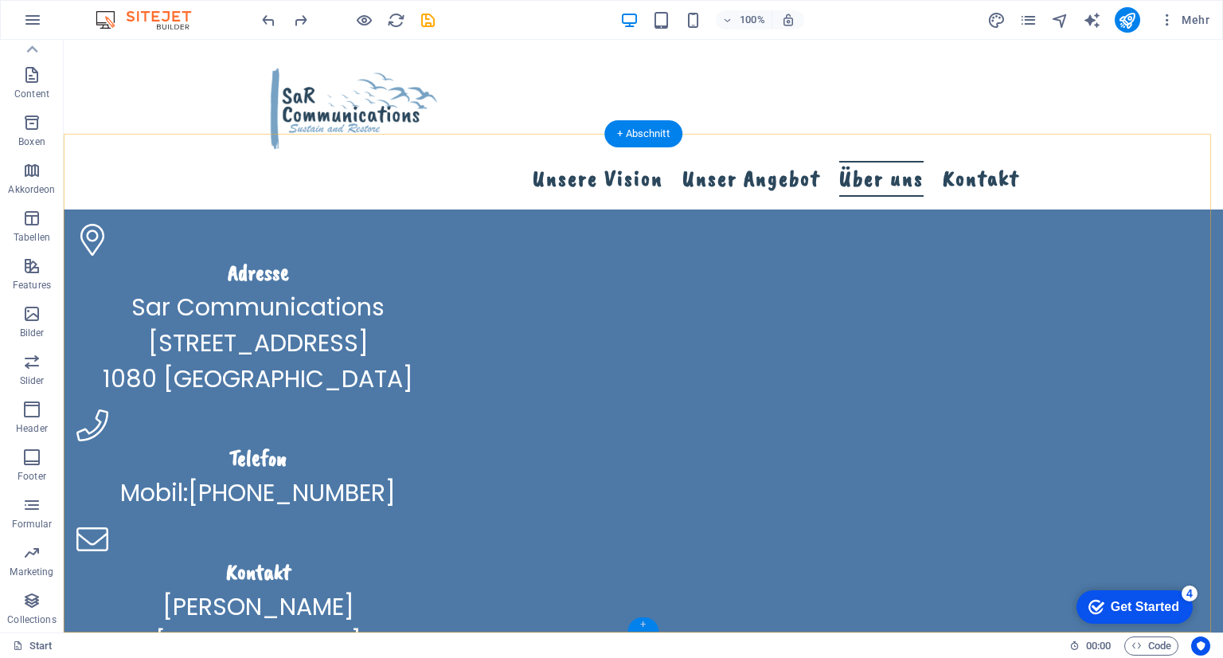
click at [642, 622] on div "+" at bounding box center [642, 624] width 31 height 14
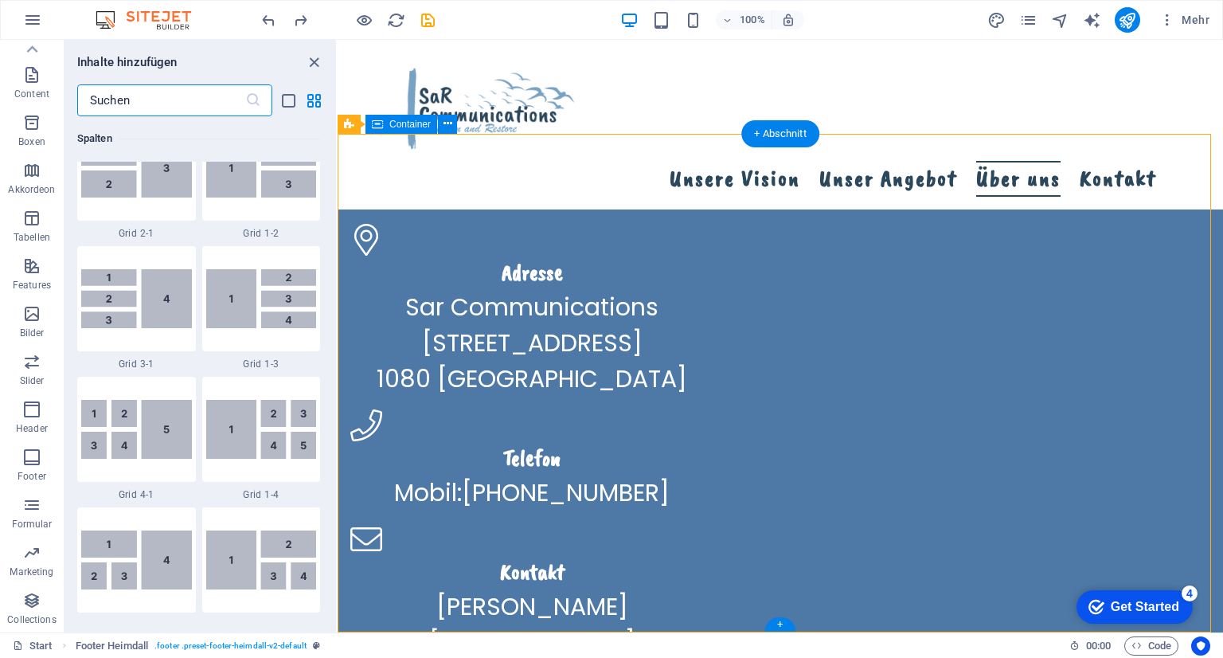
scroll to position [2786, 0]
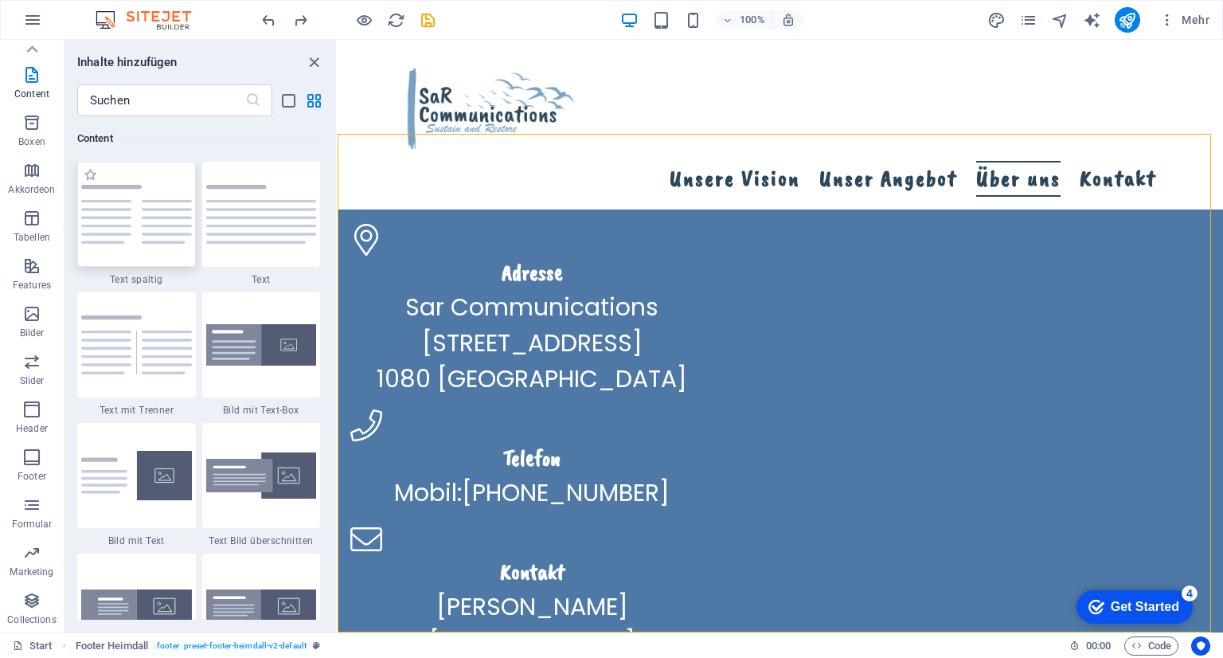
click at [165, 209] on img at bounding box center [136, 214] width 111 height 59
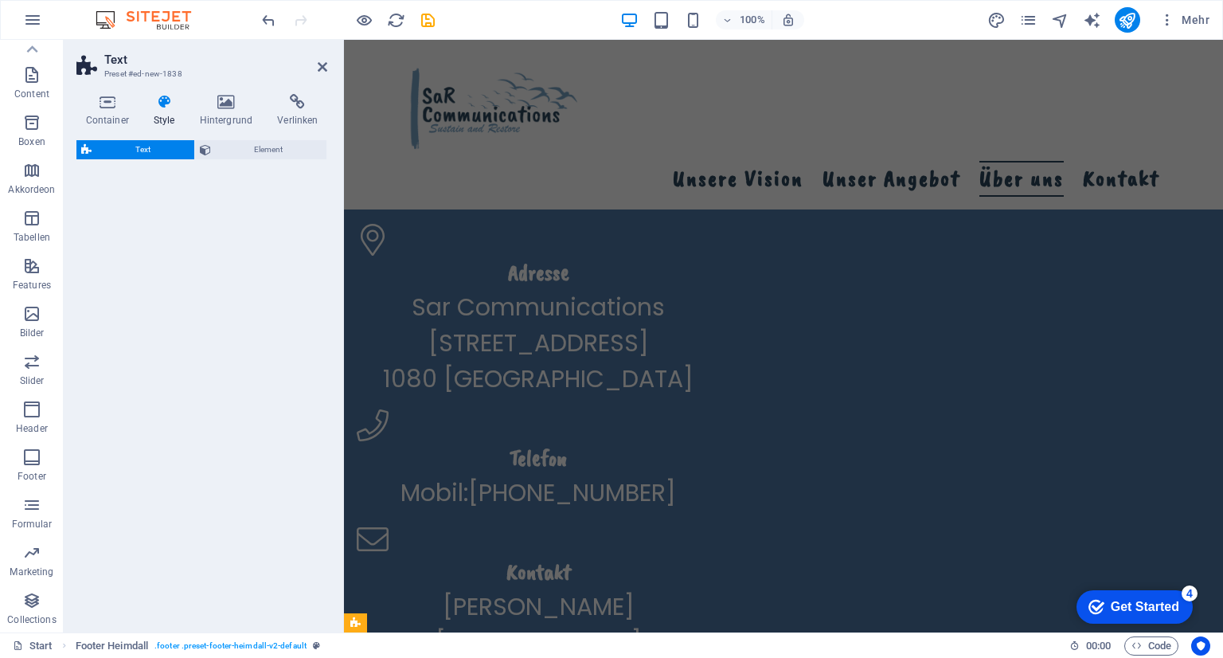
select select "rem"
select select "preset-text-v2-columns"
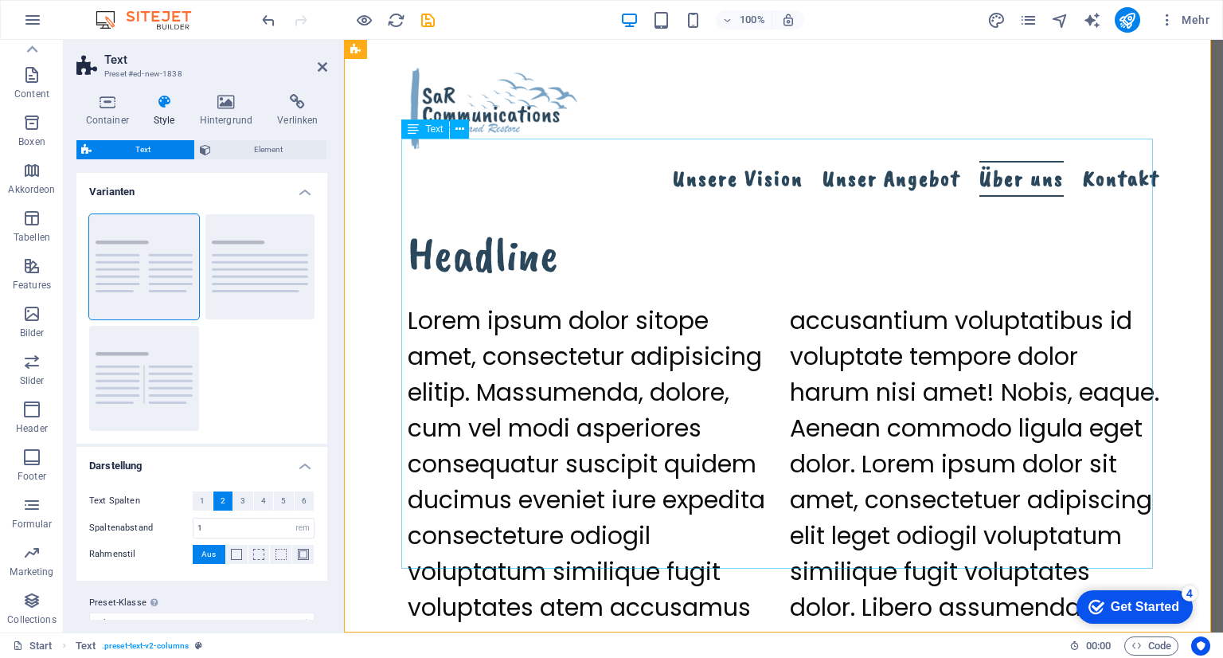
scroll to position [2922, 0]
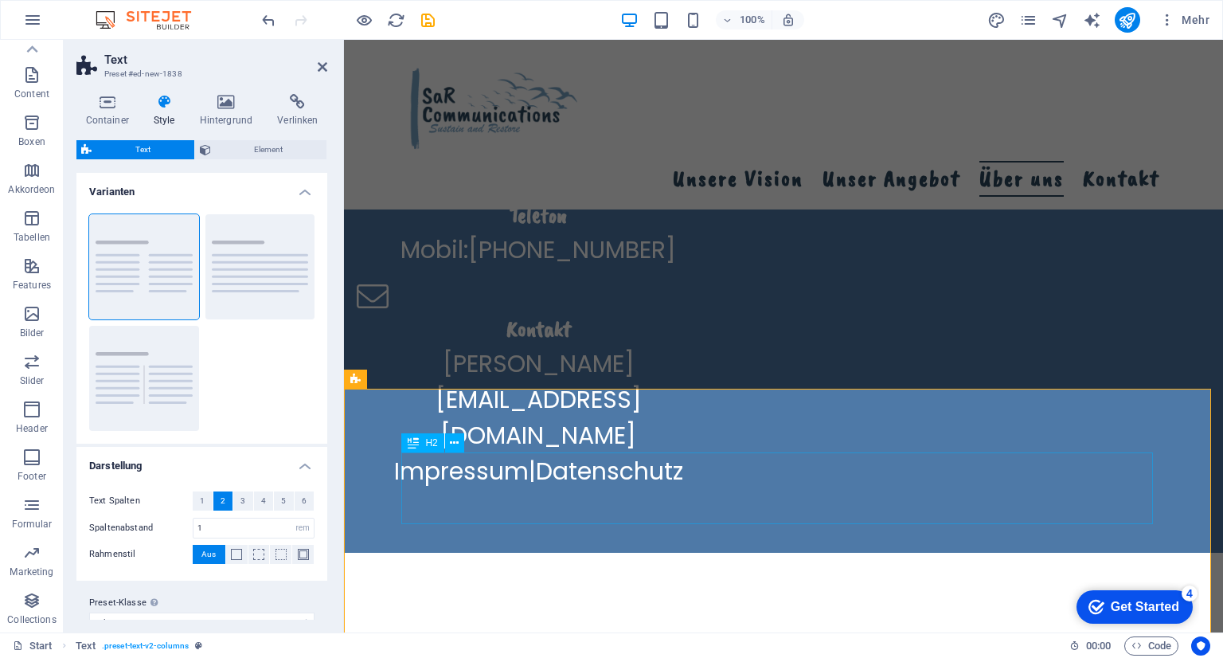
click at [471, 616] on div "Headline" at bounding box center [784, 652] width 752 height 72
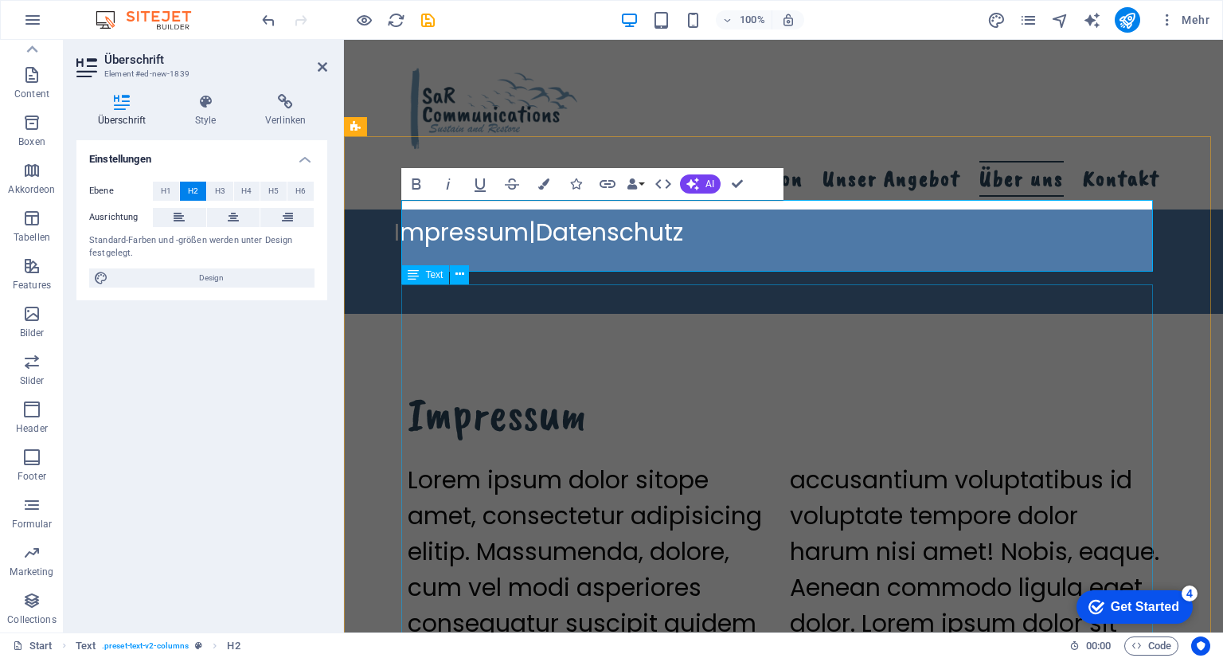
scroll to position [3320, 0]
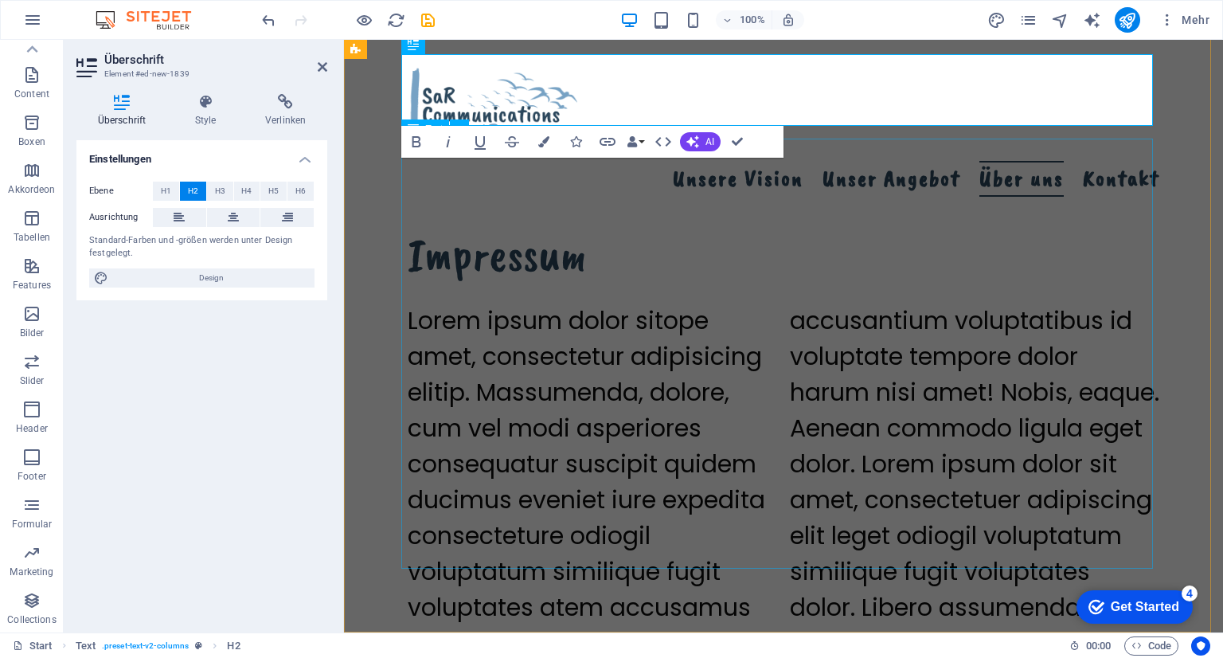
click at [643, 517] on div "Lorem ipsum dolor sitope amet, consectetur adipisicing elitip. Massumenda, dolo…" at bounding box center [784, 518] width 752 height 430
click at [641, 516] on div "Lorem ipsum dolor sitope amet, consectetur adipisicing elitip. Massumenda, dolo…" at bounding box center [784, 518] width 752 height 430
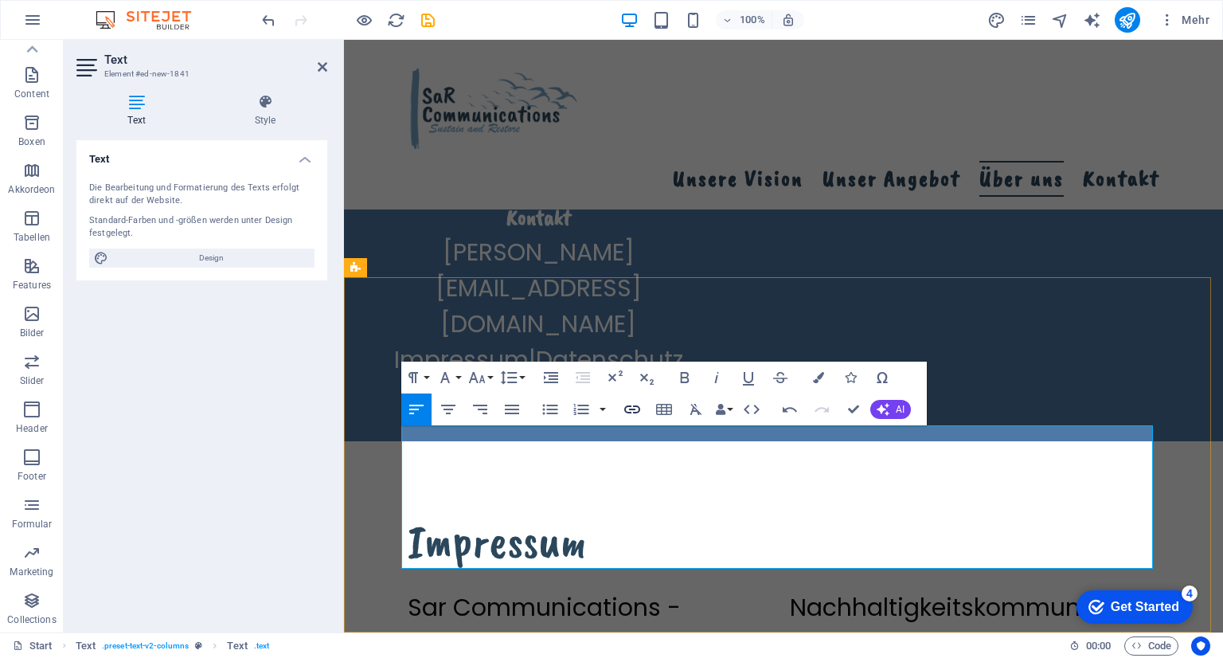
scroll to position [2997, 0]
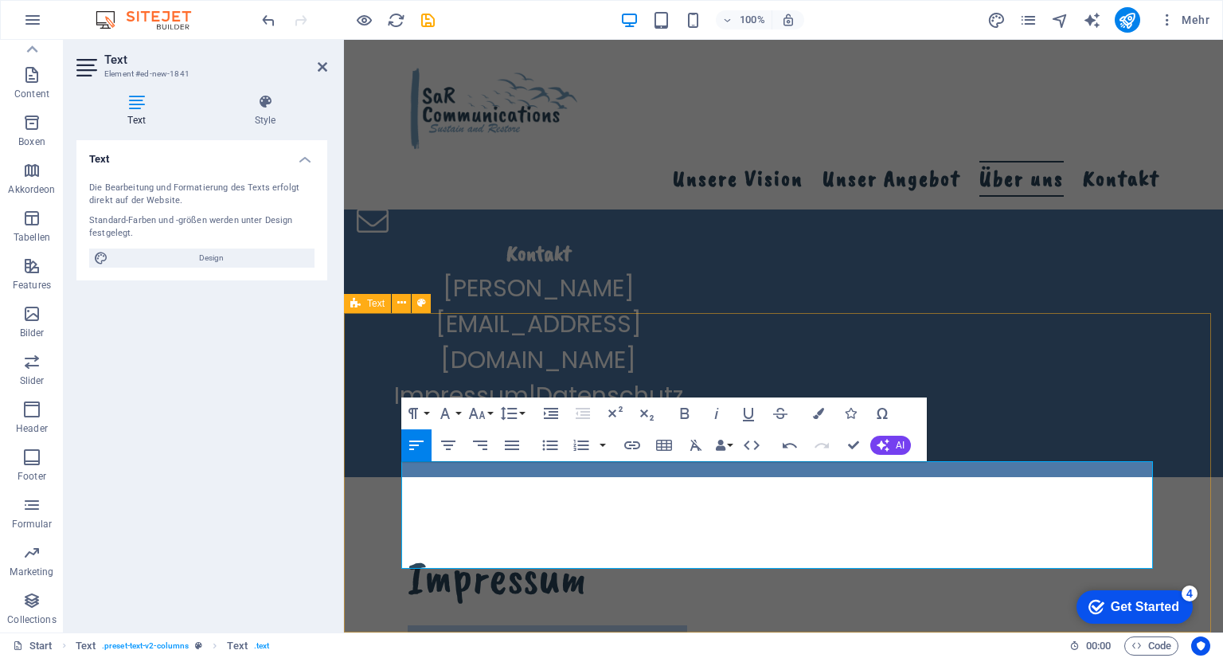
drag, startPoint x: 570, startPoint y: 558, endPoint x: 385, endPoint y: 470, distance: 204.8
click at [385, 477] on div "Impressum ​Sar Communications - Sustaind and Restore - Agentur für Nachhaltigke…" at bounding box center [783, 636] width 879 height 319
click at [424, 477] on div "Impressum ​Sar Communications - Sustaind and Restore - Agentur für Nachhaltigke…" at bounding box center [783, 636] width 879 height 319
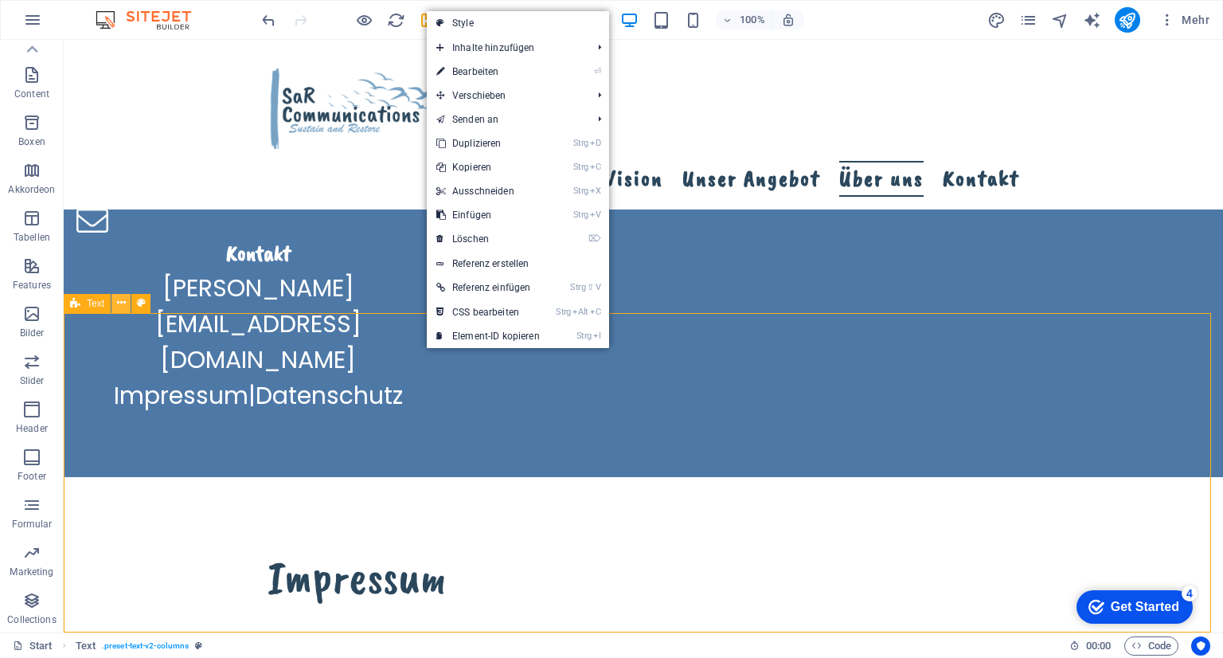
click at [126, 303] on button at bounding box center [120, 303] width 19 height 19
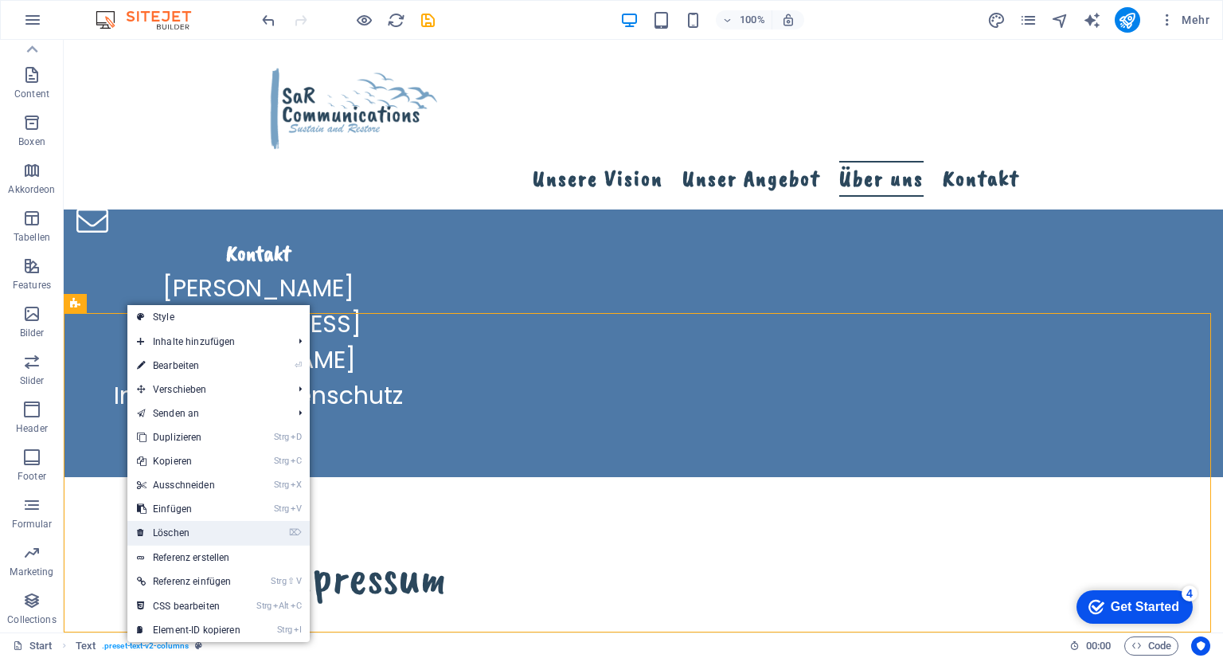
click at [190, 530] on link "⌦ Löschen" at bounding box center [188, 533] width 123 height 24
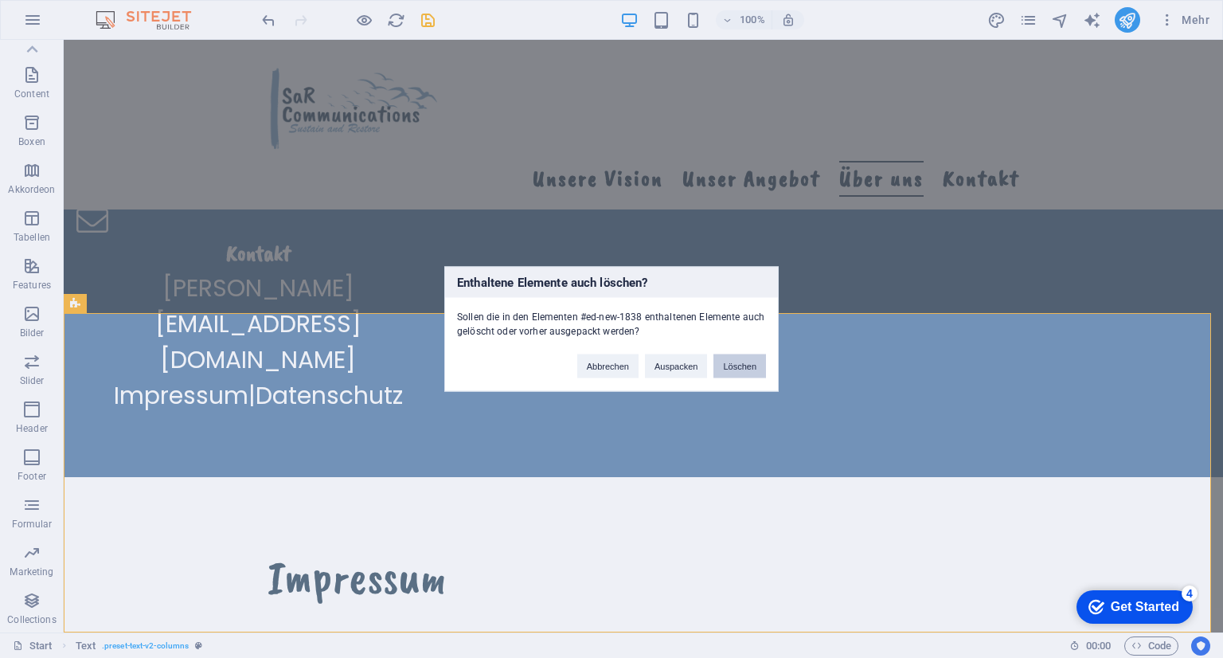
click at [753, 376] on button "Löschen" at bounding box center [739, 366] width 53 height 24
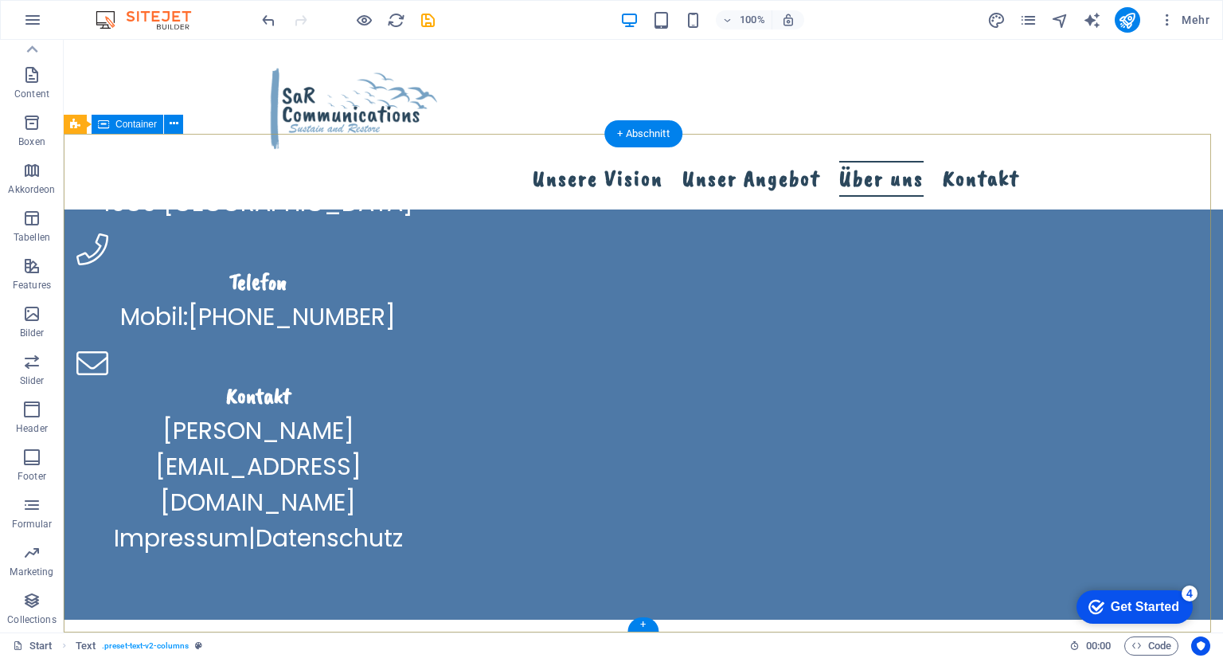
scroll to position [2679, 0]
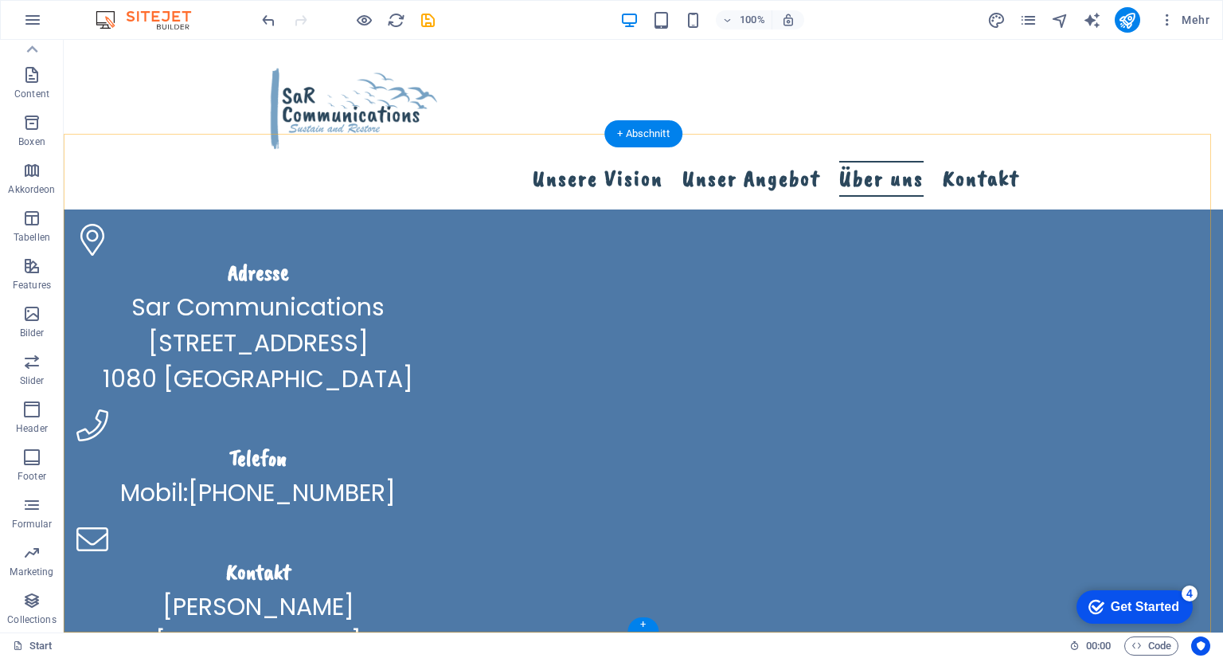
click at [647, 626] on div "+" at bounding box center [642, 624] width 31 height 14
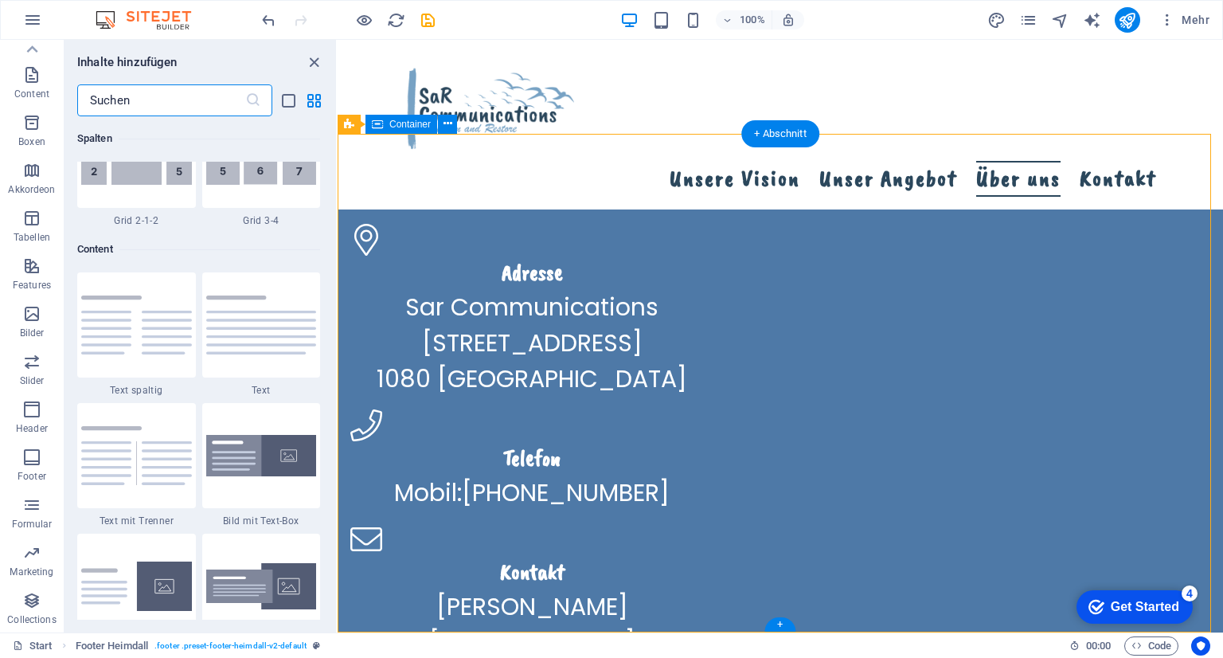
scroll to position [2786, 0]
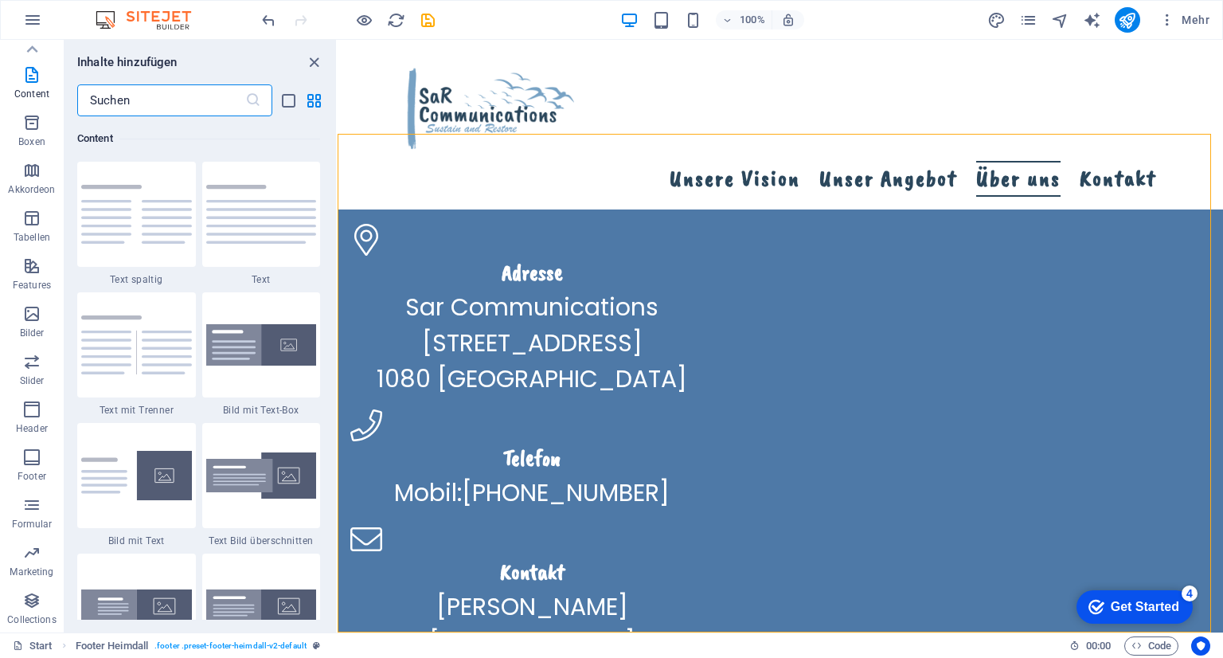
click at [242, 230] on img at bounding box center [261, 214] width 111 height 59
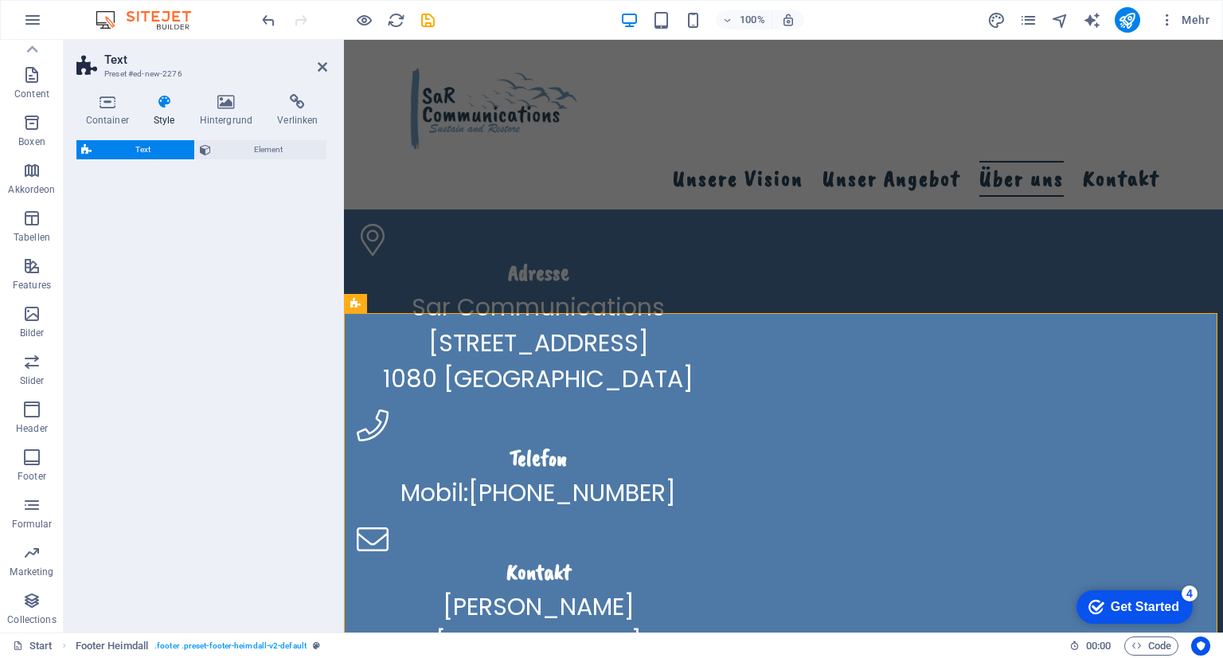
select select "preset-text-v2-default"
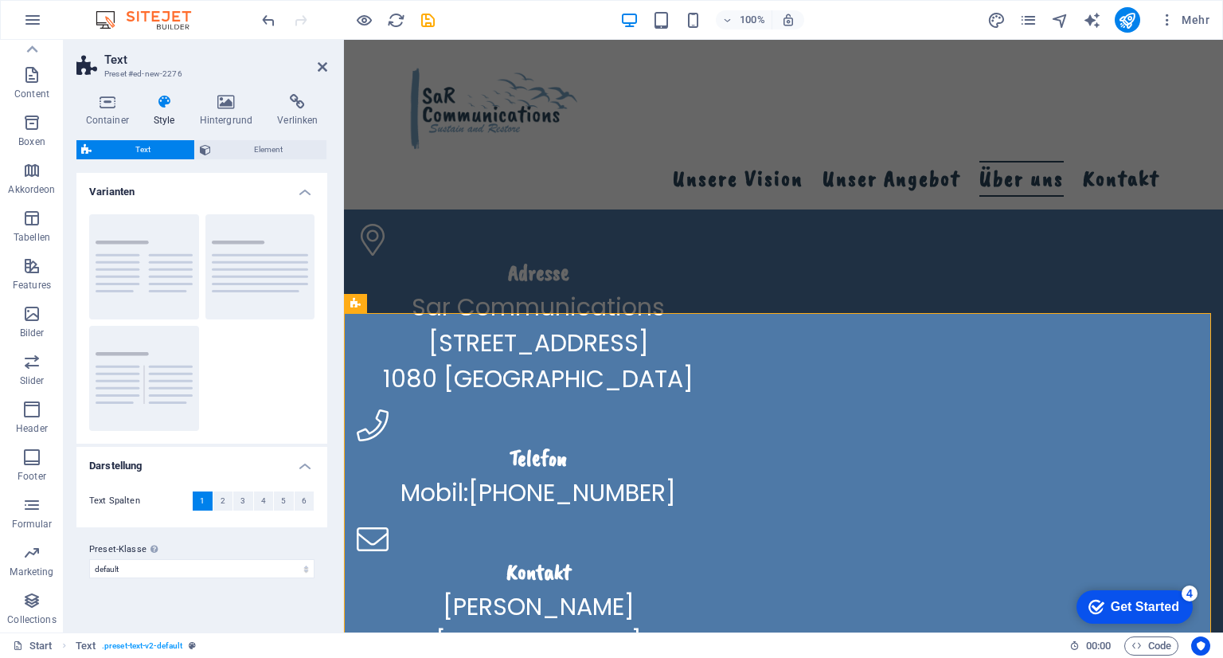
scroll to position [2997, 0]
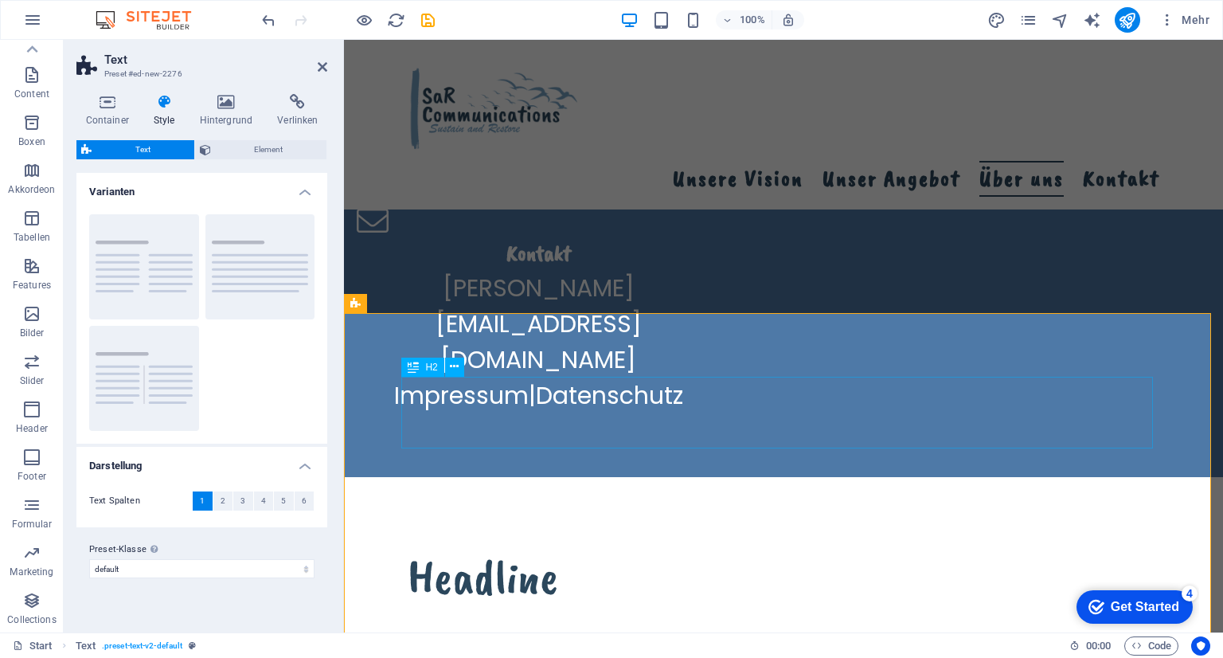
click at [462, 541] on div "Headline" at bounding box center [784, 577] width 752 height 72
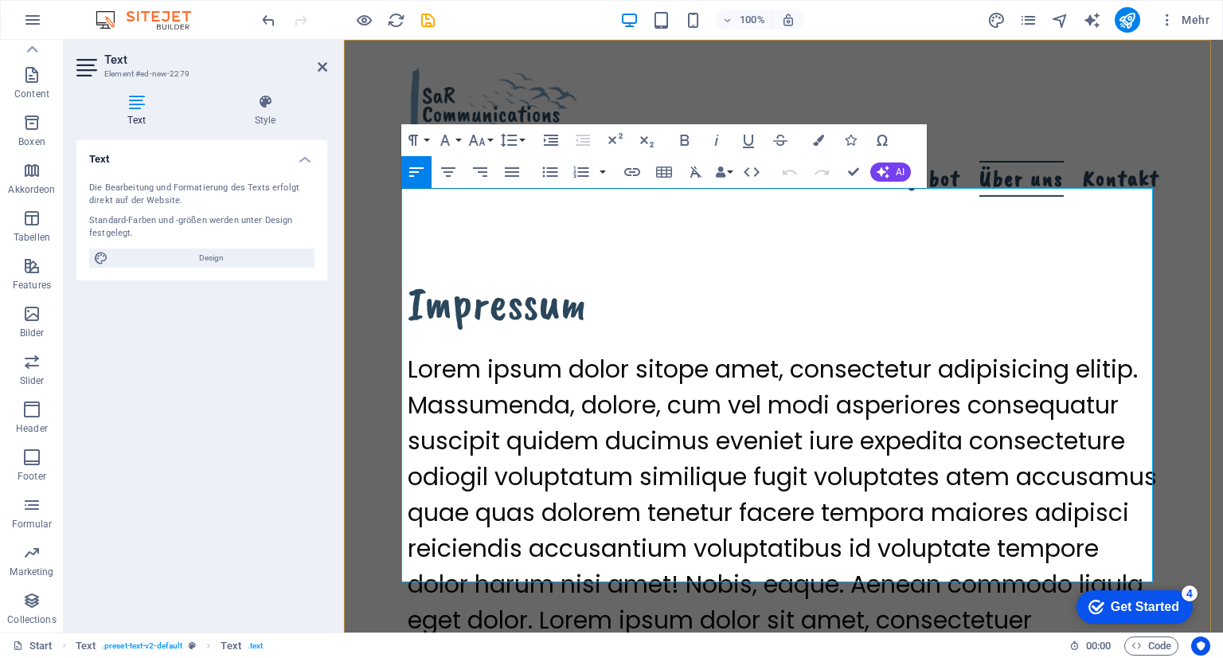
scroll to position [3284, 0]
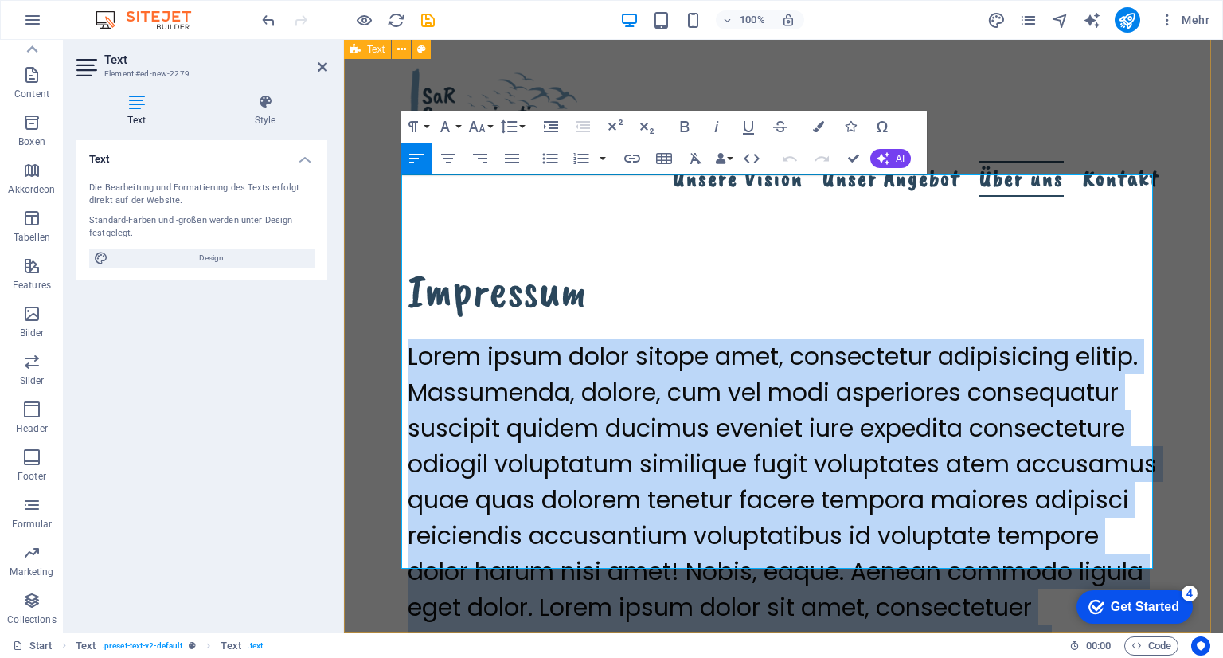
drag, startPoint x: 717, startPoint y: 565, endPoint x: 380, endPoint y: 198, distance: 498.2
click at [380, 198] on div "Impressum Lorem ipsum dolor sitope amet, consectetur adipisicing elitip. [PERSO…" at bounding box center [783, 493] width 879 height 606
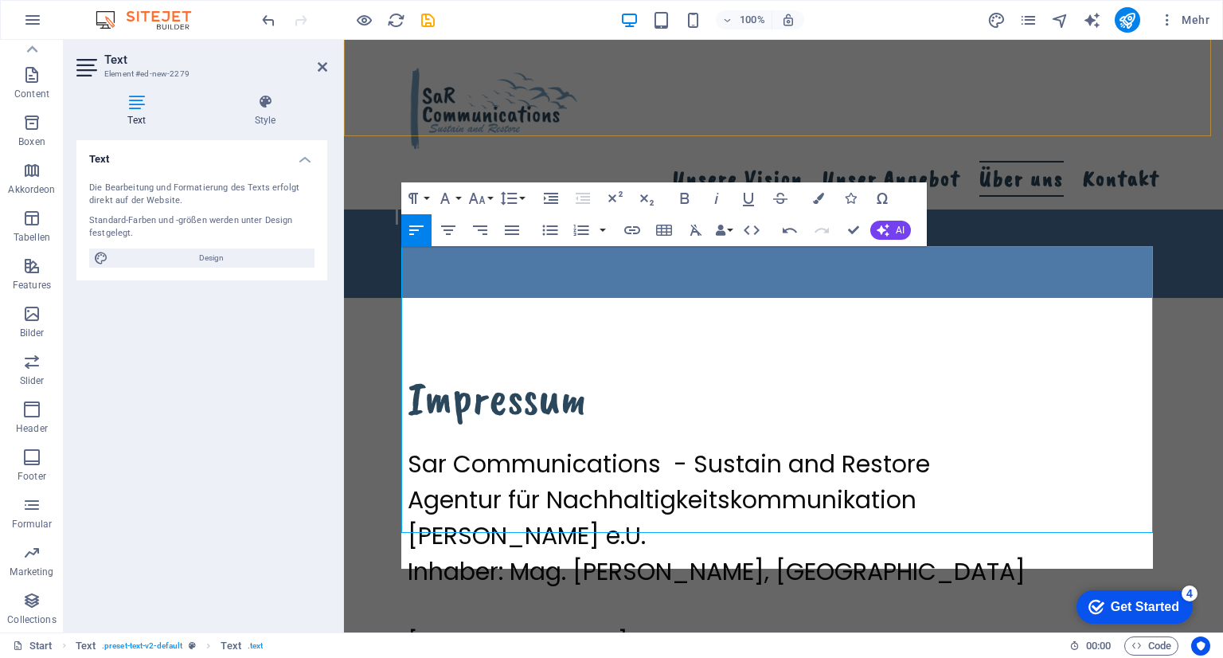
scroll to position [3212, 0]
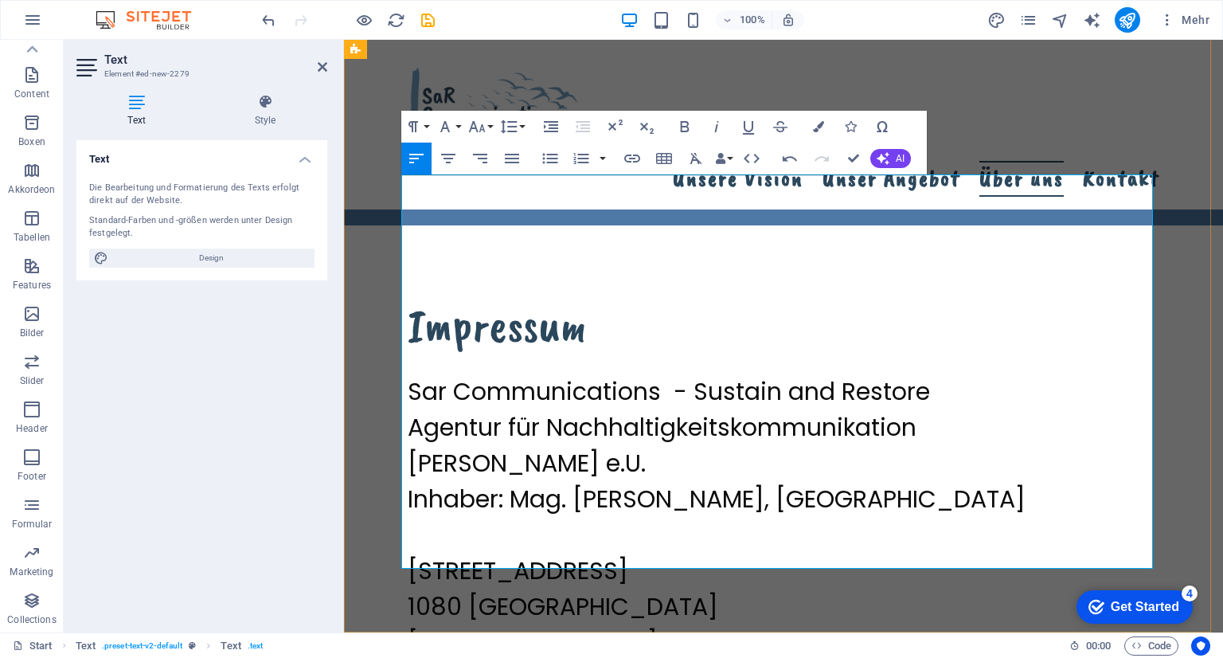
scroll to position [3284, 0]
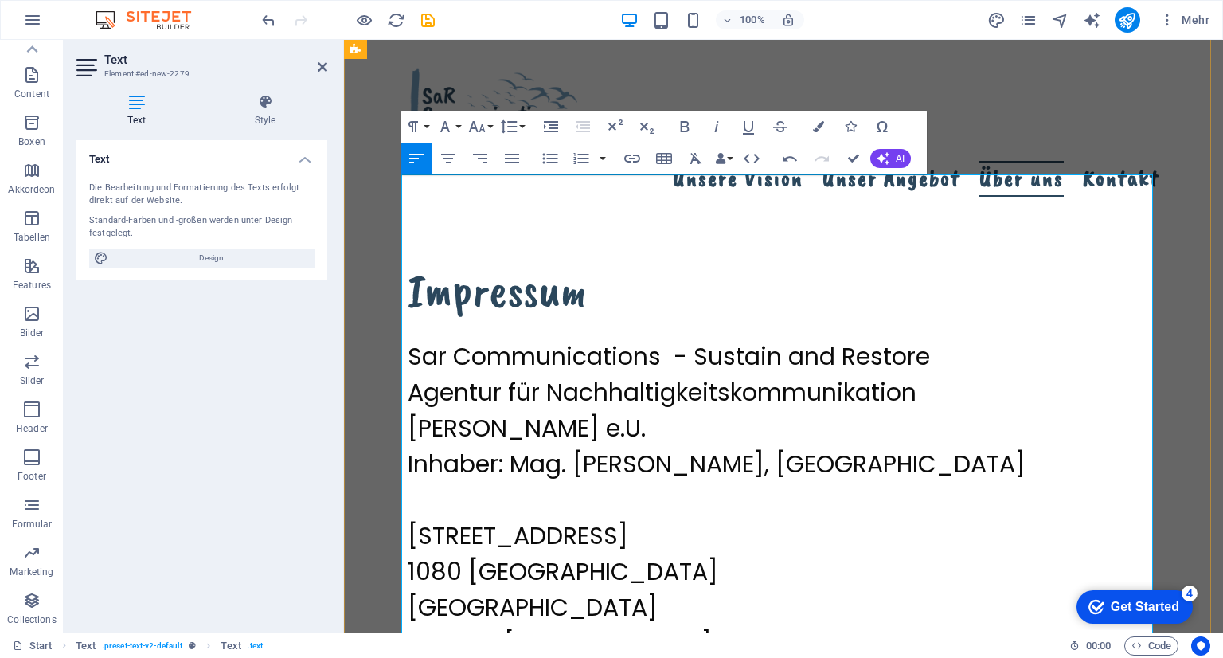
drag, startPoint x: 692, startPoint y: 548, endPoint x: 401, endPoint y: 549, distance: 290.7
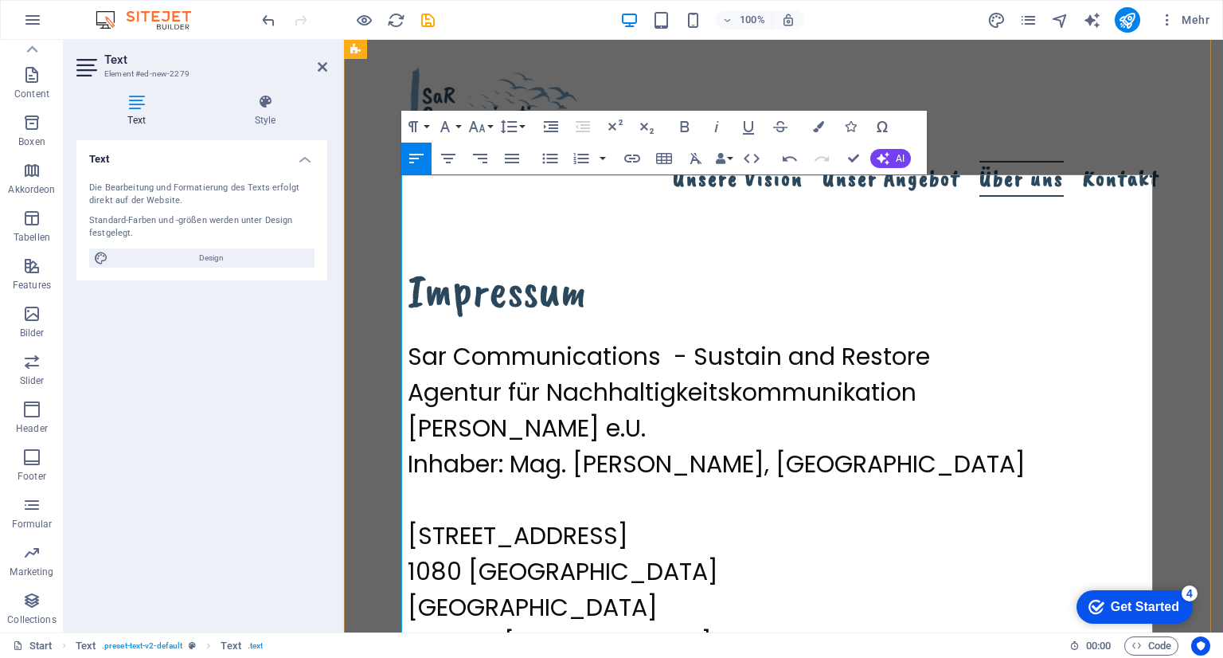
click at [947, 374] on p "Agentur für Nachhaltigkeitskommunikation" at bounding box center [784, 392] width 752 height 36
click at [930, 338] on p "Sar Communications - Sustain and Restore" at bounding box center [784, 356] width 752 height 36
click at [589, 410] on p "[PERSON_NAME] e.U." at bounding box center [784, 428] width 752 height 36
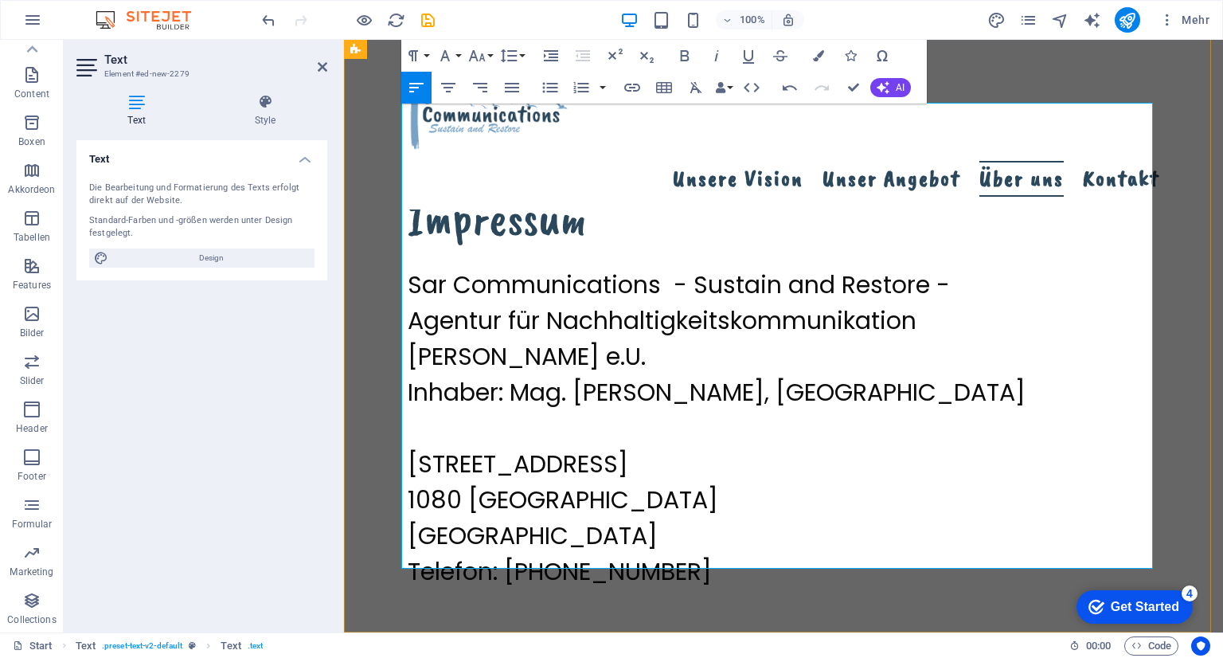
click at [568, 625] on p "FN 656373 f" at bounding box center [784, 643] width 752 height 36
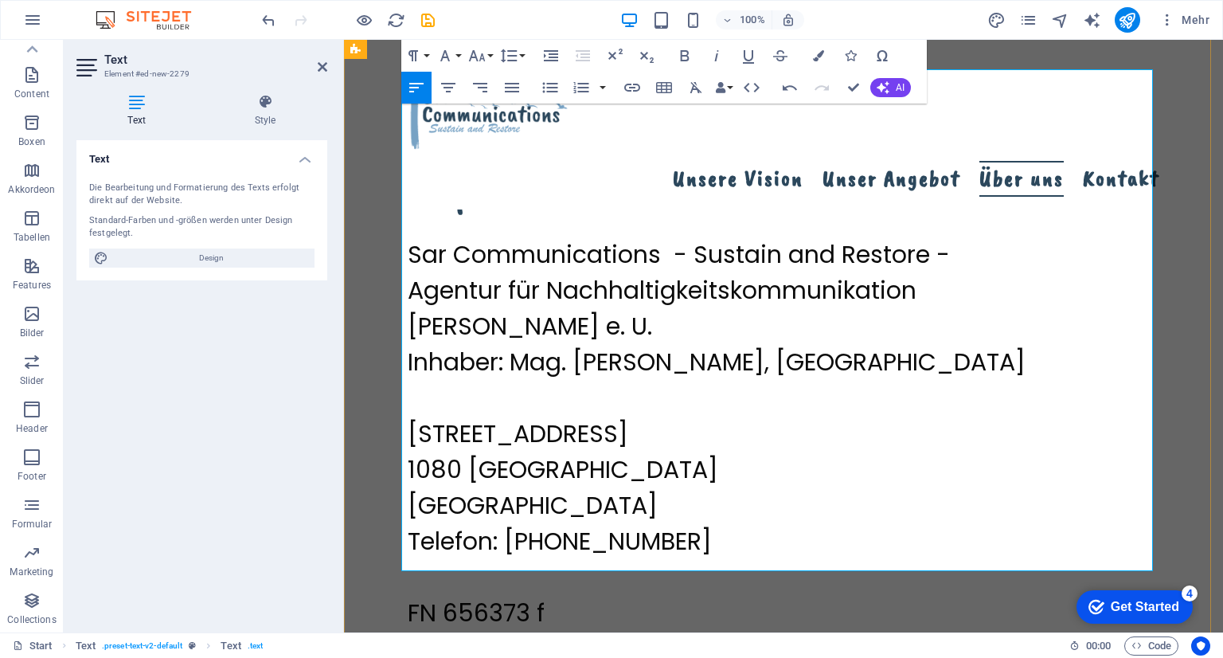
scroll to position [3392, 0]
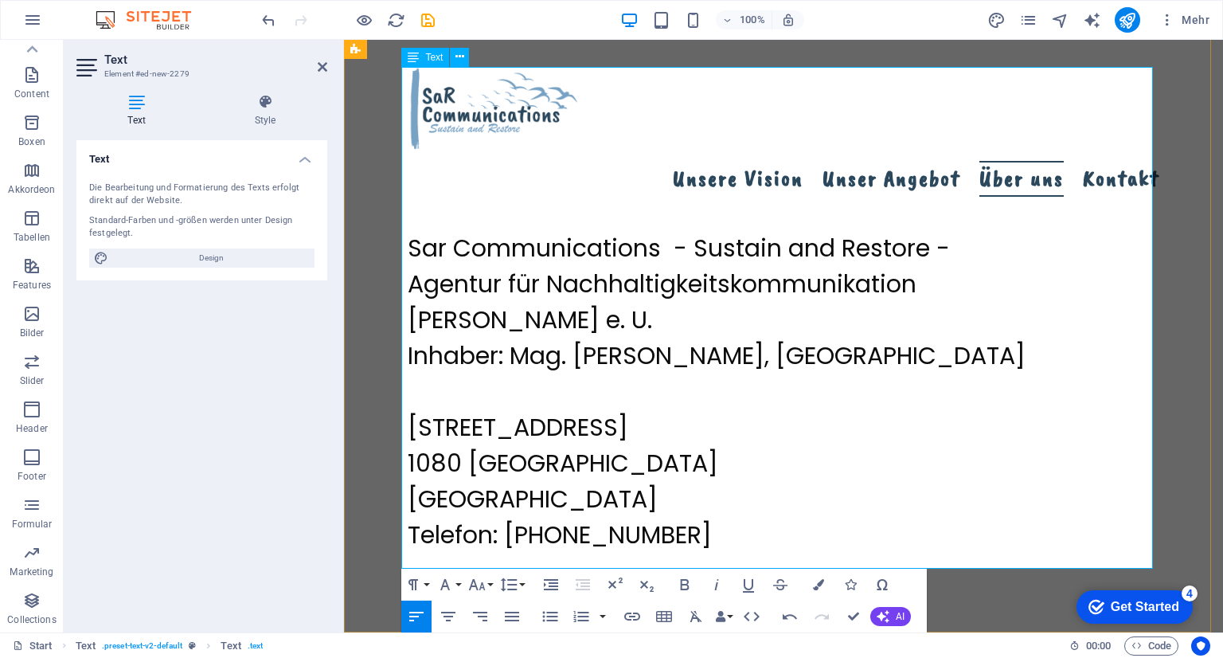
click at [870, 481] on p "[GEOGRAPHIC_DATA]" at bounding box center [784, 499] width 752 height 36
click at [615, 624] on p "UID: ATU65182722" at bounding box center [784, 642] width 752 height 36
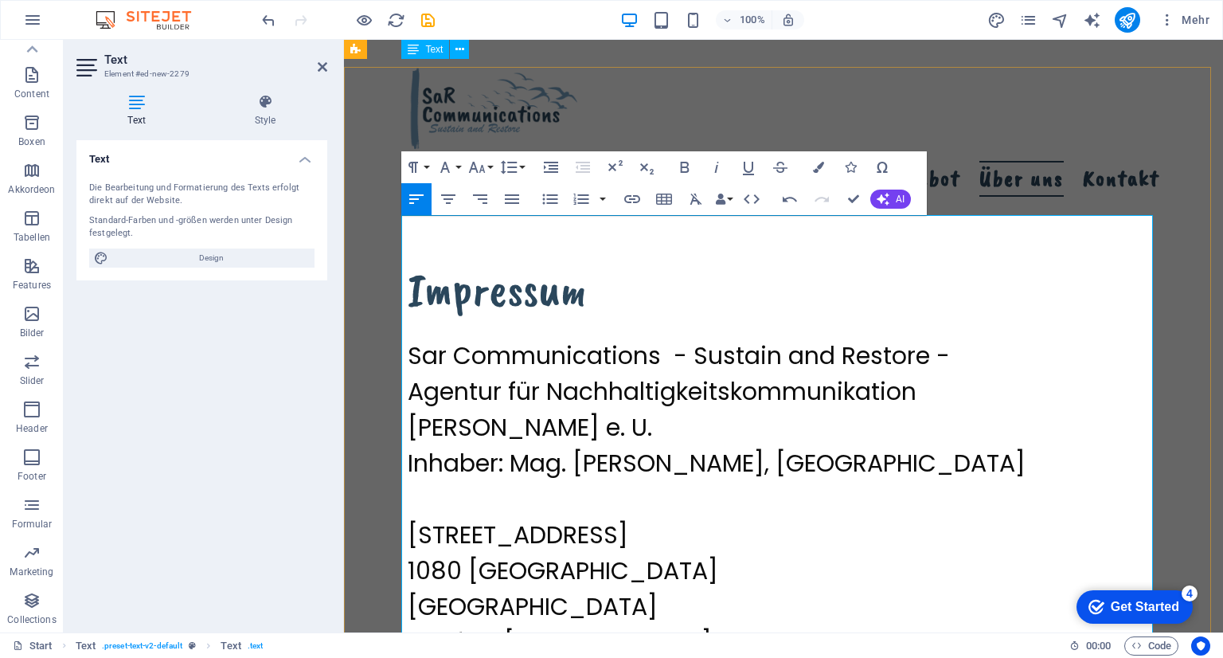
scroll to position [3217, 0]
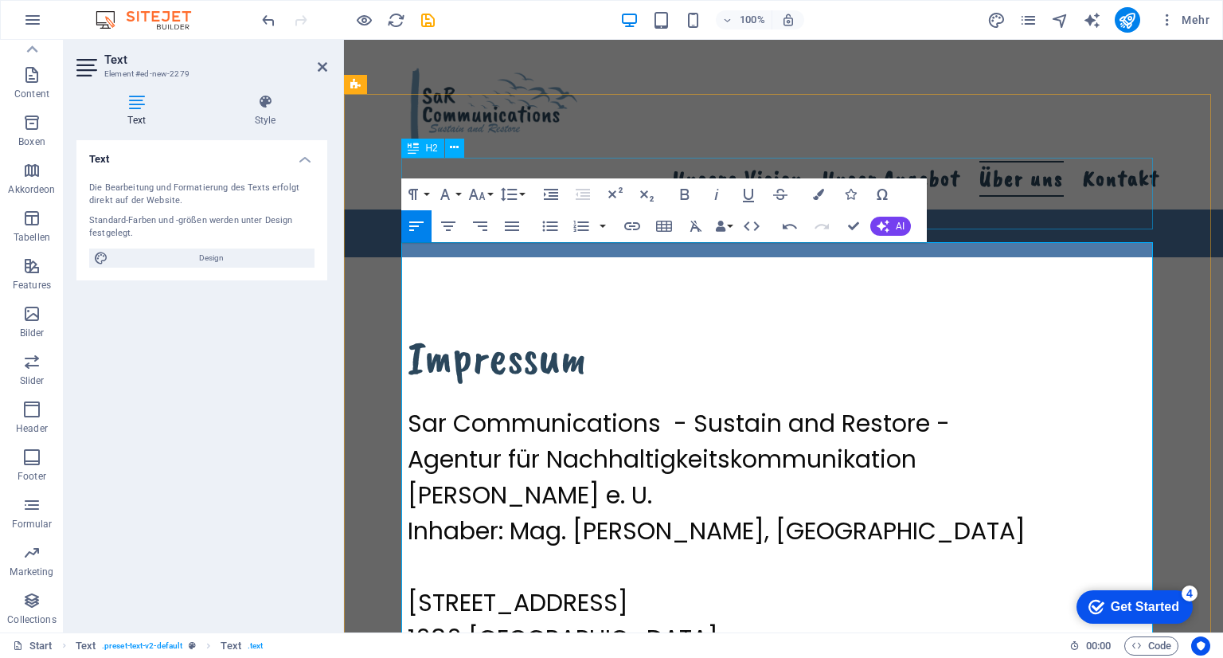
click at [1087, 321] on div "Impressum" at bounding box center [784, 357] width 752 height 72
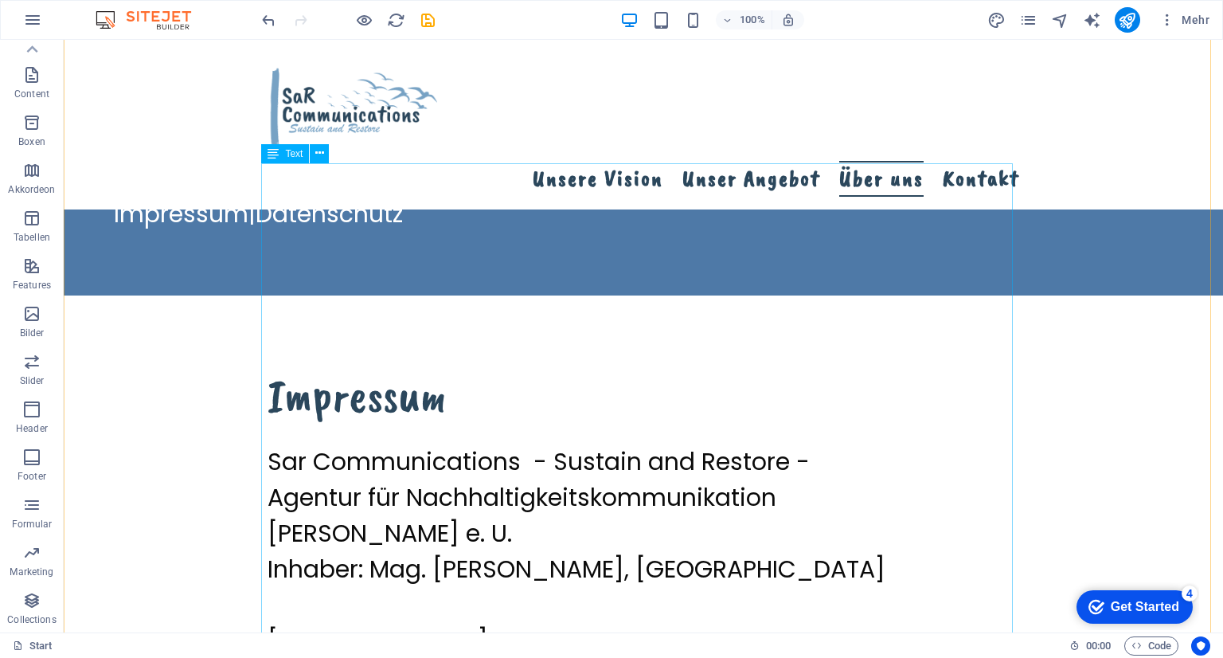
scroll to position [3297, 0]
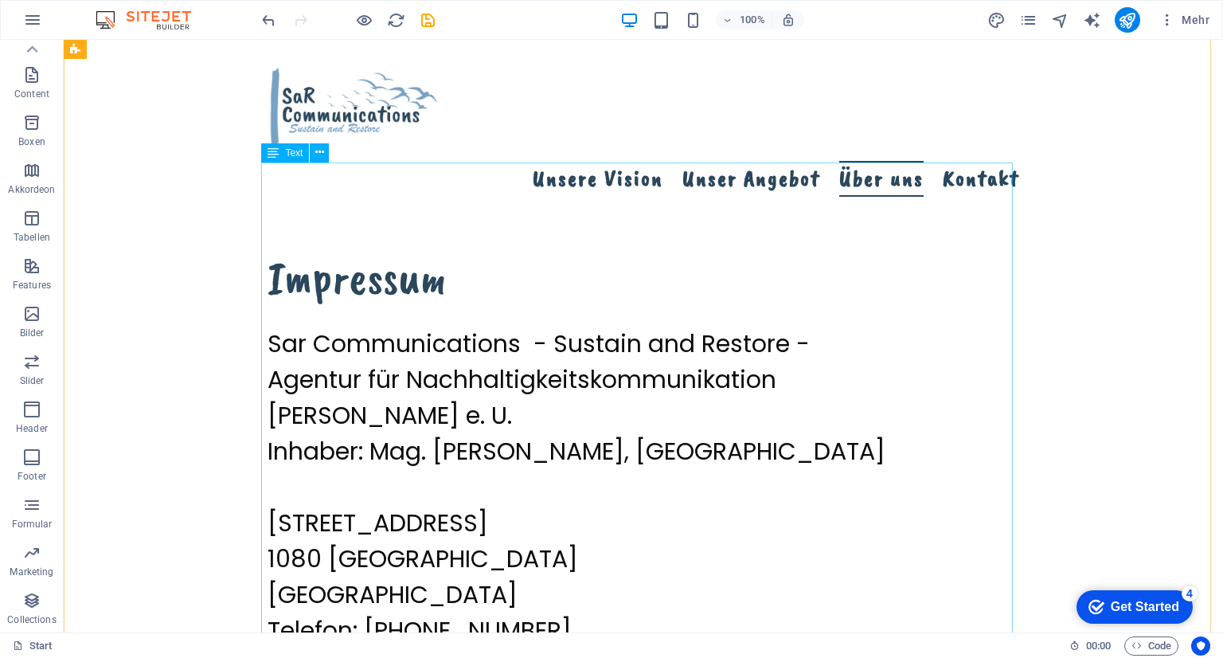
click at [587, 391] on div "Sar Communications - Sustain and Restore - Agentur für Nachhaltigkeitskommunika…" at bounding box center [644, 648] width 752 height 645
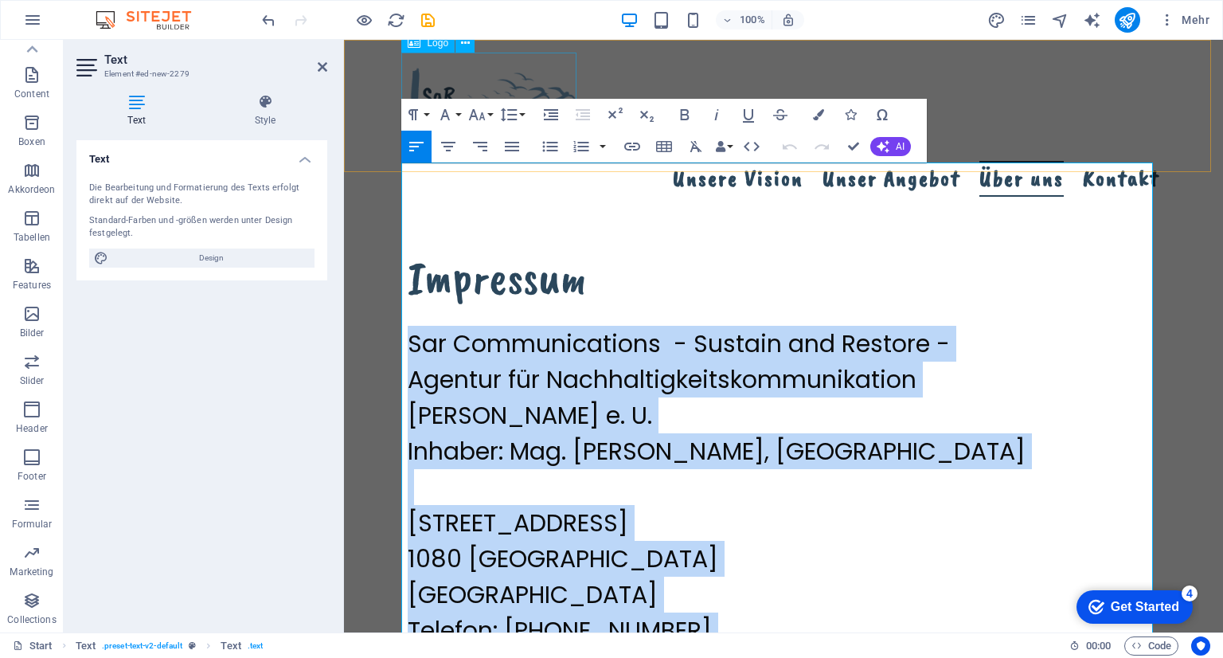
drag, startPoint x: 669, startPoint y: 576, endPoint x: 749, endPoint y: 198, distance: 385.8
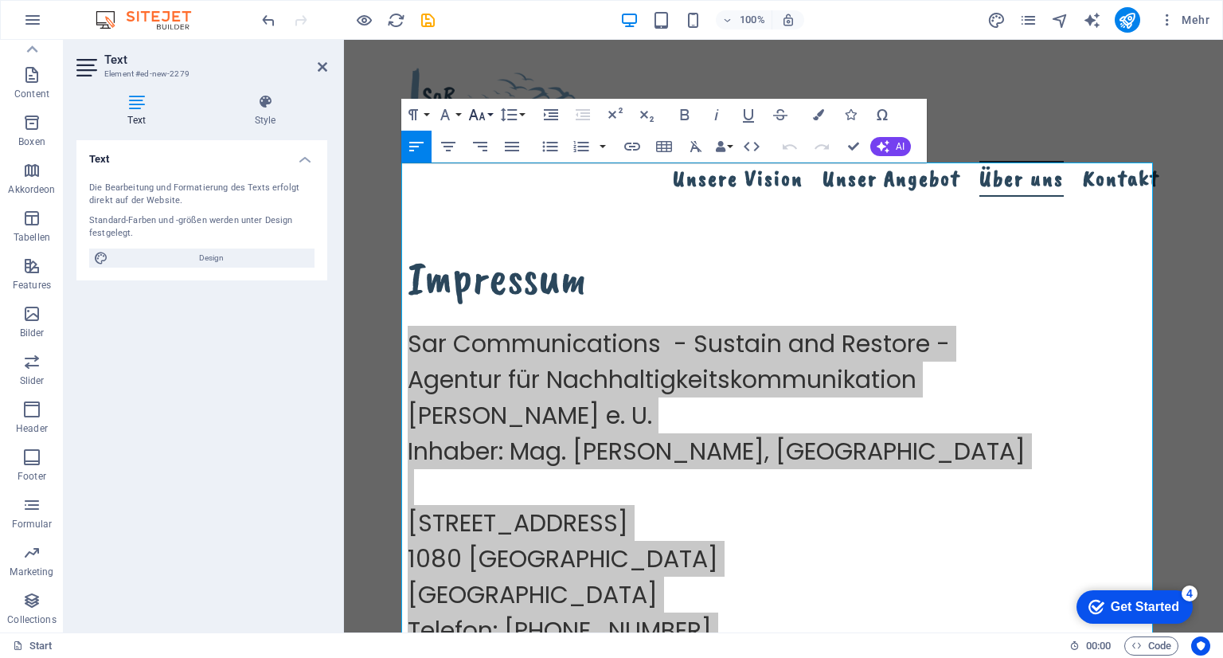
click at [483, 113] on icon "button" at bounding box center [477, 114] width 17 height 11
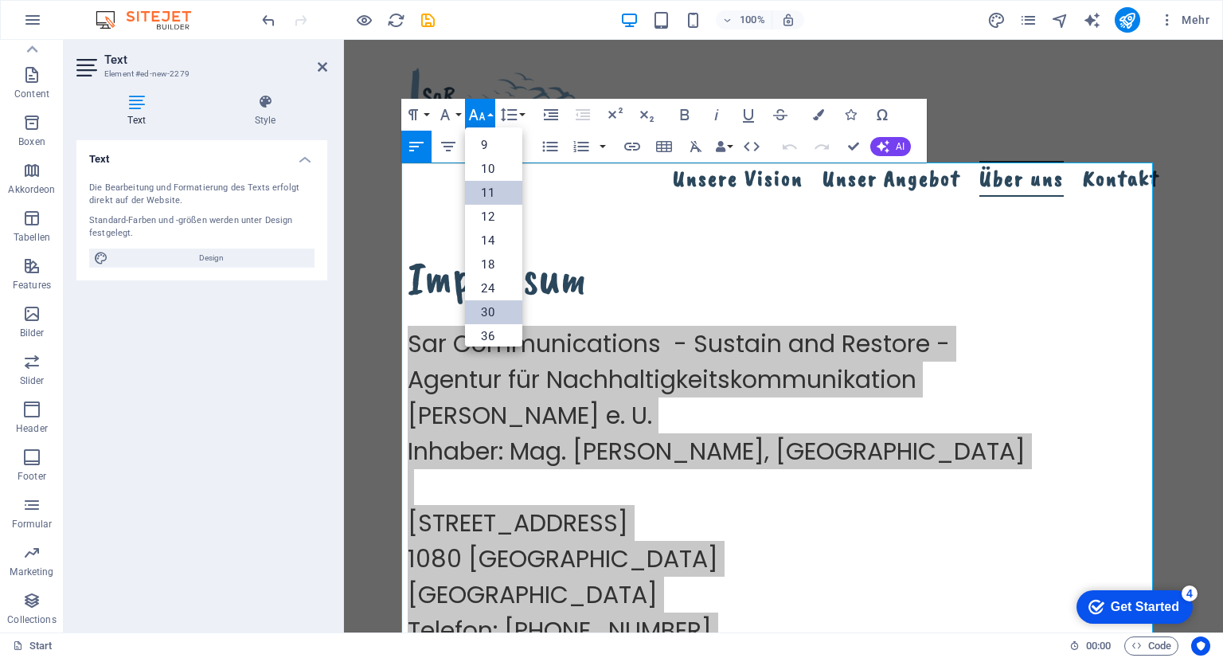
scroll to position [0, 0]
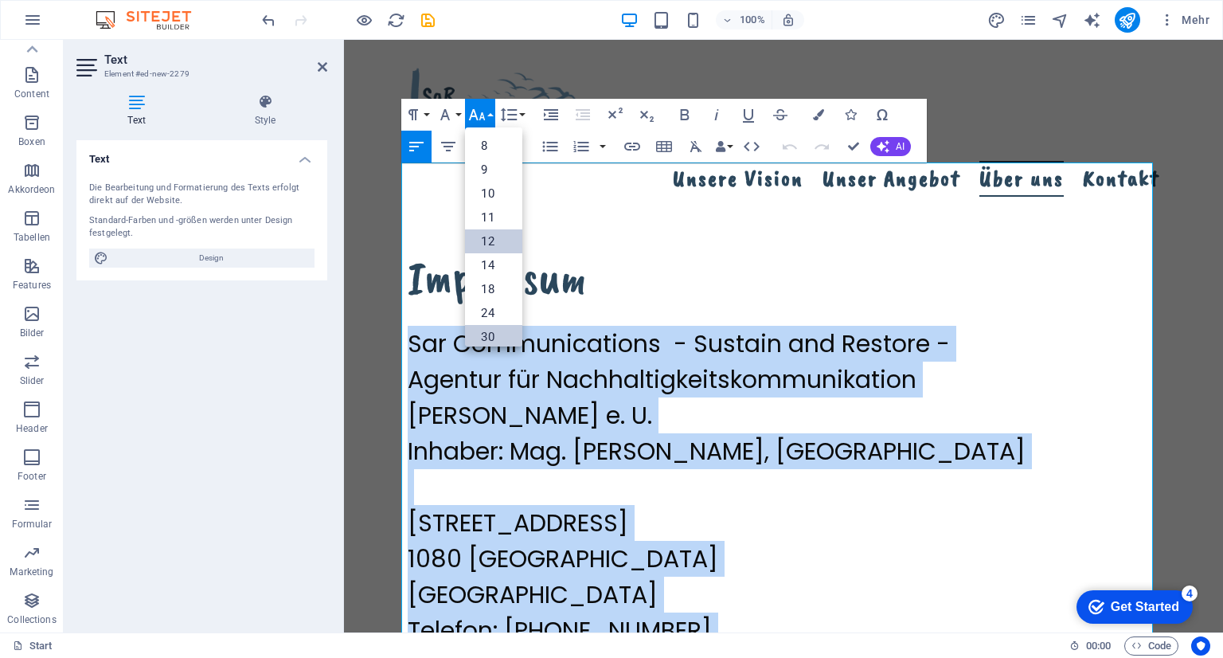
click at [491, 233] on link "12" at bounding box center [493, 241] width 57 height 24
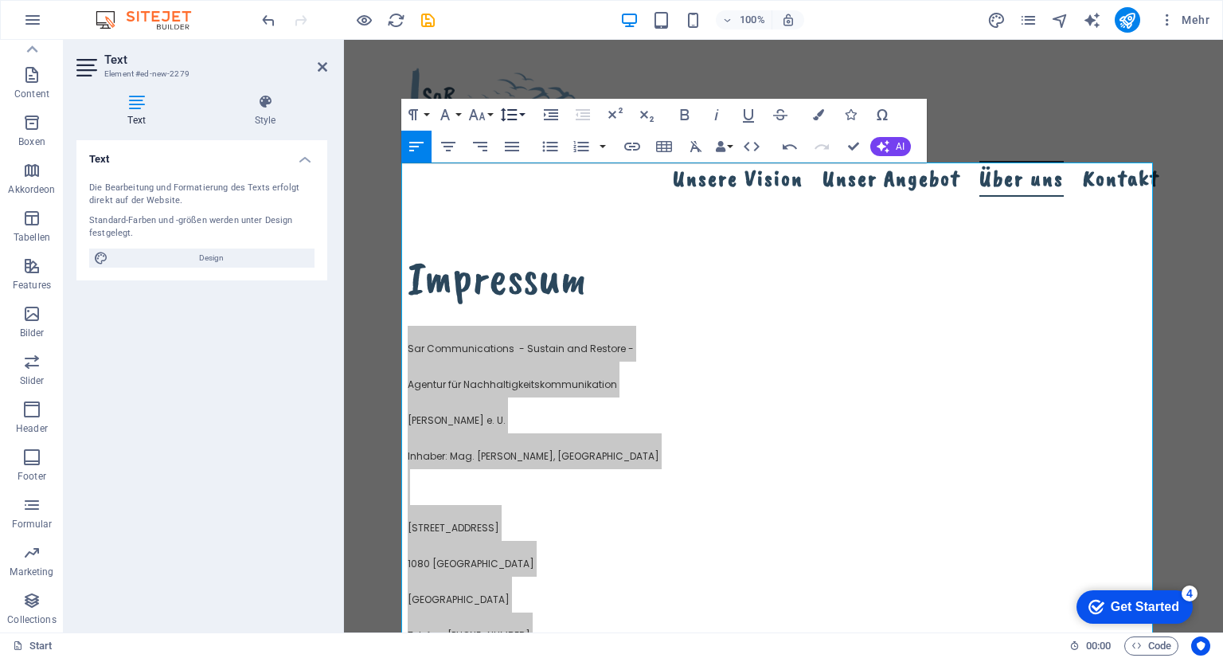
click at [523, 115] on button "Line Height" at bounding box center [512, 115] width 30 height 32
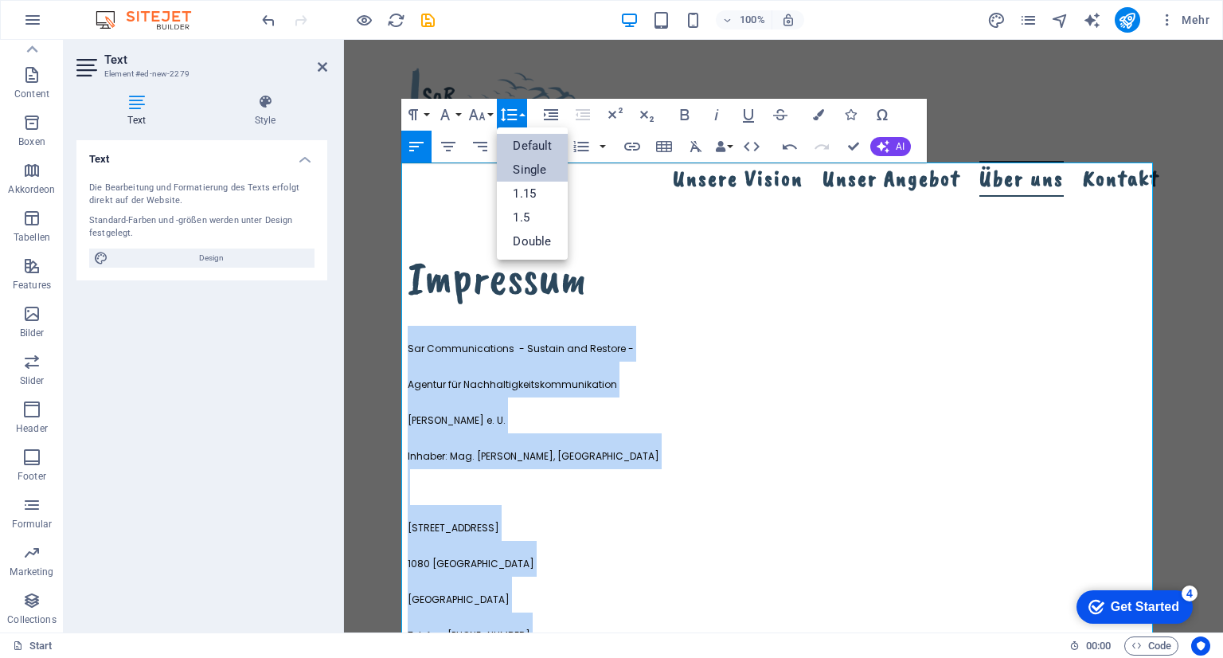
click at [542, 170] on link "Single" at bounding box center [532, 170] width 71 height 24
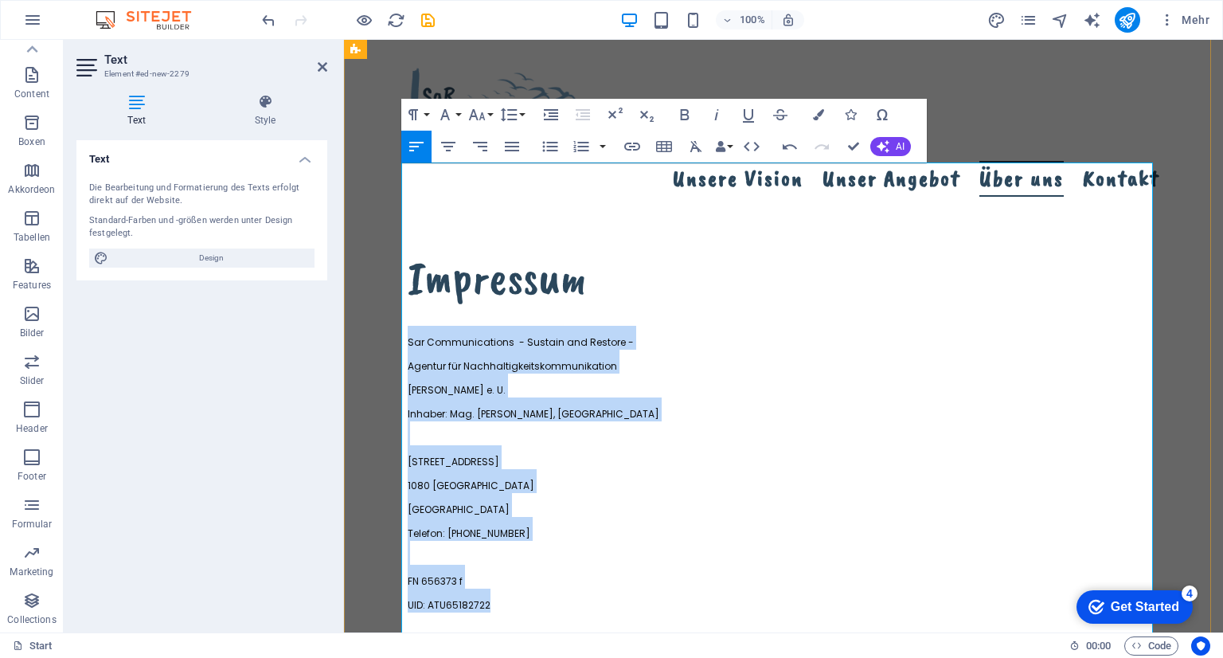
click at [667, 588] on p "UID: ATU65182722" at bounding box center [784, 600] width 752 height 24
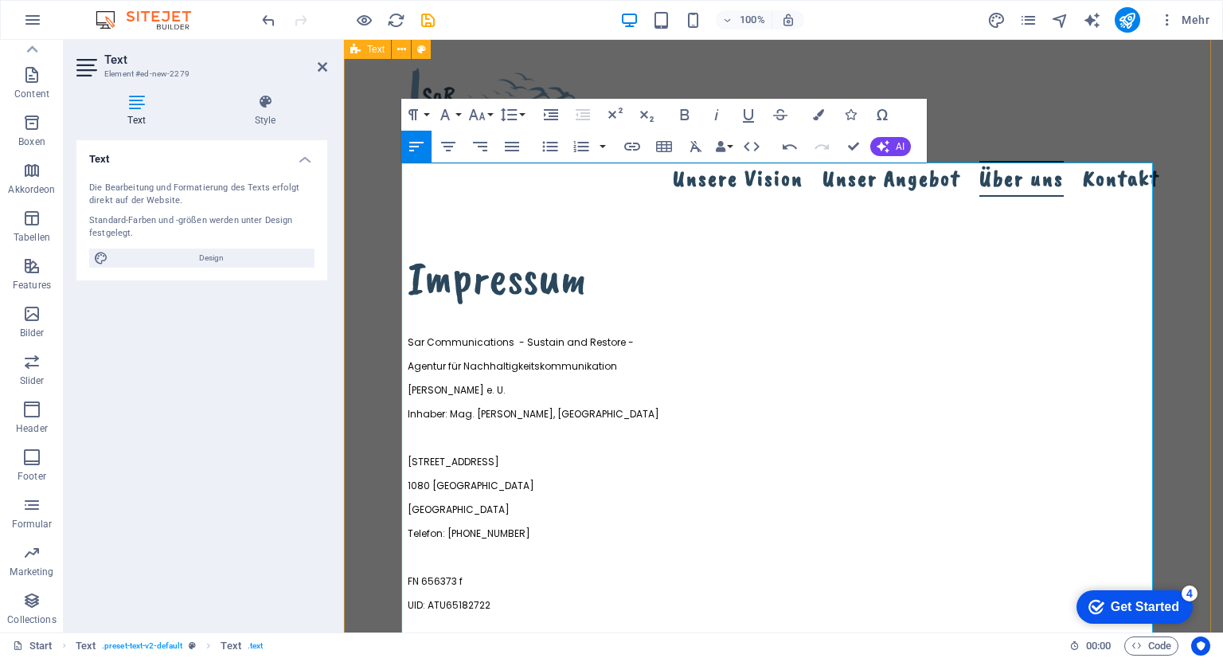
drag, startPoint x: 681, startPoint y: 573, endPoint x: 395, endPoint y: 506, distance: 293.6
click at [395, 506] on div "Impressum Sar Communications - Sustain and Restore - Agentur für Nachhaltigkeit…" at bounding box center [783, 534] width 879 height 713
click at [478, 122] on icon "button" at bounding box center [476, 114] width 19 height 19
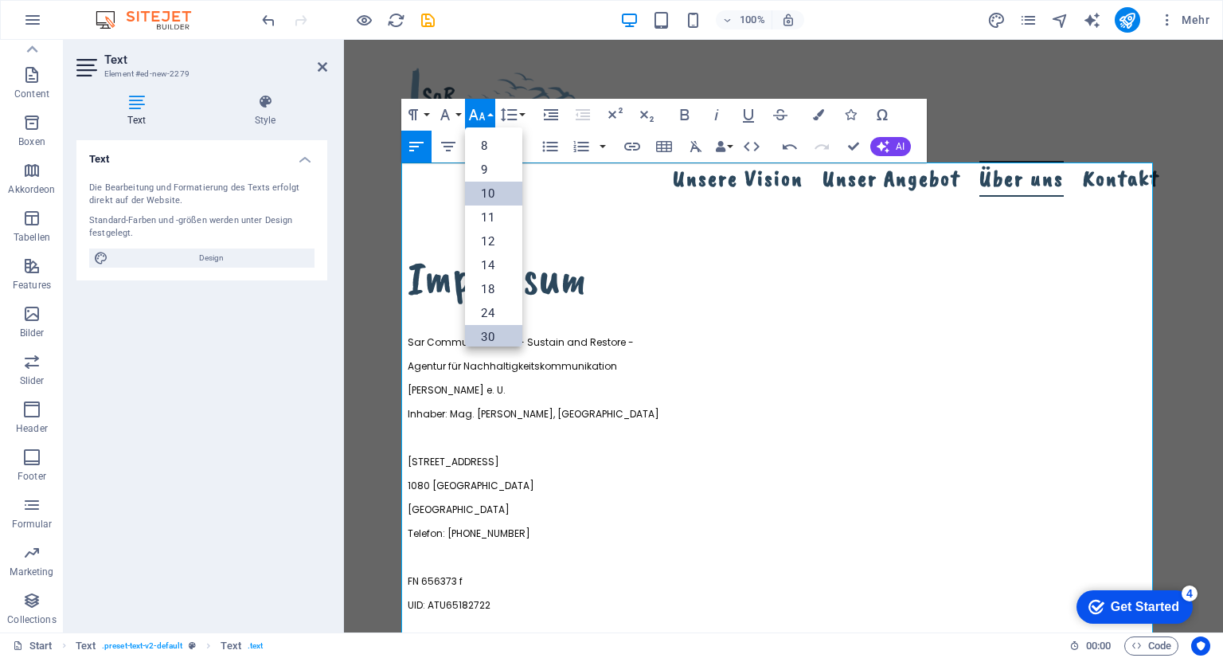
click at [485, 197] on link "10" at bounding box center [493, 194] width 57 height 24
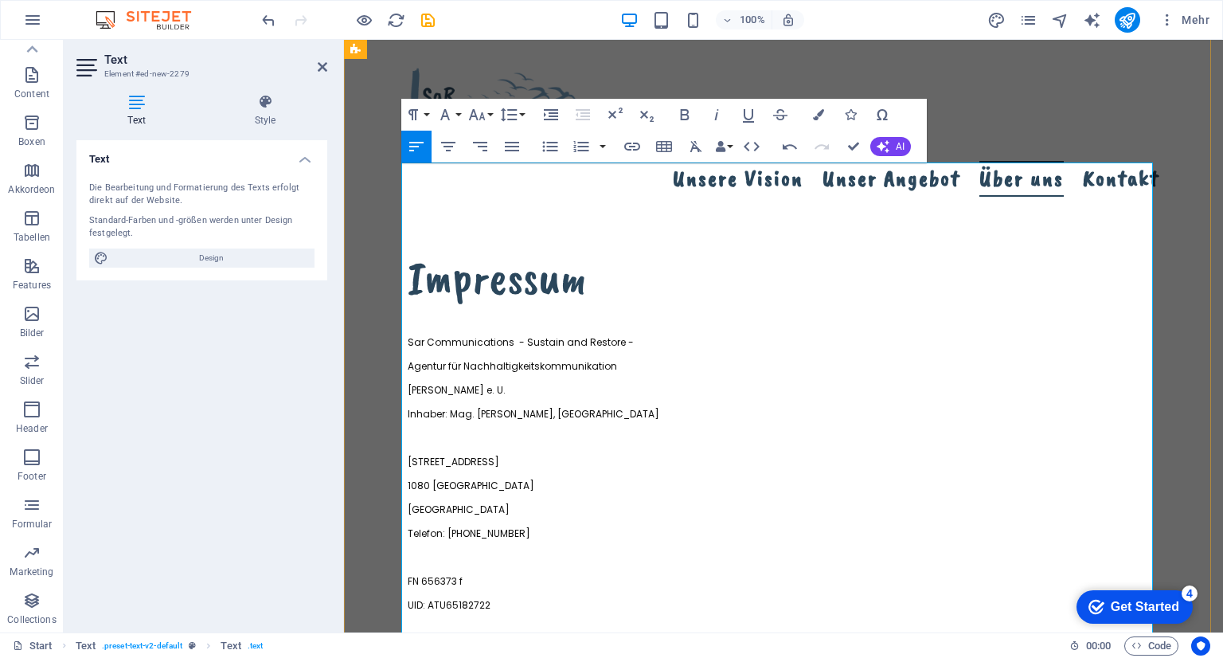
click at [581, 445] on p "[STREET_ADDRESS]" at bounding box center [784, 457] width 752 height 24
drag, startPoint x: 522, startPoint y: 600, endPoint x: 393, endPoint y: 479, distance: 177.5
click at [393, 479] on div "Impressum Sar Communications - Sustain and Restore - Agentur für Nachhaltigkeit…" at bounding box center [783, 534] width 879 height 713
click at [508, 116] on icon "button" at bounding box center [508, 114] width 19 height 19
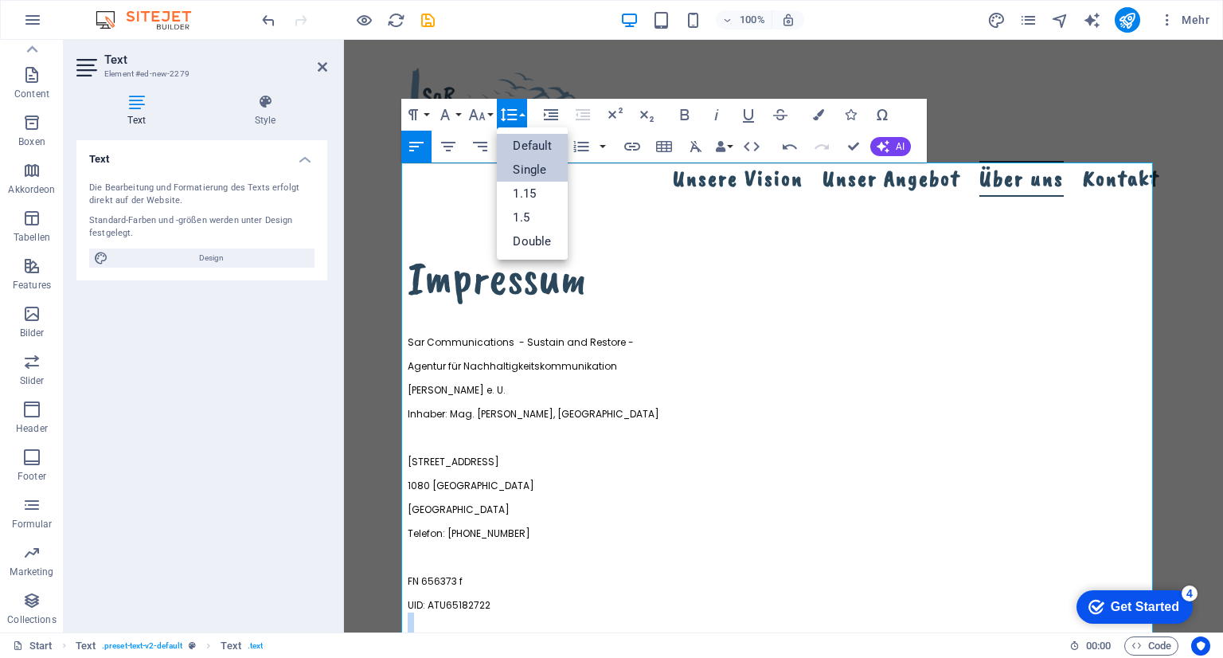
click at [524, 166] on link "Single" at bounding box center [532, 170] width 71 height 24
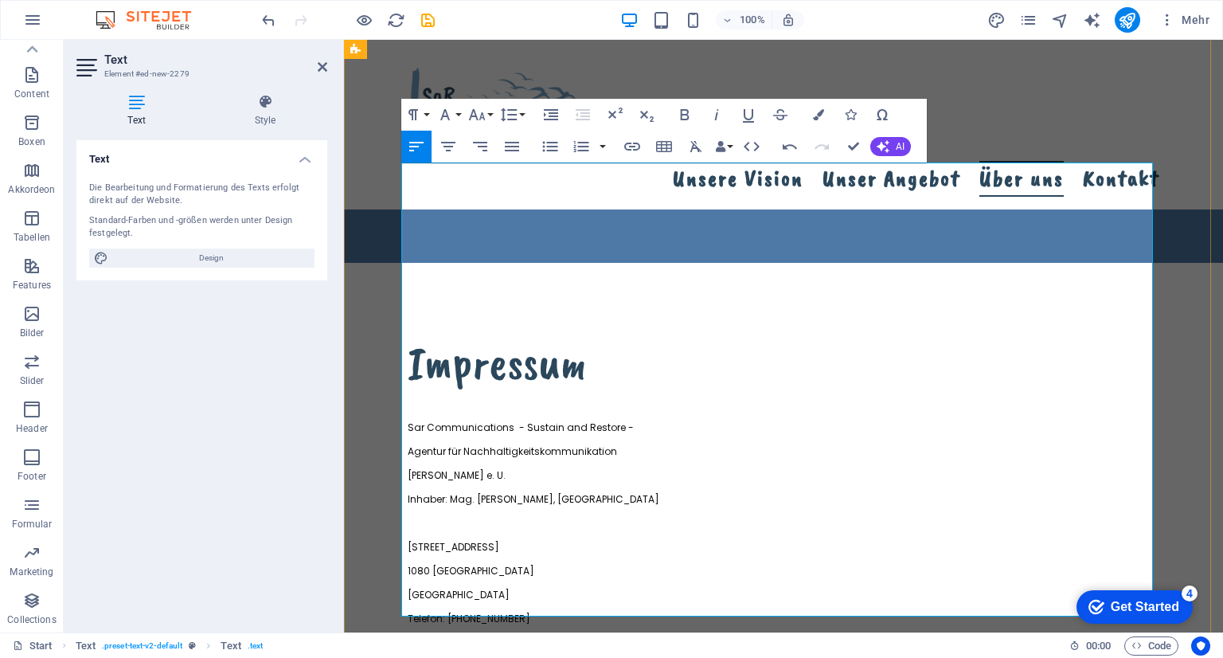
scroll to position [3137, 0]
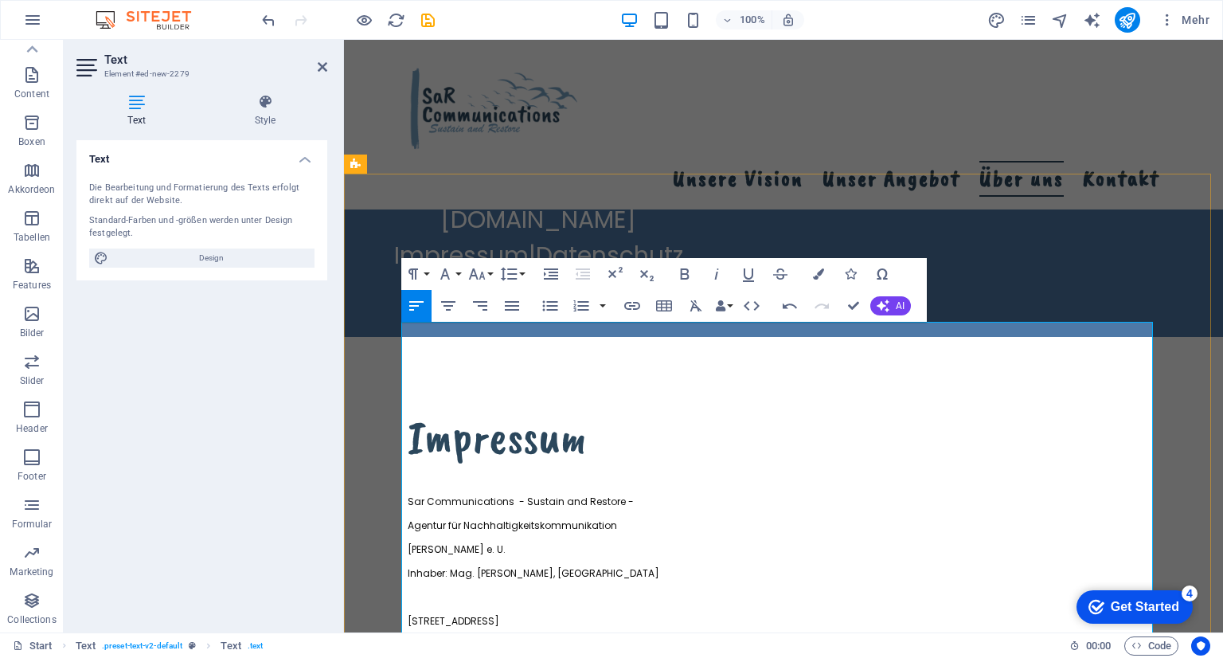
click at [412, 614] on span "[STREET_ADDRESS]" at bounding box center [454, 621] width 92 height 14
click at [420, 604] on p "[STREET_ADDRESS]" at bounding box center [784, 616] width 752 height 24
click at [420, 581] on p at bounding box center [784, 593] width 752 height 24
click at [588, 557] on p "Inhaber: Mag. [PERSON_NAME], [GEOGRAPHIC_DATA]" at bounding box center [784, 569] width 752 height 24
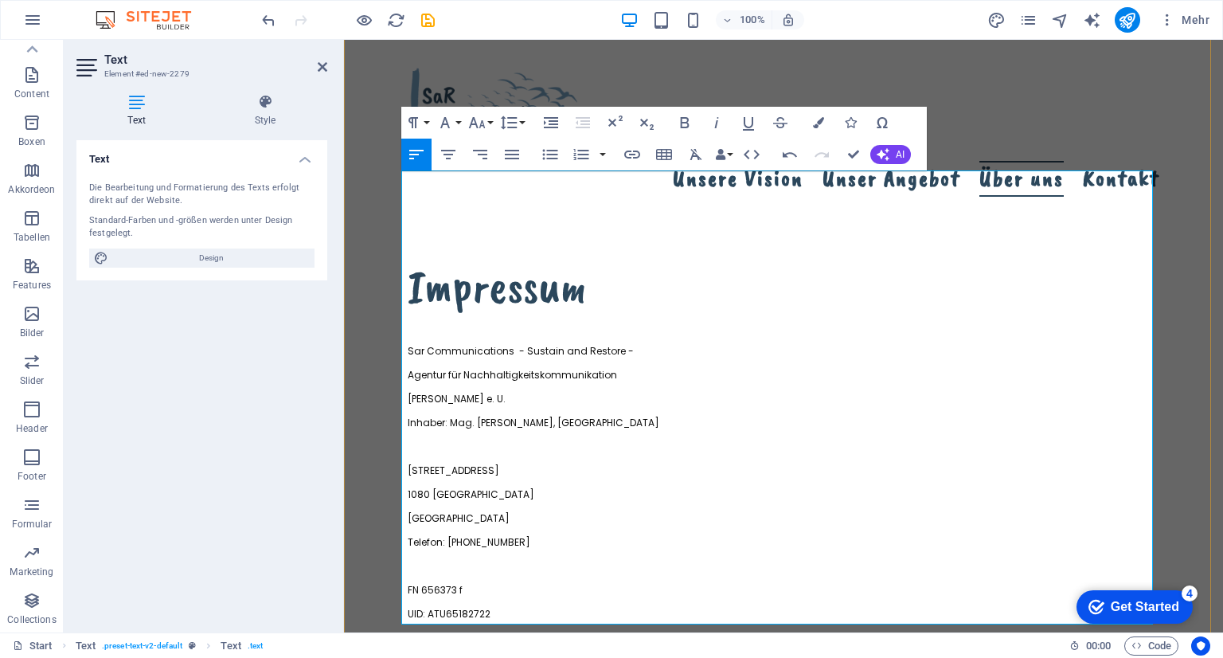
scroll to position [3344, 0]
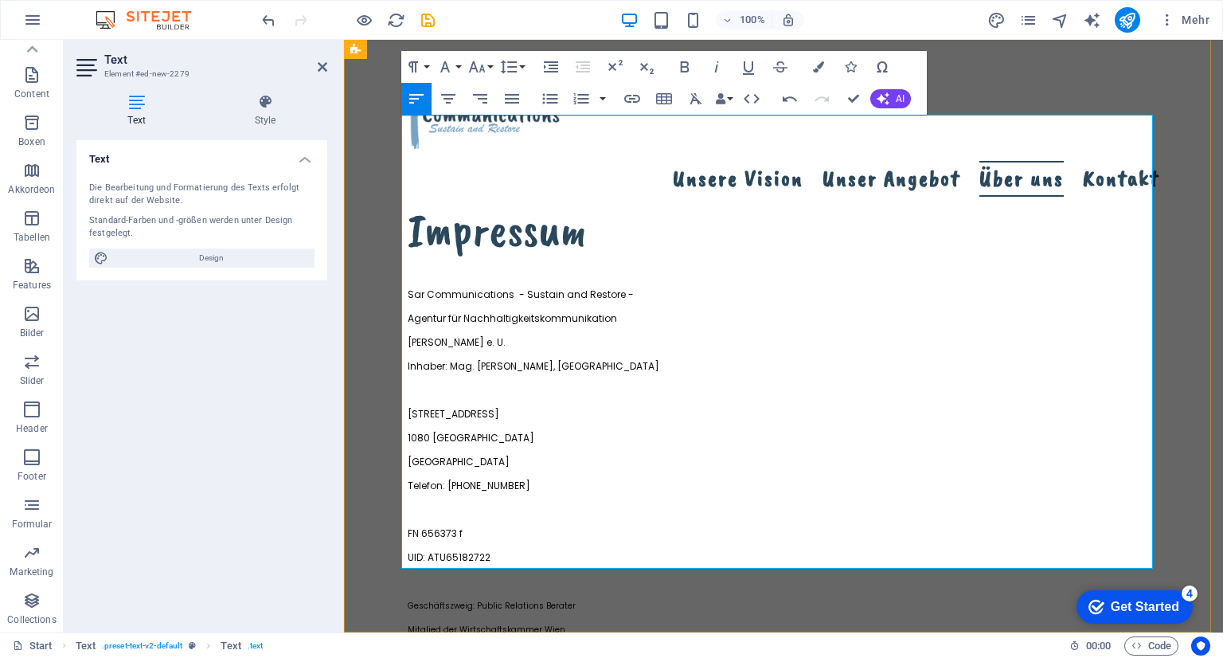
click at [459, 600] on span "Geschäftszweig: Public Relations Berater" at bounding box center [492, 606] width 168 height 12
click at [448, 397] on p "[STREET_ADDRESS]" at bounding box center [784, 409] width 752 height 24
click at [471, 65] on icon "button" at bounding box center [476, 66] width 19 height 19
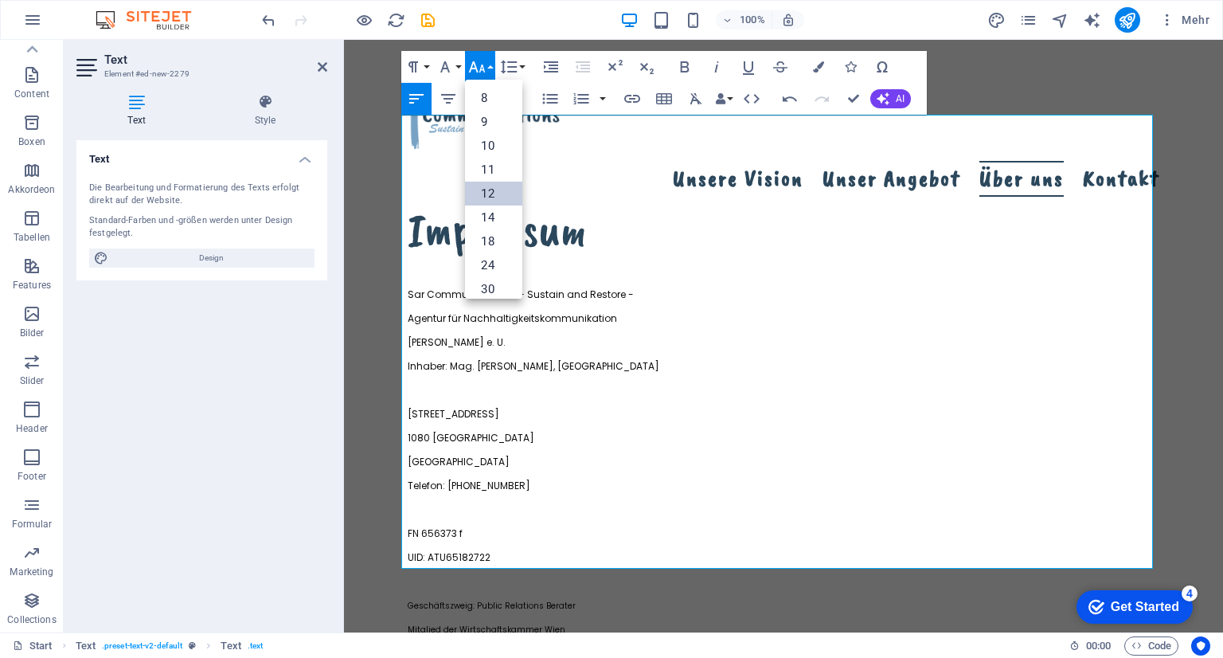
scroll to position [114, 0]
click at [496, 541] on p "UID: ATU65182722" at bounding box center [784, 553] width 752 height 24
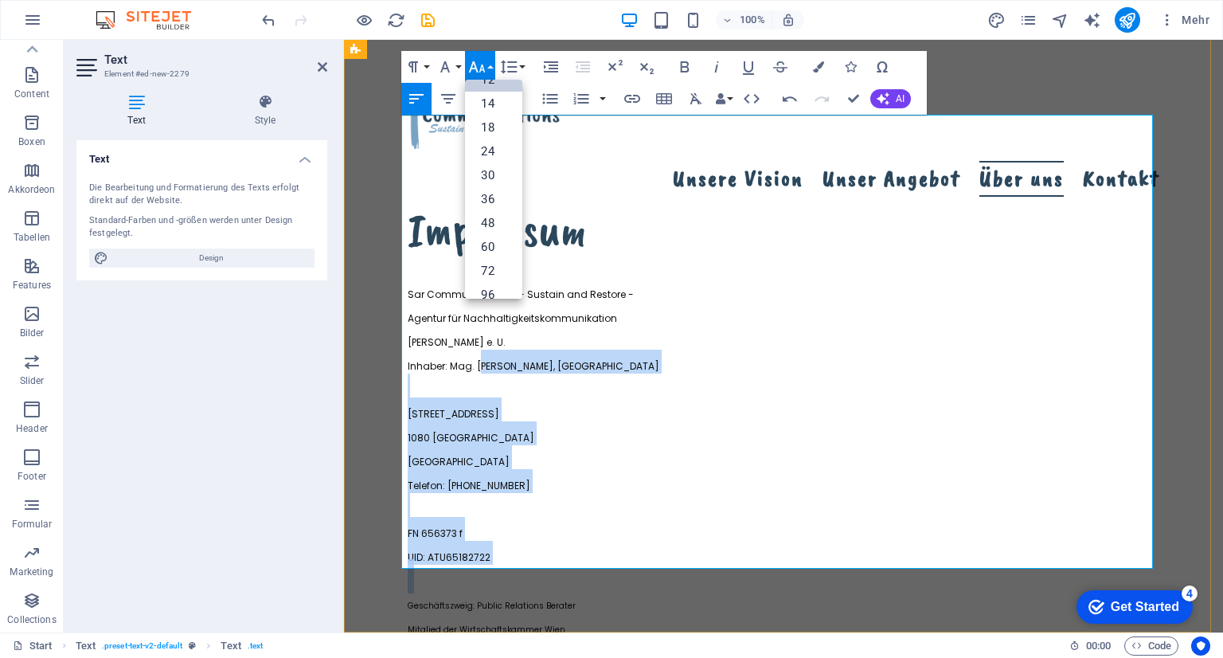
drag, startPoint x: 519, startPoint y: 402, endPoint x: 682, endPoint y: 194, distance: 263.8
click at [485, 278] on div "Sar Communications - Sustain and Restore - Agentur für Nachhaltigkeitskommunika…" at bounding box center [784, 505] width 752 height 454
click at [711, 350] on p "Inhaber: Mag. [PERSON_NAME], [GEOGRAPHIC_DATA]" at bounding box center [784, 362] width 752 height 24
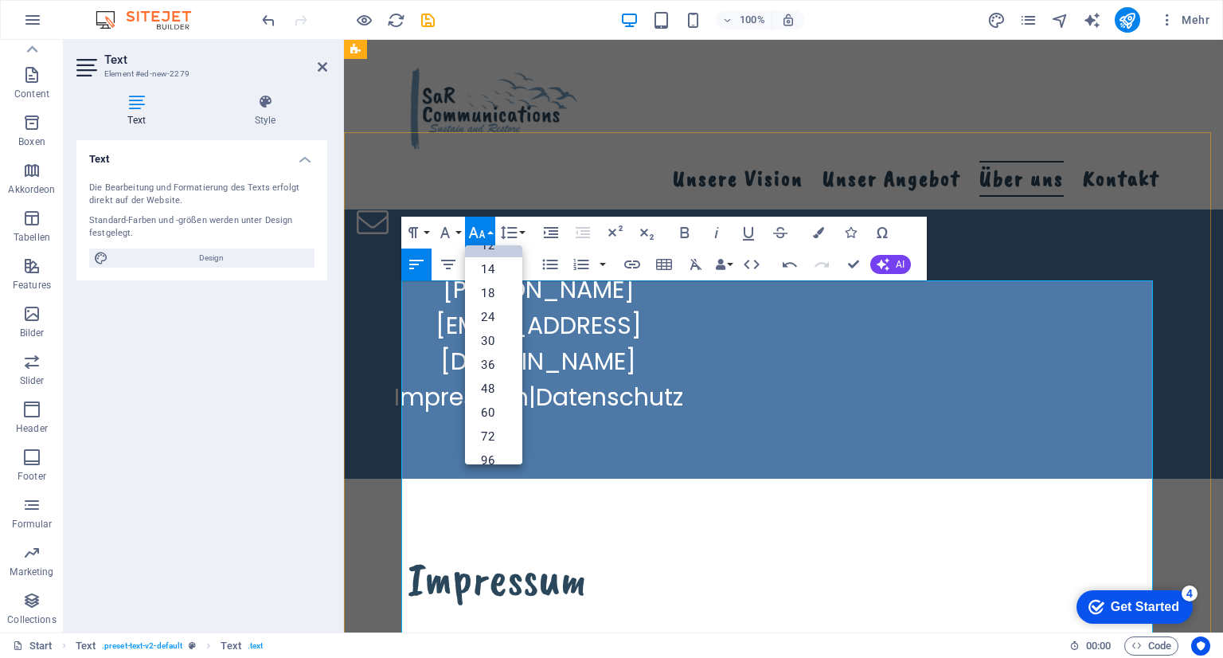
scroll to position [2946, 0]
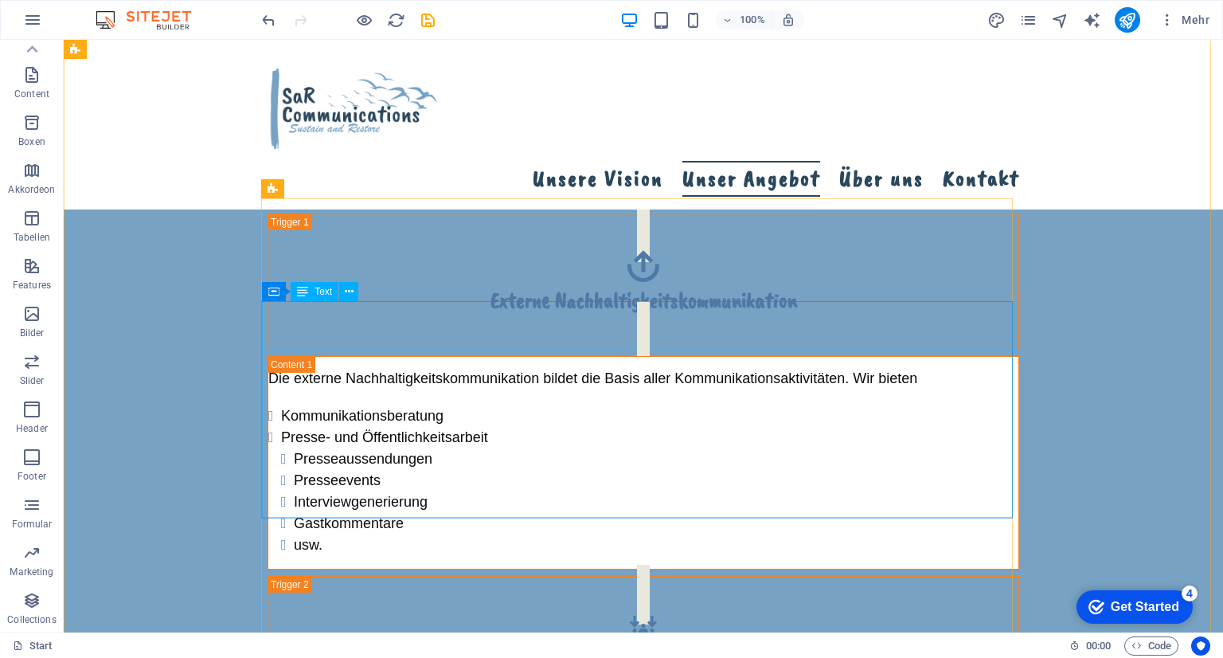
scroll to position [717, 0]
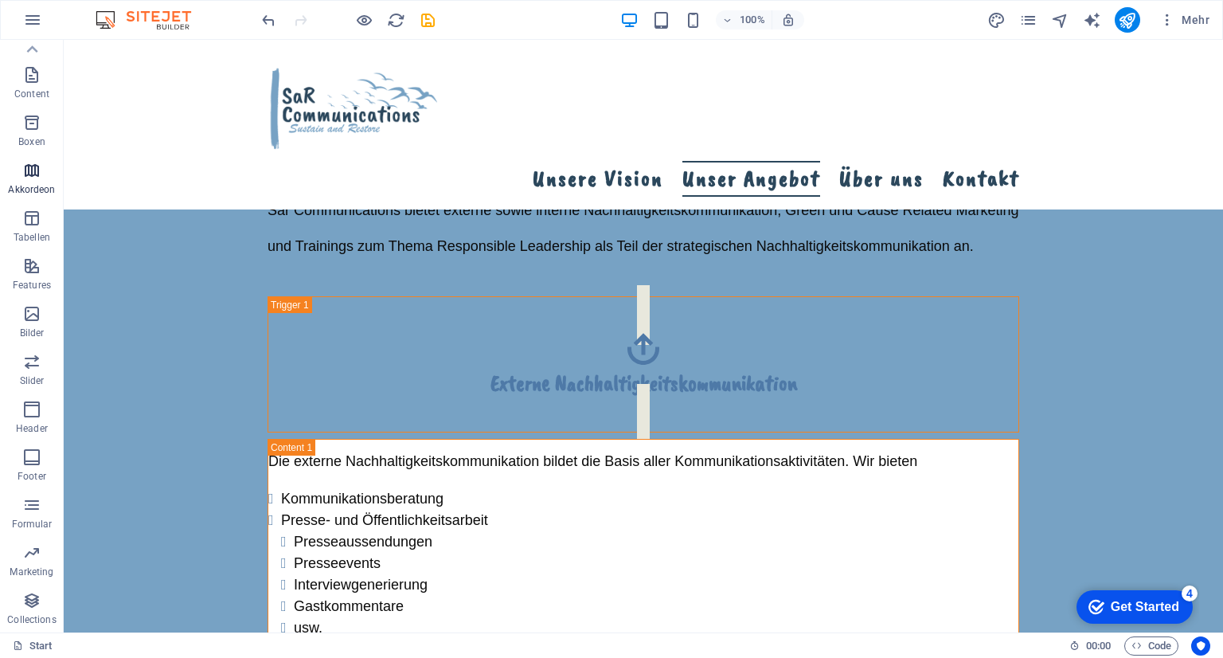
click at [22, 179] on icon "button" at bounding box center [31, 170] width 19 height 19
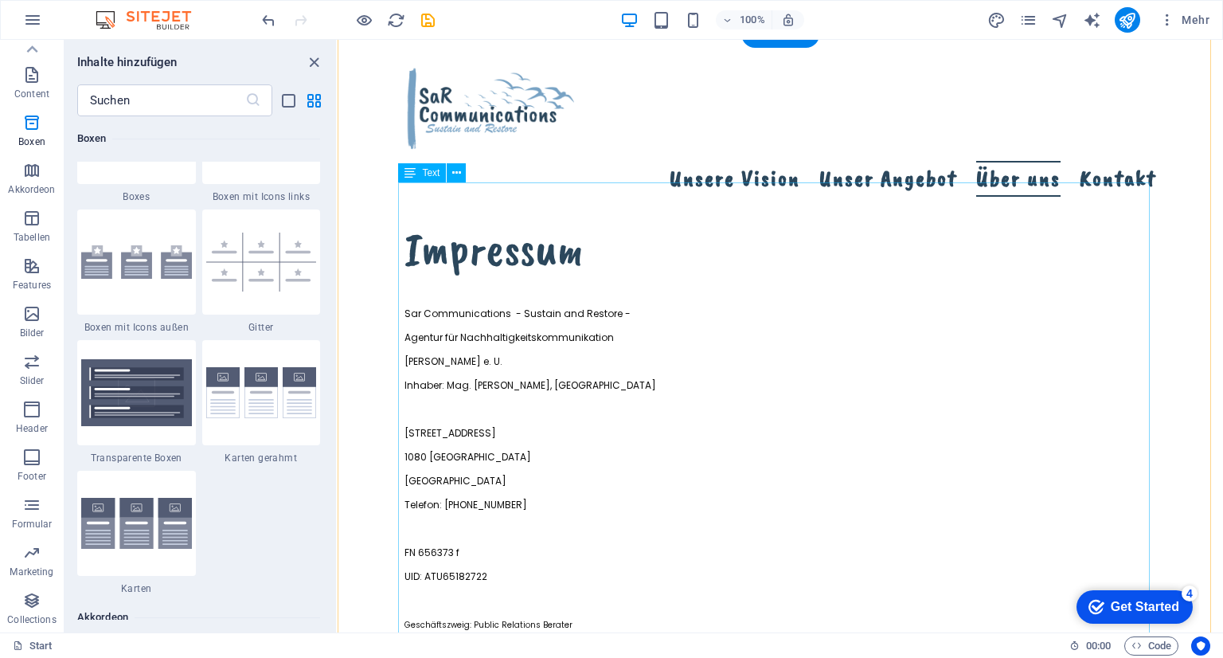
scroll to position [3344, 0]
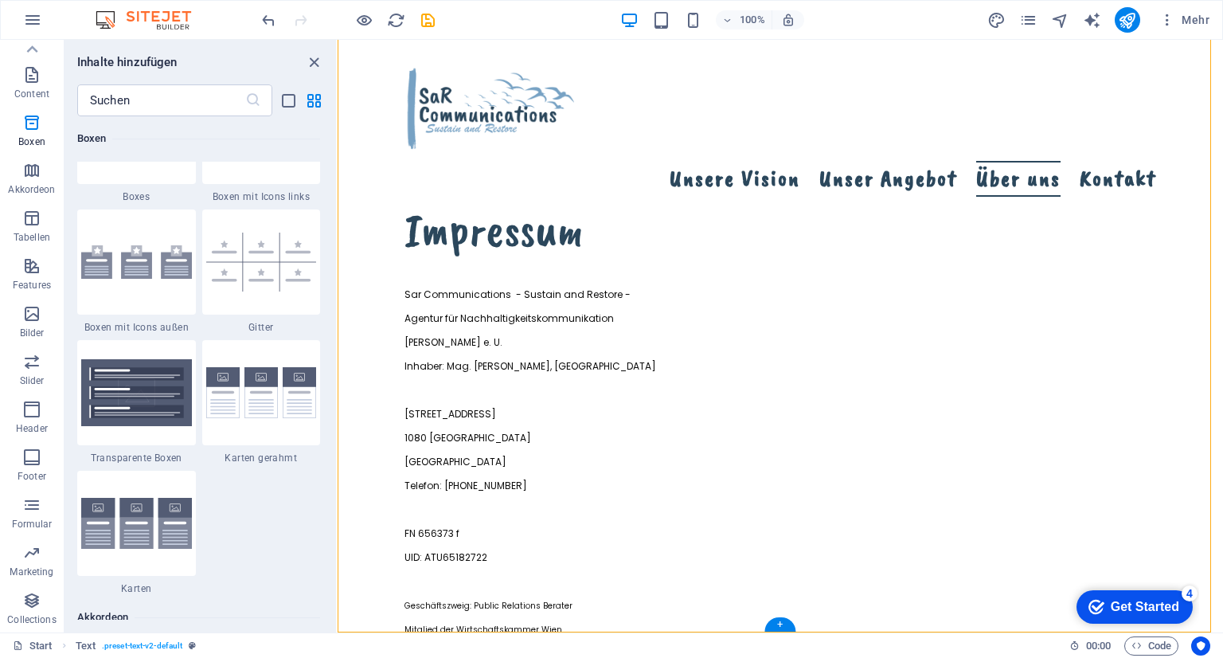
drag, startPoint x: 412, startPoint y: 453, endPoint x: 398, endPoint y: 329, distance: 125.0
click at [405, 329] on div "Sar Communications - Sustain and Restore - Agentur für Nachhaltigkeitskommunika…" at bounding box center [781, 505] width 752 height 454
click at [500, 498] on div "Sar Communications - Sustain and Restore - Agentur für Nachhaltigkeitskommunika…" at bounding box center [781, 505] width 752 height 454
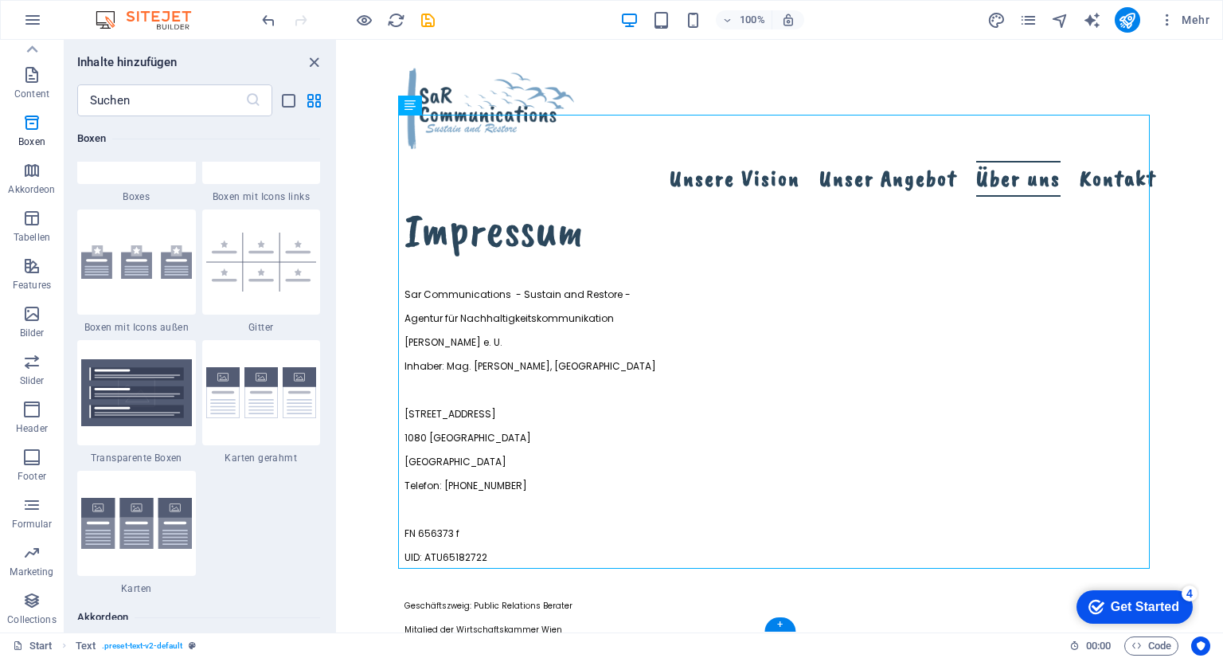
click at [500, 498] on div "Sar Communications - Sustain and Restore - Agentur für Nachhaltigkeitskommunika…" at bounding box center [781, 505] width 752 height 454
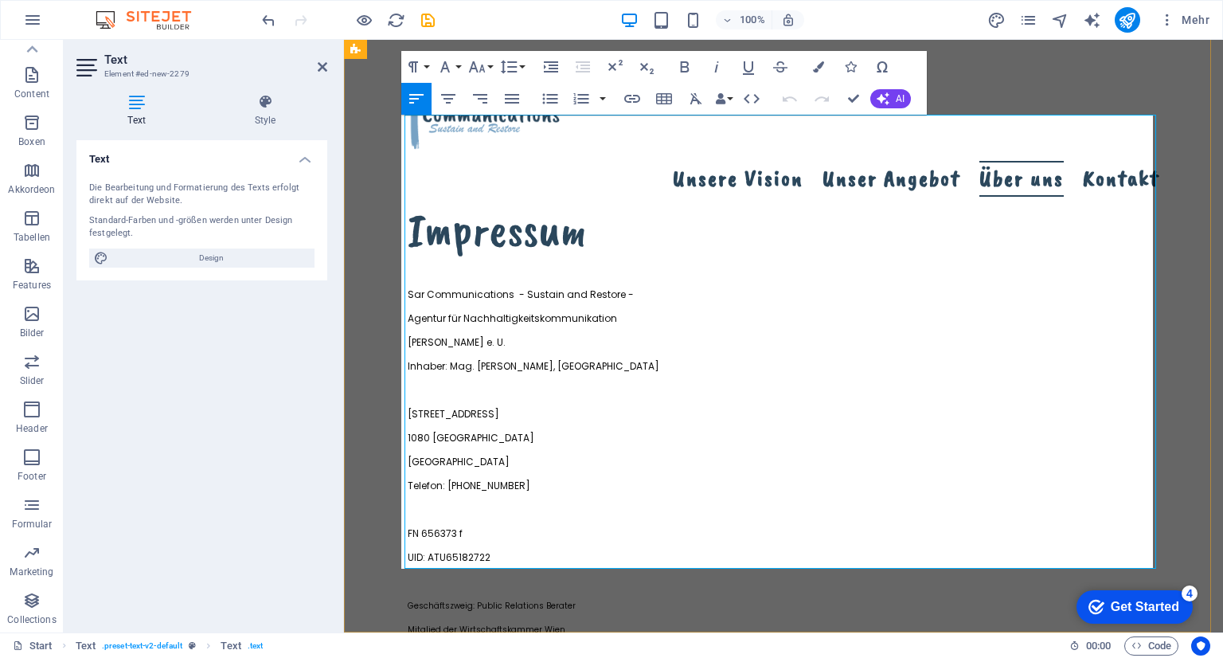
click at [500, 636] on p "Gerichtsstand: [GEOGRAPHIC_DATA]" at bounding box center [784, 648] width 752 height 24
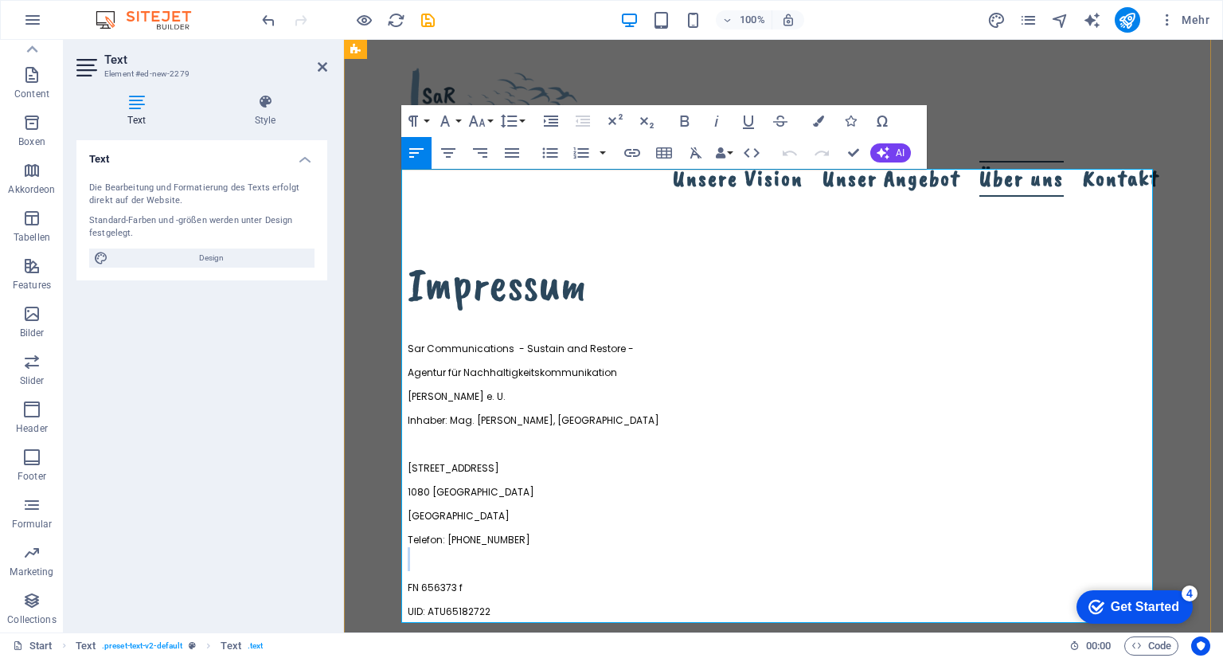
scroll to position [3265, 0]
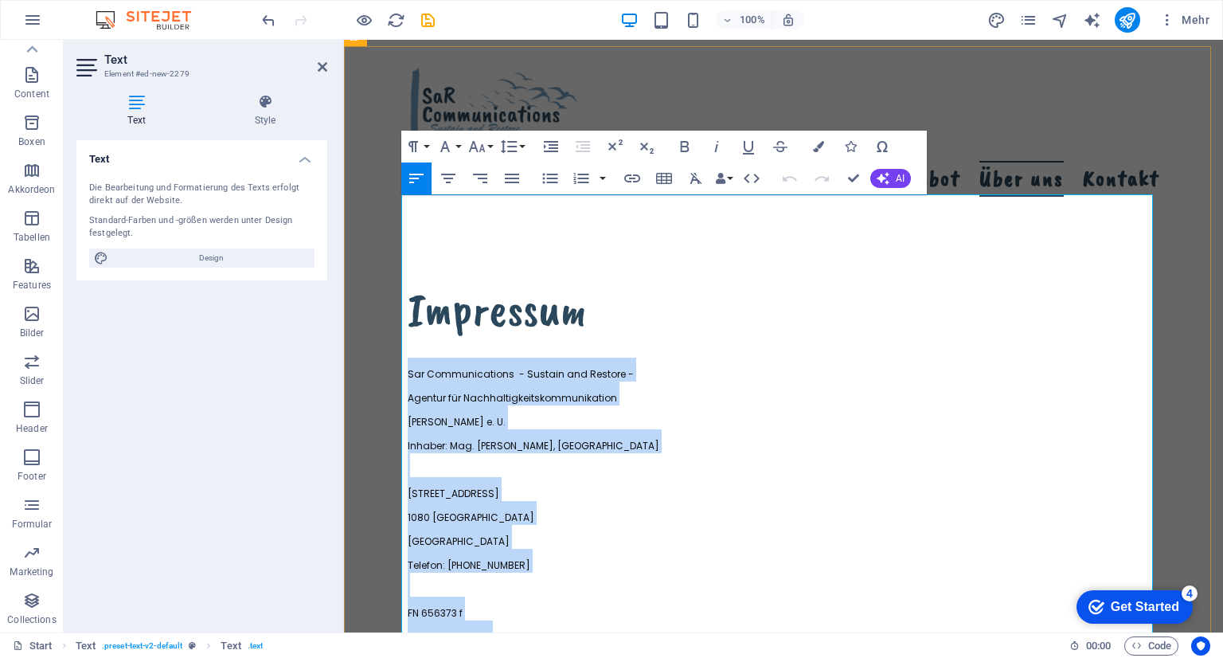
drag, startPoint x: 403, startPoint y: 209, endPoint x: 540, endPoint y: 429, distance: 259.6
click at [644, 587] on div "Sar Communications - Sustain and Restore - Agentur für Nachhaltigkeitskommunika…" at bounding box center [784, 585] width 752 height 454
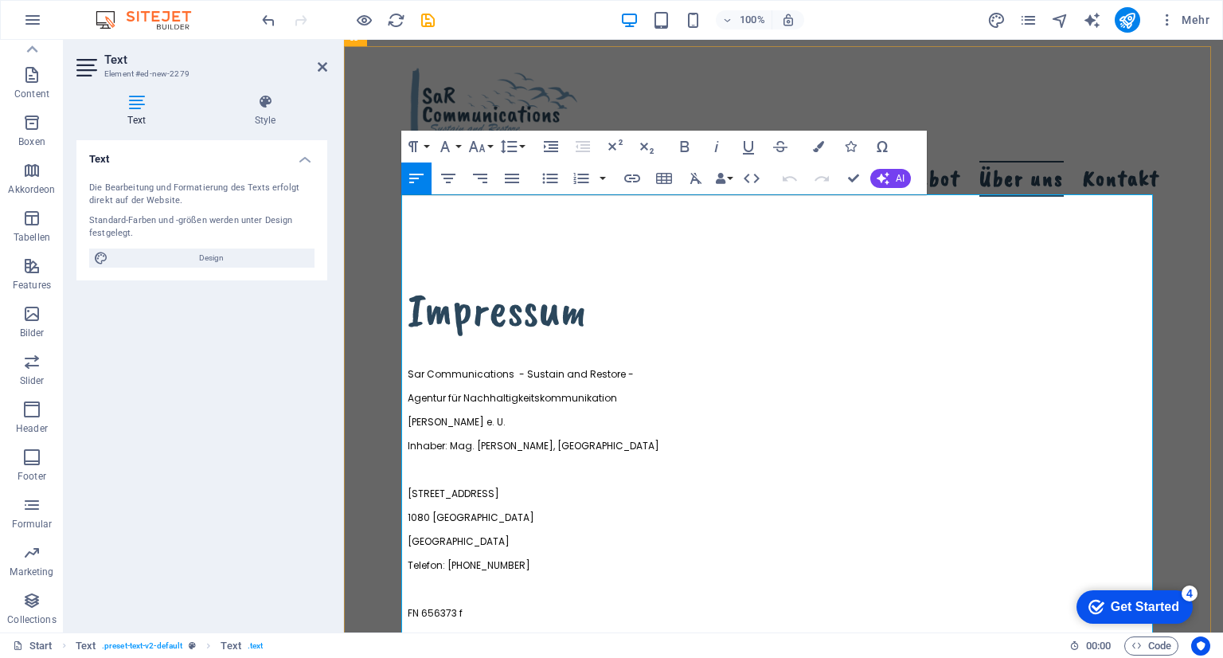
scroll to position [2926, 0]
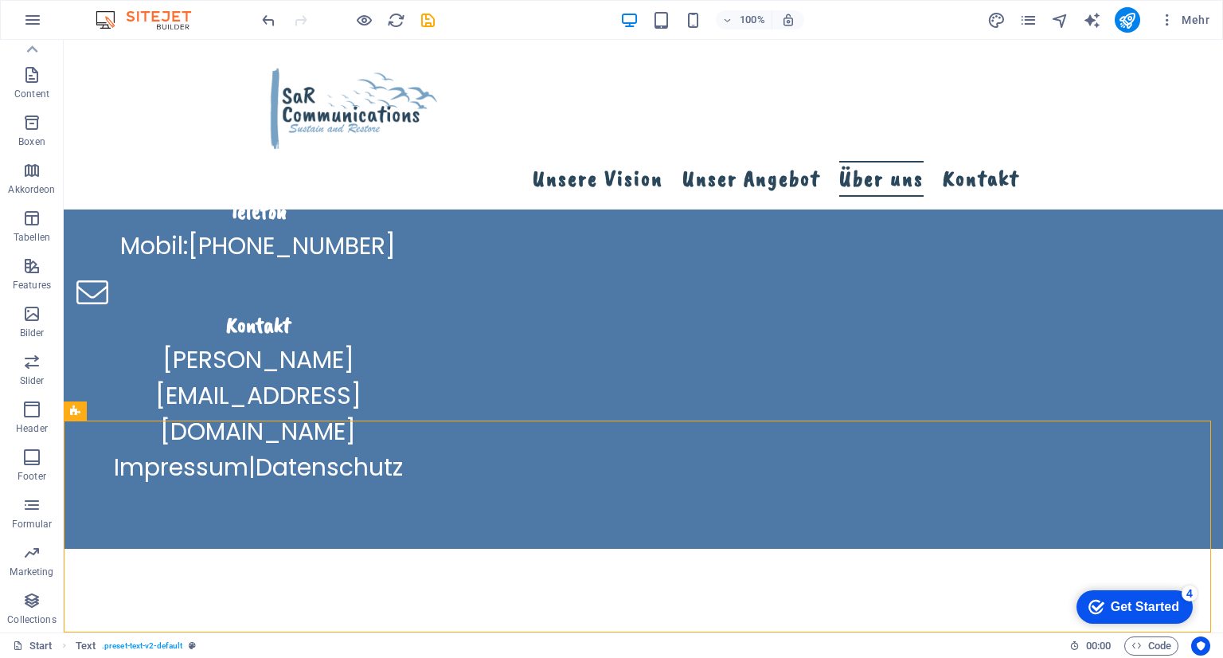
scroll to position [2890, 0]
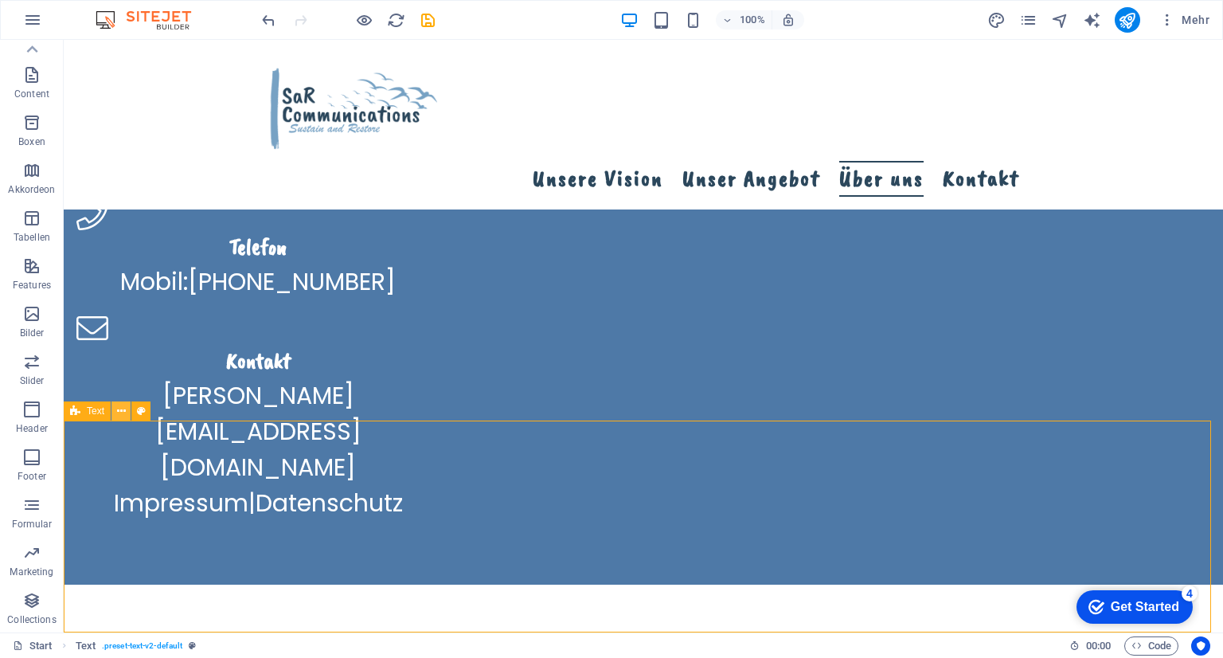
click at [118, 412] on icon at bounding box center [121, 411] width 9 height 17
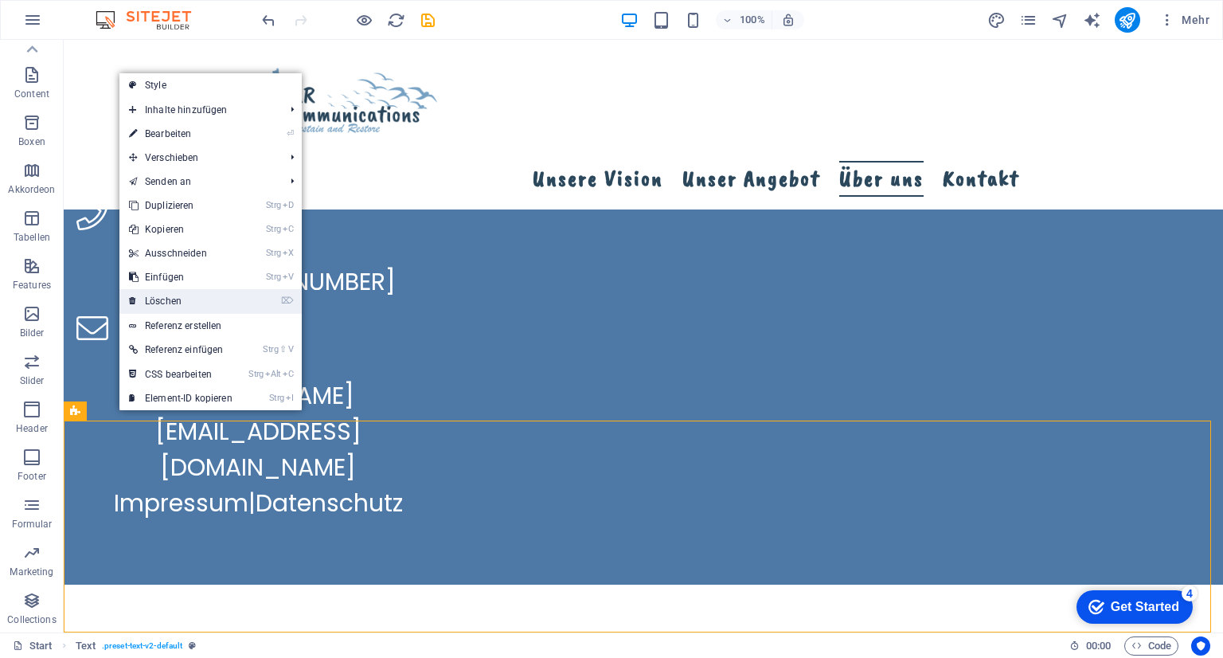
click at [175, 302] on link "⌦ Löschen" at bounding box center [180, 301] width 123 height 24
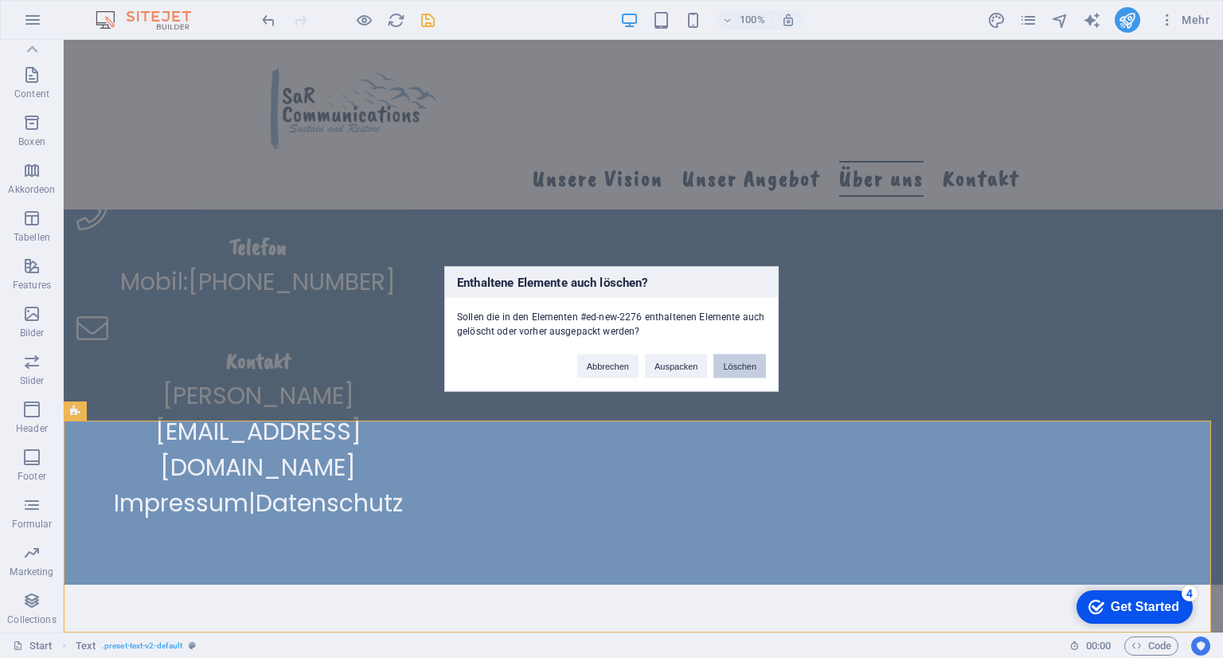
click at [752, 364] on button "Löschen" at bounding box center [739, 366] width 53 height 24
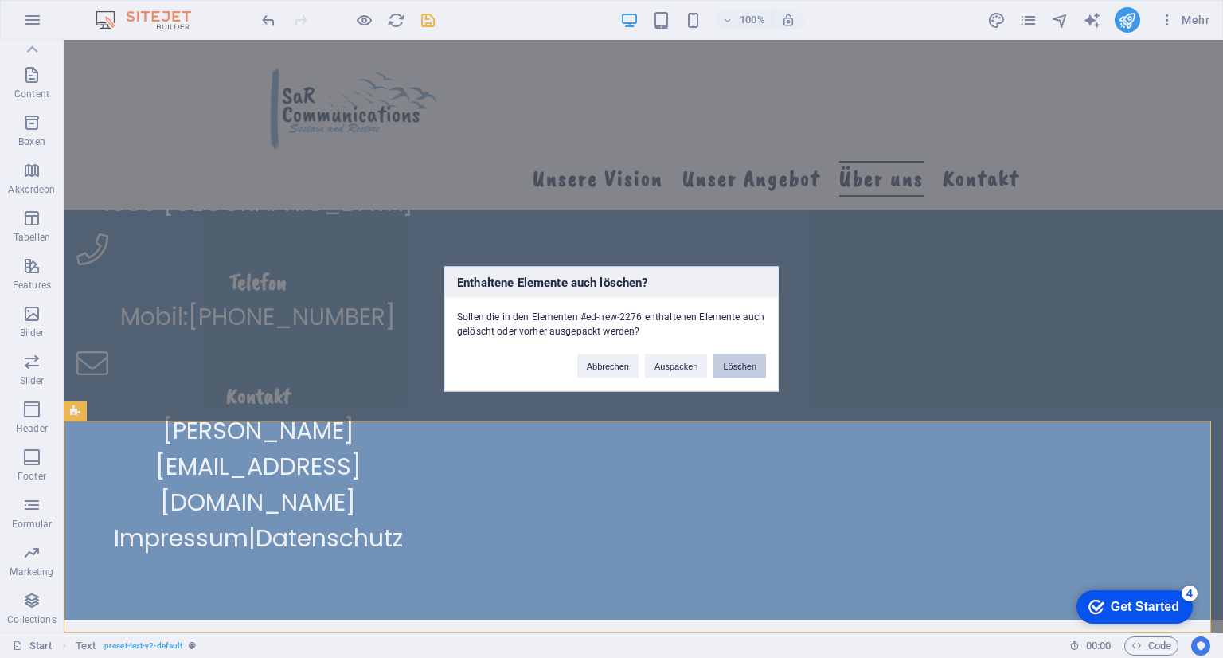
scroll to position [2679, 0]
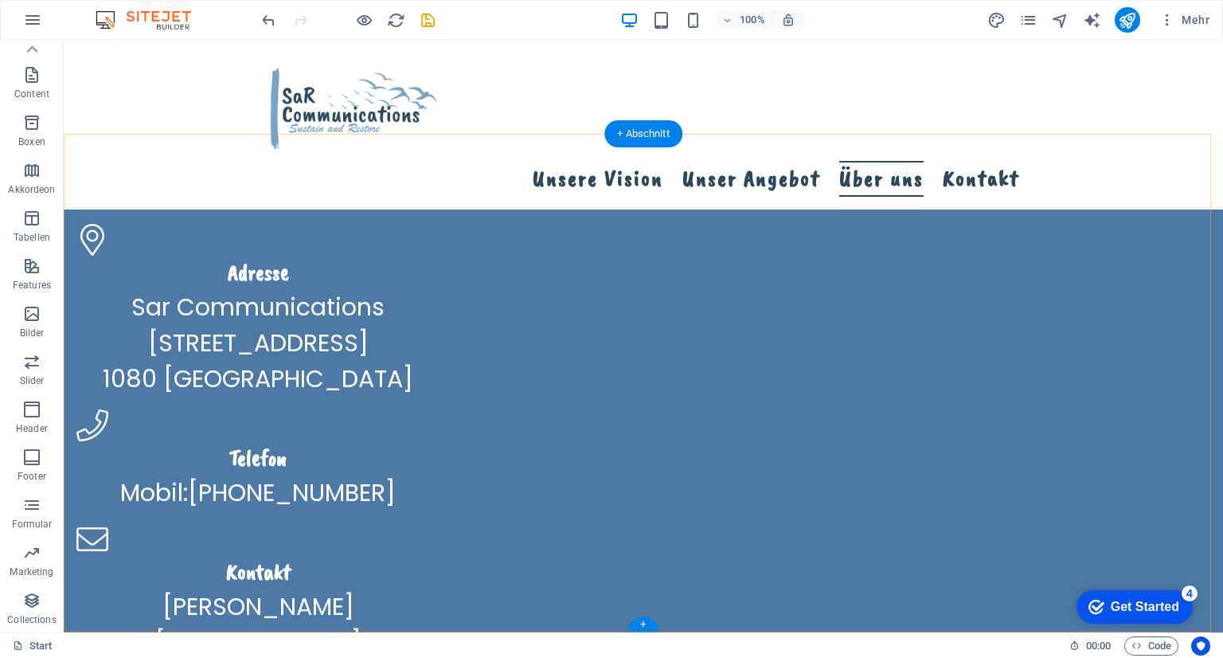
click at [640, 626] on div "+" at bounding box center [642, 624] width 31 height 14
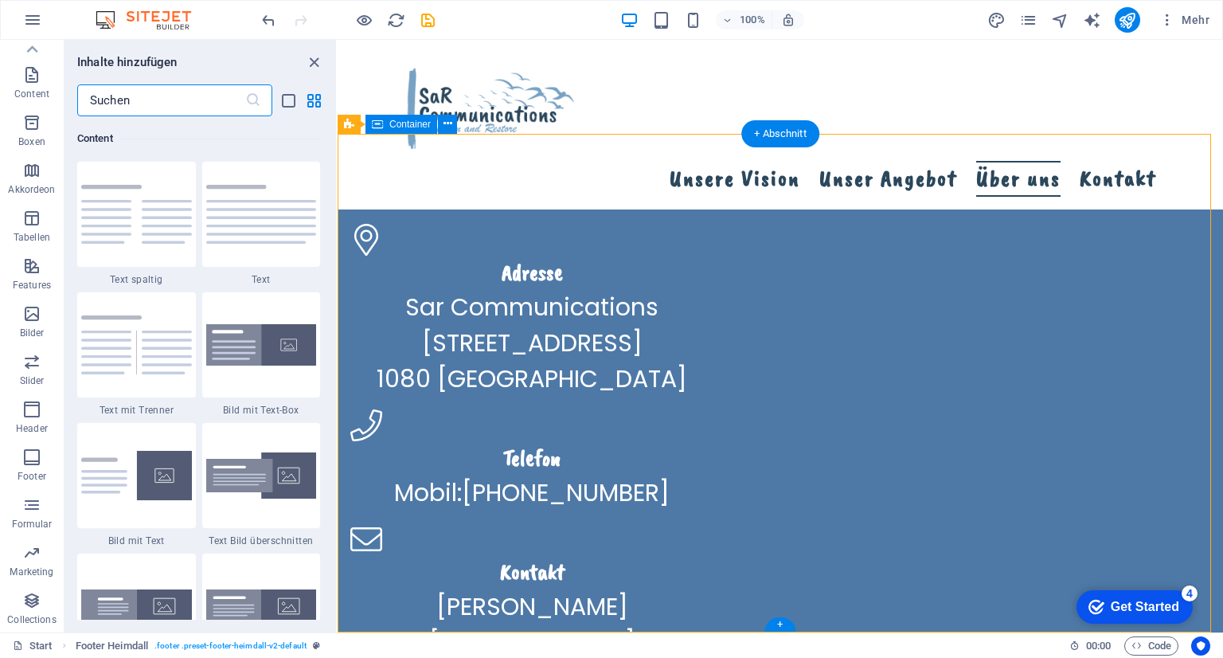
scroll to position [2786, 0]
click at [30, 186] on p "Akkordeon" at bounding box center [31, 189] width 47 height 13
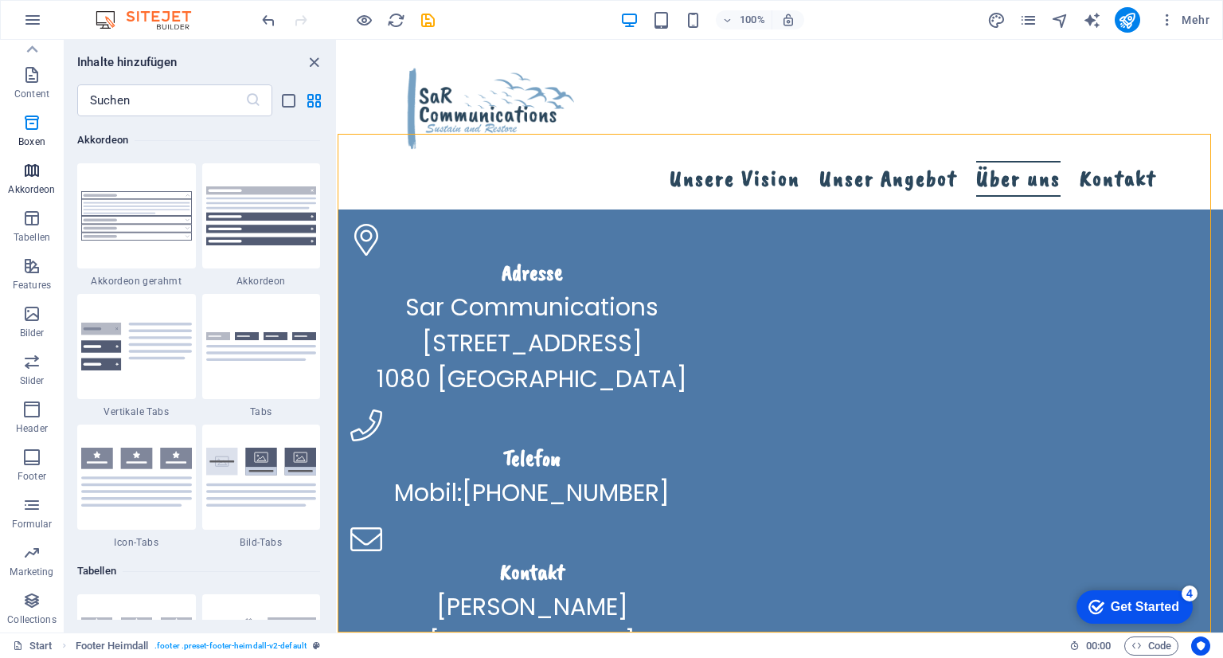
scroll to position [5084, 0]
click at [270, 231] on img at bounding box center [261, 214] width 111 height 59
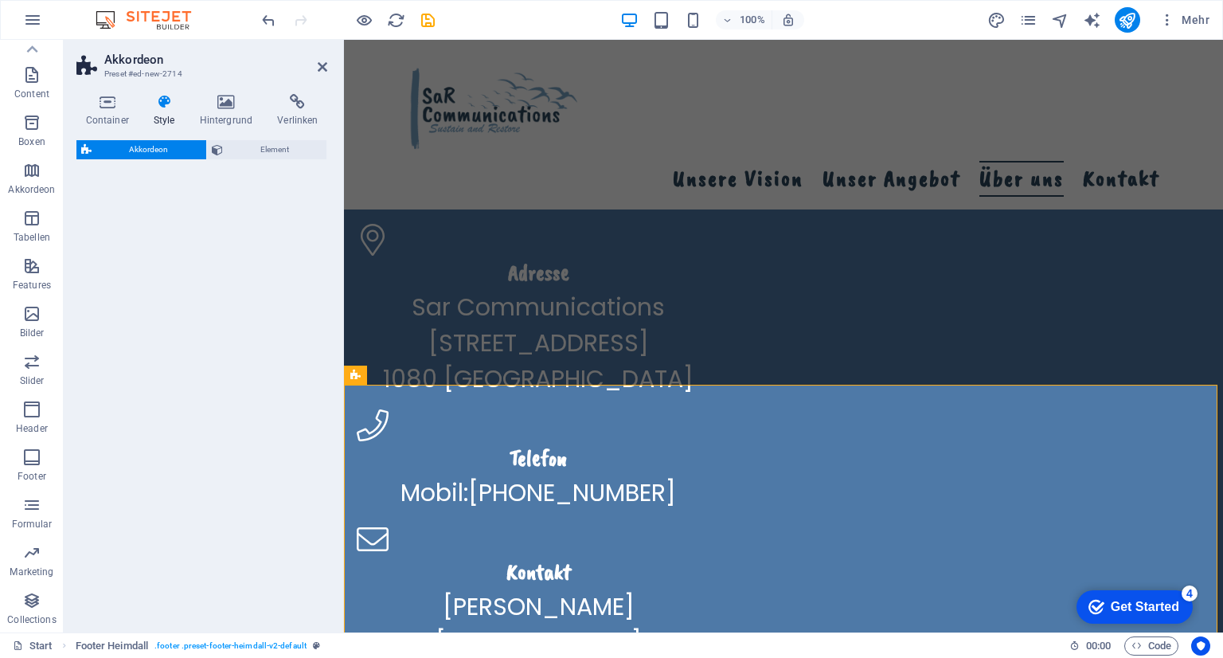
scroll to position [2926, 0]
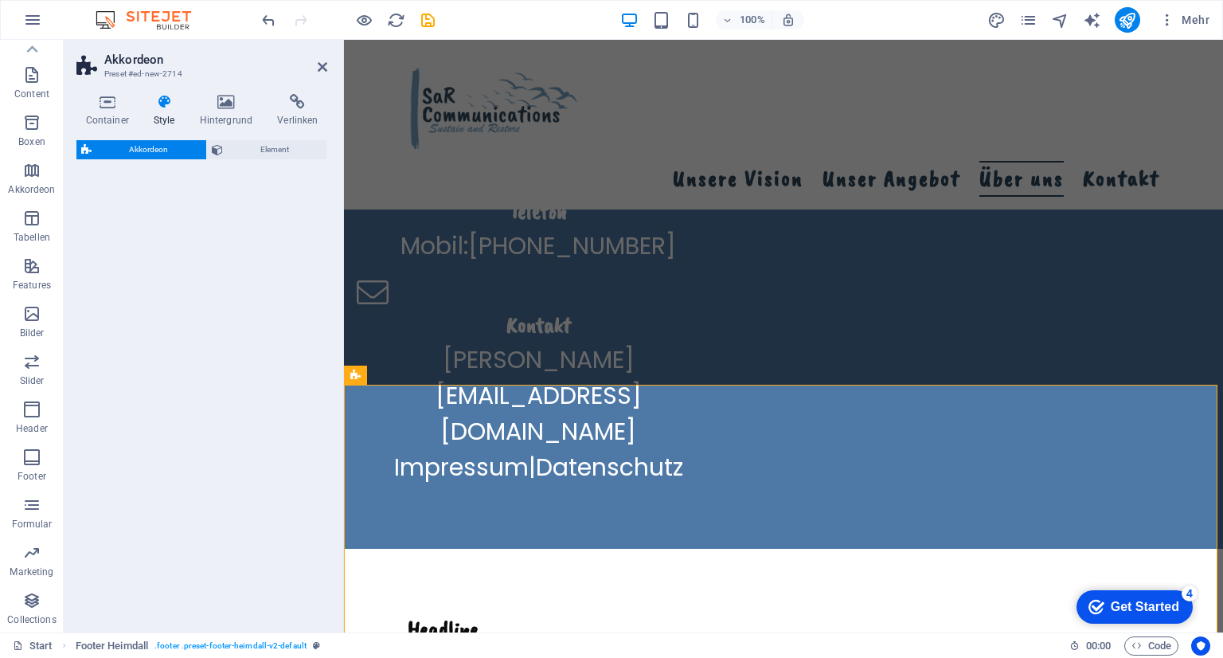
select select "rem"
select select "preset-accordion-v3-default"
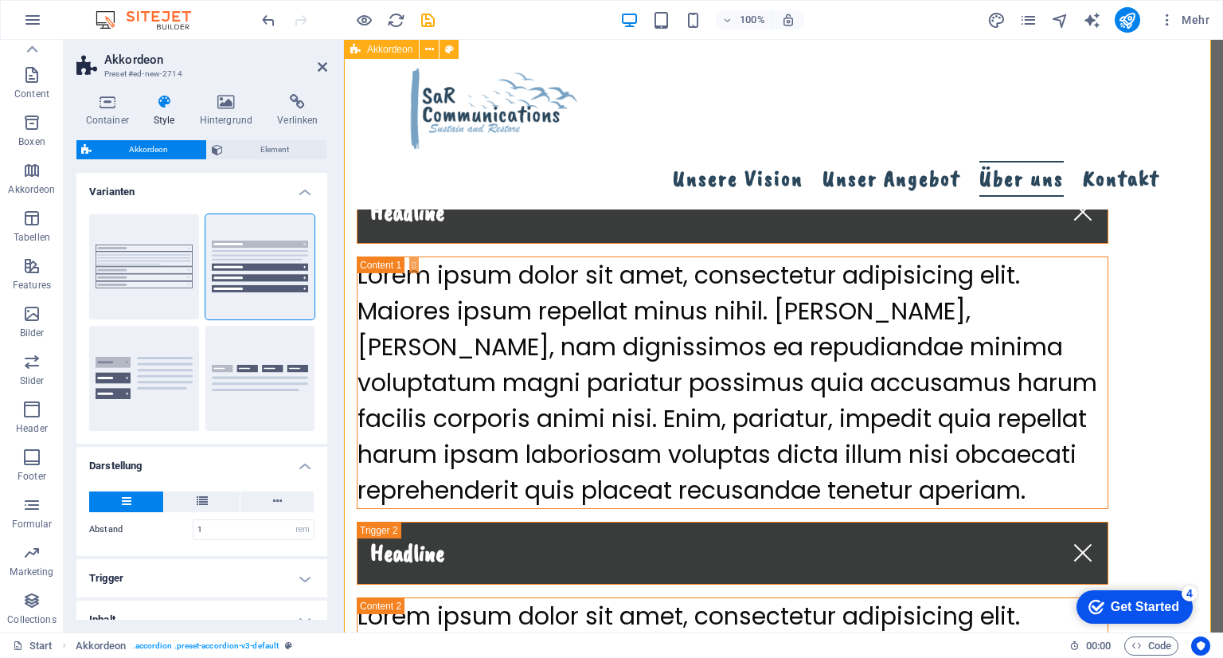
scroll to position [3118, 0]
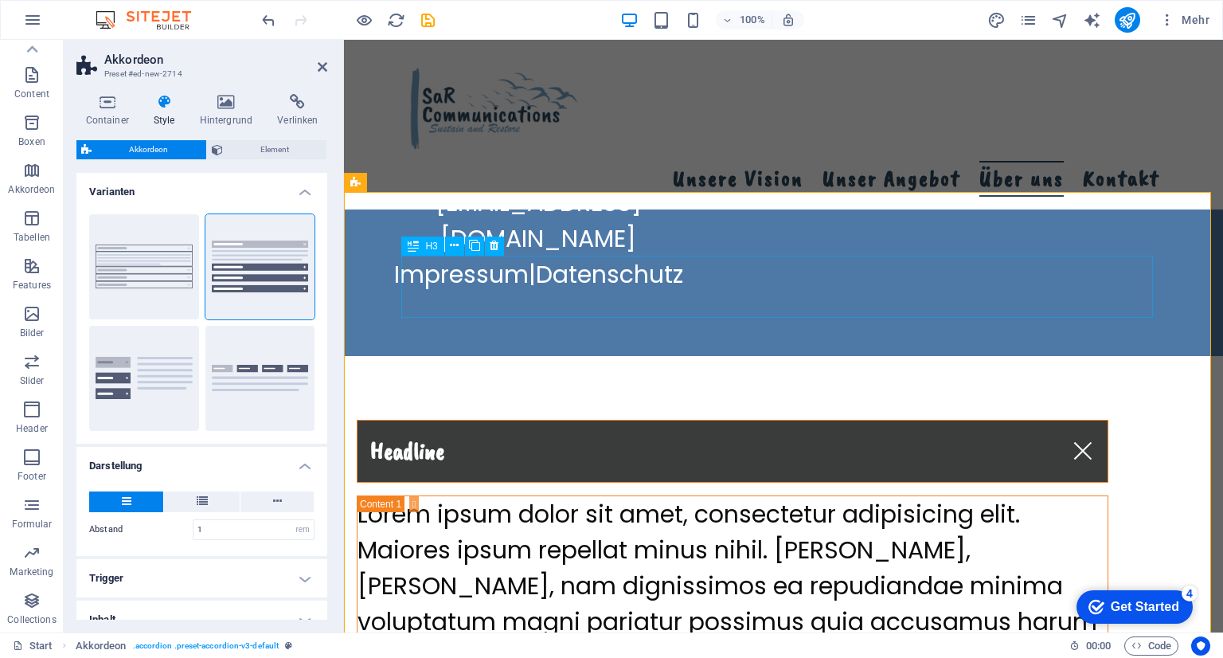
click at [446, 420] on div "Headline" at bounding box center [733, 451] width 752 height 63
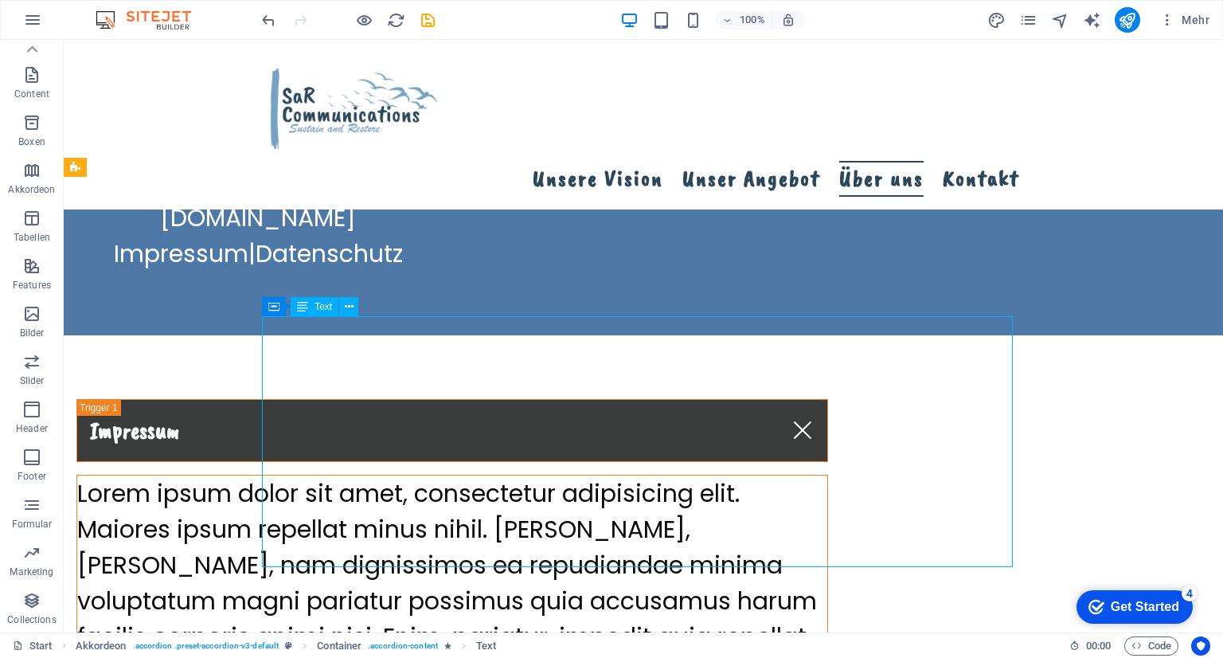
scroll to position [3141, 0]
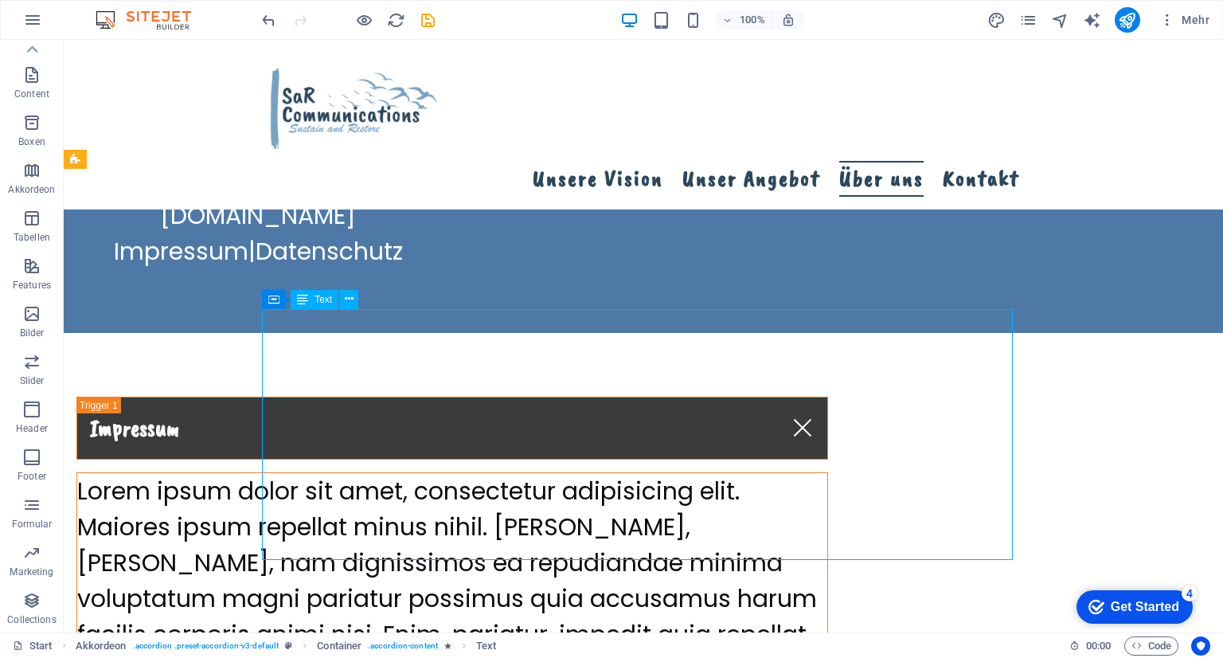
drag, startPoint x: 682, startPoint y: 571, endPoint x: 688, endPoint y: 502, distance: 69.6
click at [688, 502] on div "Lorem ipsum dolor sit amet, consectetur adipisicing elit. Maiores ipsum repella…" at bounding box center [452, 598] width 750 height 251
click at [774, 541] on div "Lorem ipsum dolor sit amet, consectetur adipisicing elit. Maiores ipsum repella…" at bounding box center [452, 598] width 750 height 251
drag, startPoint x: 778, startPoint y: 547, endPoint x: 700, endPoint y: 535, distance: 78.9
click at [700, 536] on div "Lorem ipsum dolor sit amet, consectetur adipisicing elit. Maiores ipsum repella…" at bounding box center [452, 598] width 750 height 251
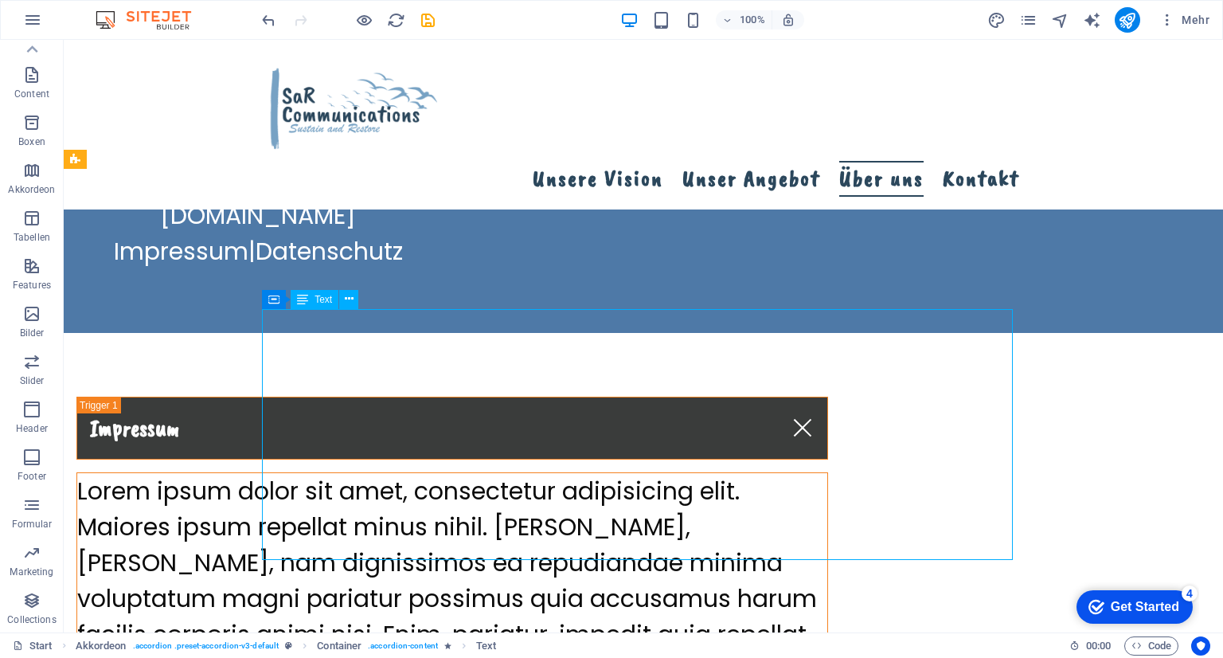
click at [727, 534] on div "Lorem ipsum dolor sit amet, consectetur adipisicing elit. Maiores ipsum repella…" at bounding box center [452, 598] width 750 height 251
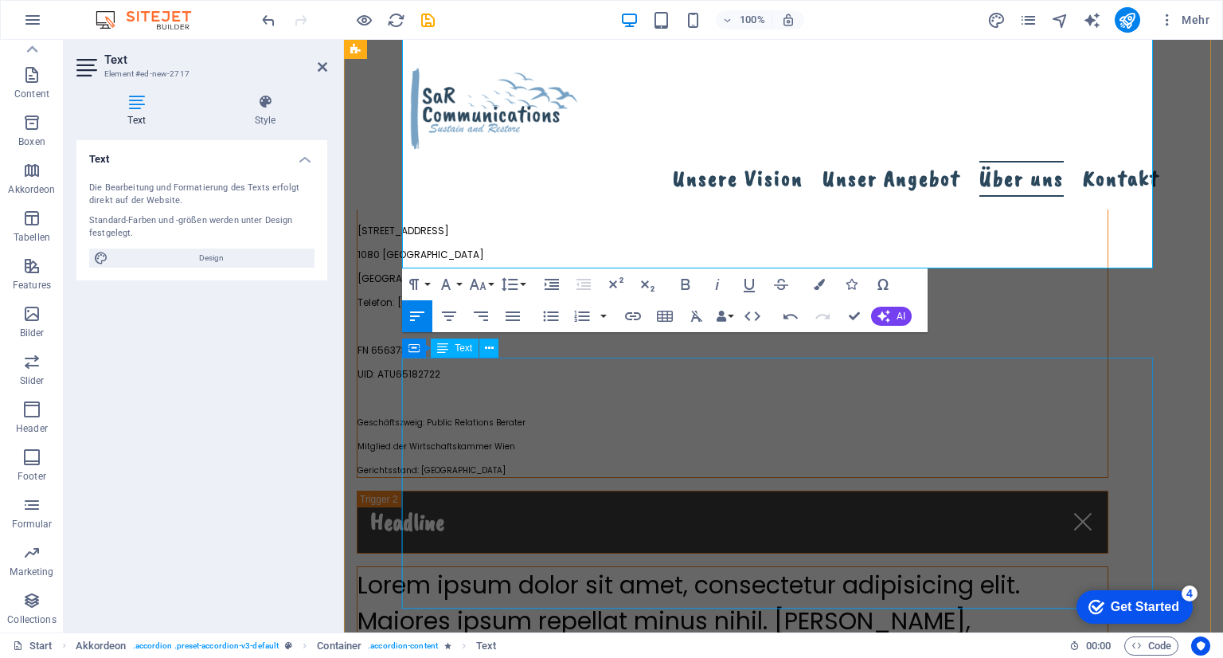
scroll to position [3619, 0]
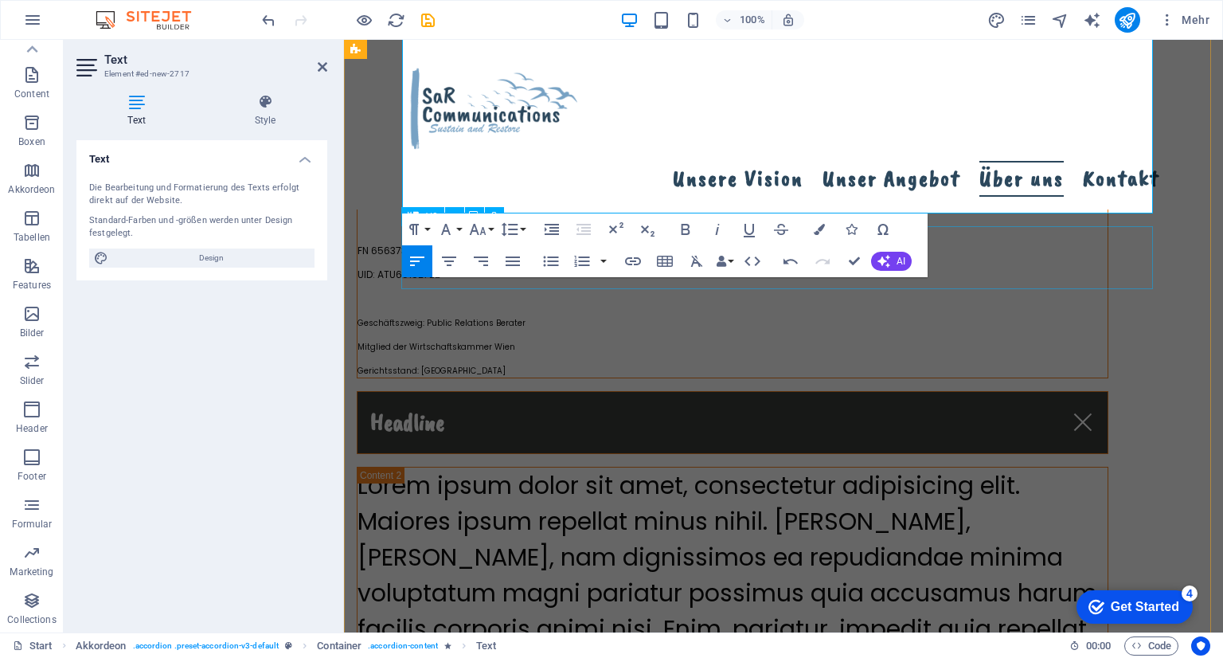
click at [1027, 391] on div "Headline" at bounding box center [733, 422] width 752 height 63
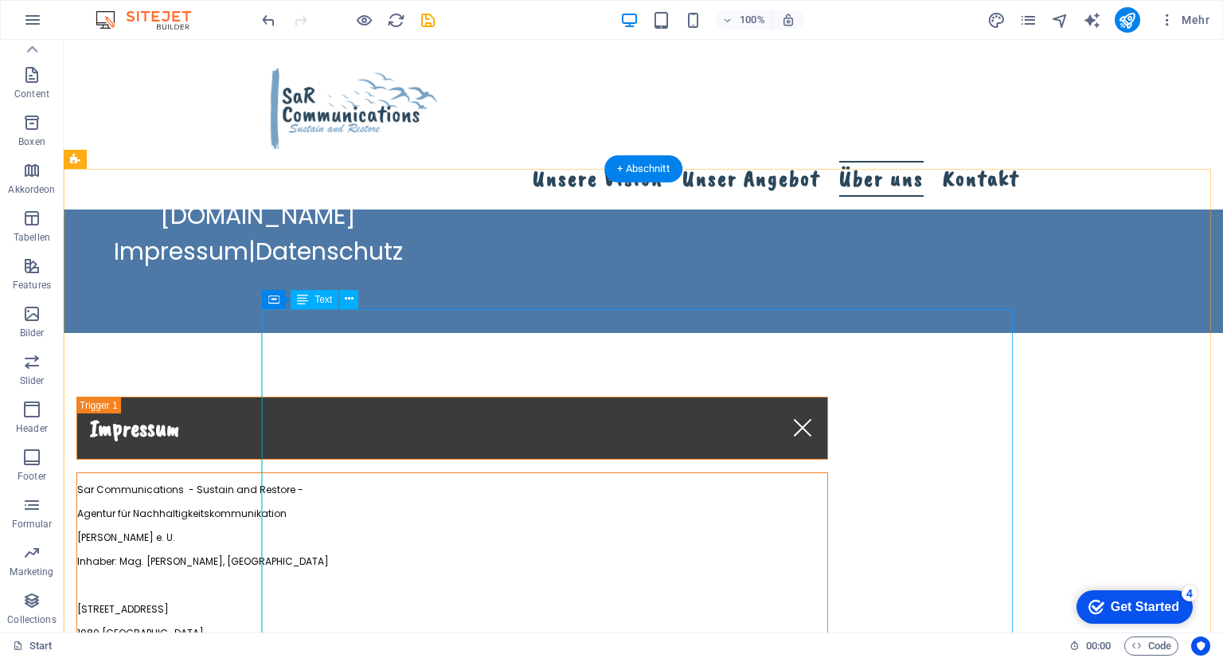
scroll to position [3460, 0]
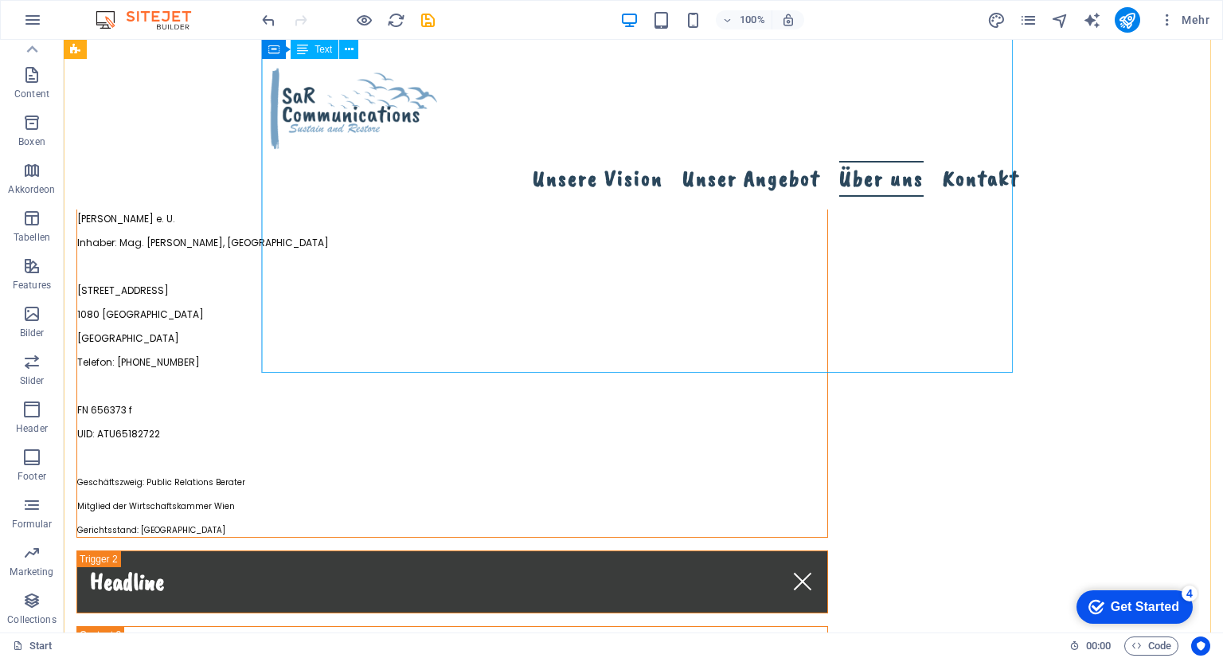
click at [298, 300] on div "Sar Communications - Sustain and Restore - Agentur für Nachhaltigkeitskommunika…" at bounding box center [452, 345] width 750 height 382
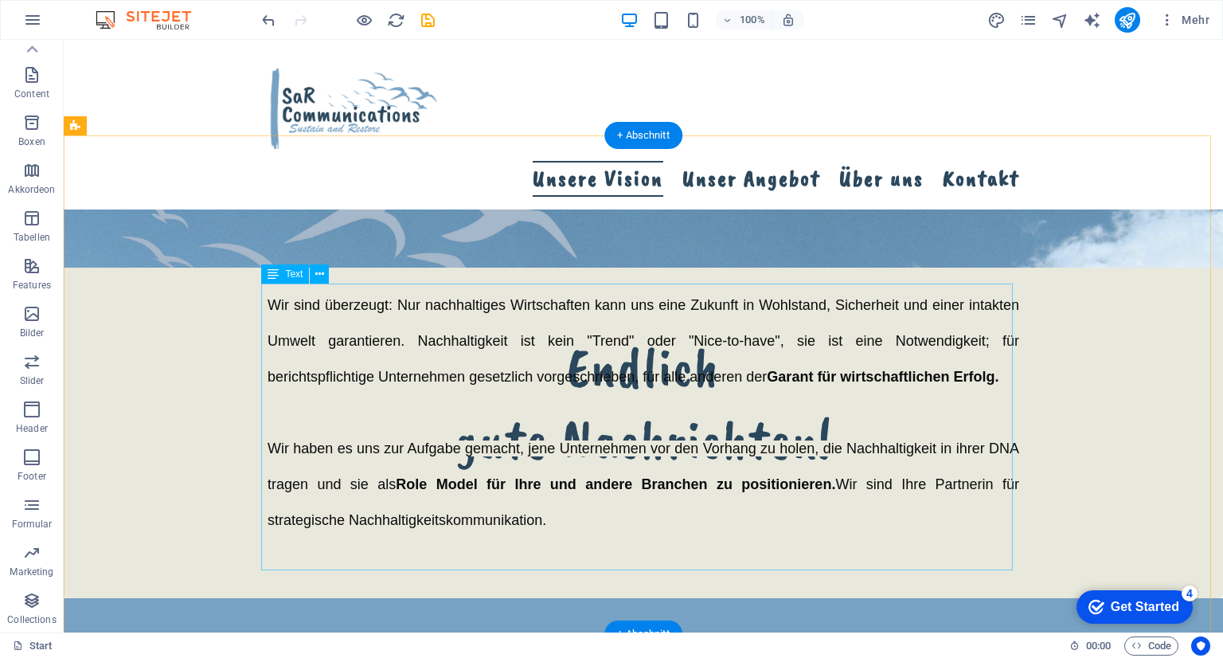
scroll to position [0, 0]
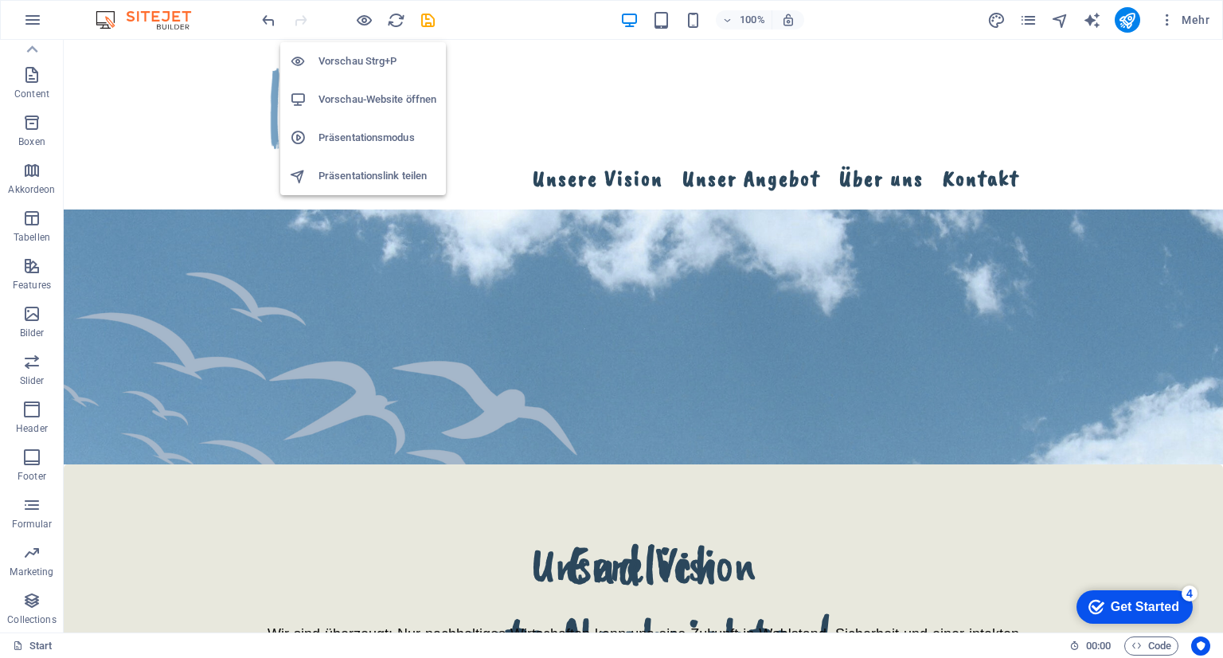
click at [354, 88] on li "Vorschau-Website öffnen" at bounding box center [363, 99] width 166 height 38
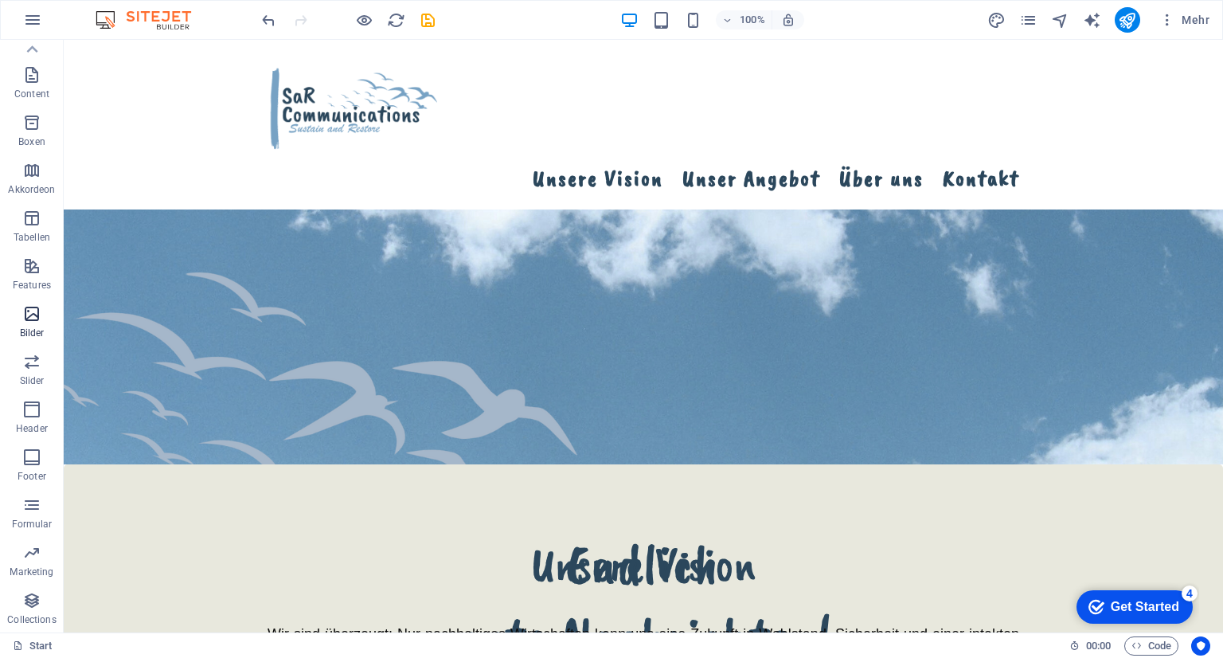
click at [31, 322] on icon "button" at bounding box center [31, 313] width 19 height 19
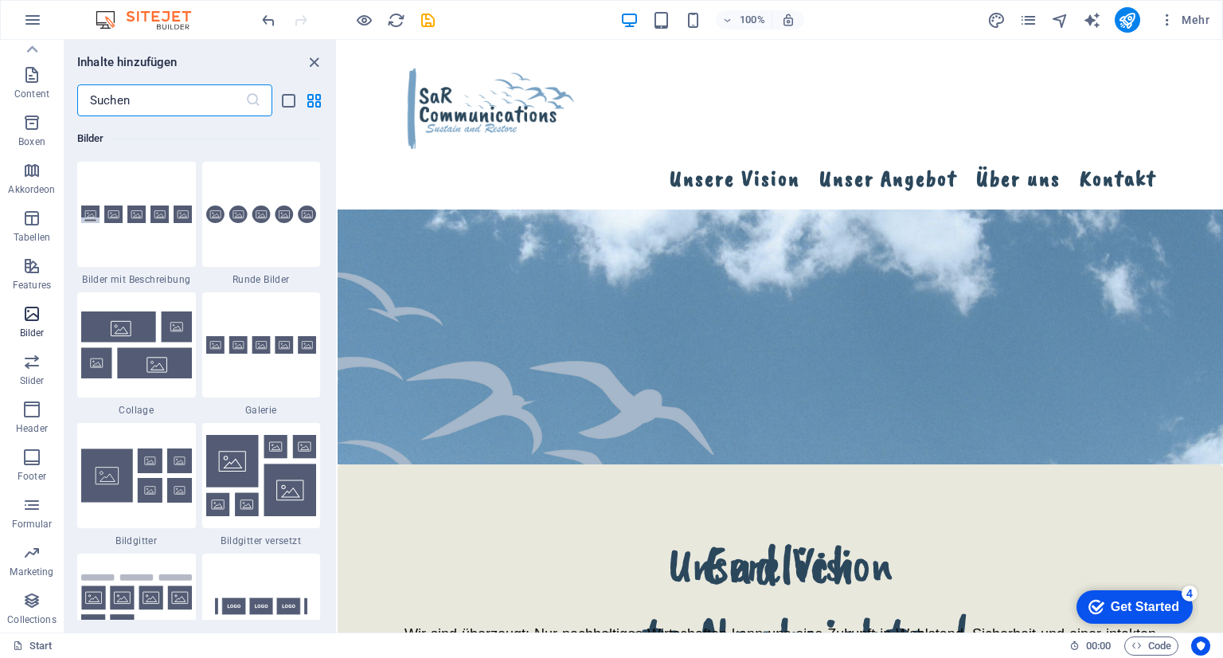
scroll to position [8075, 0]
click at [483, 365] on button at bounding box center [473, 371] width 19 height 19
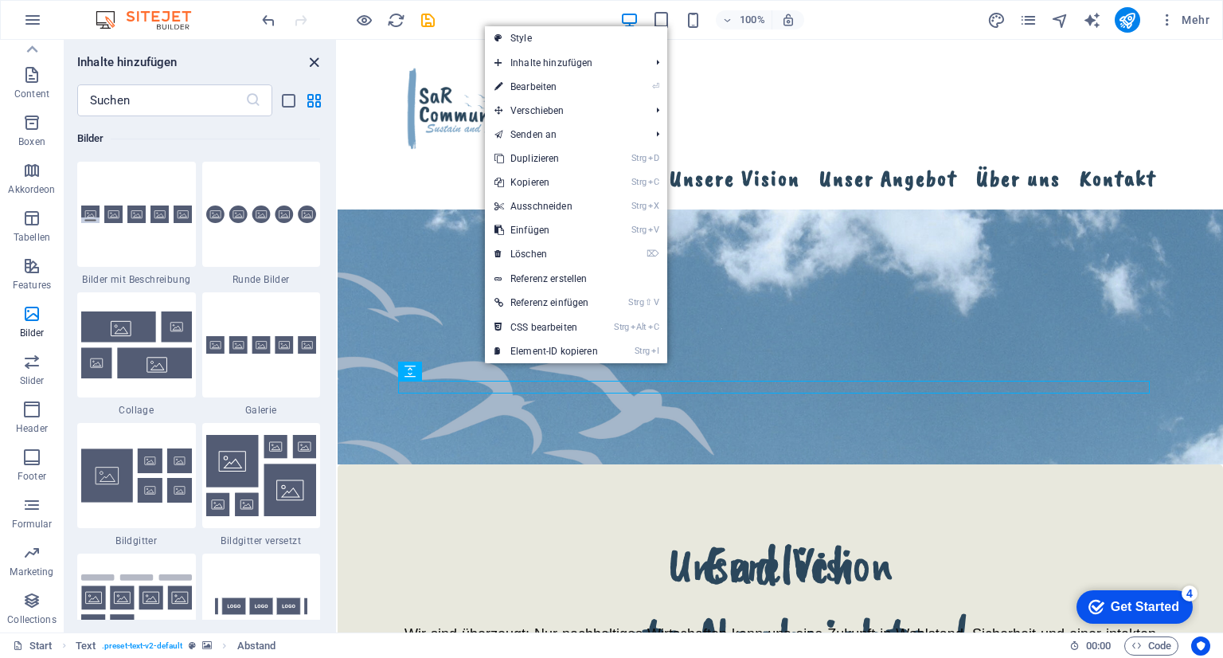
click at [312, 62] on icon "close panel" at bounding box center [314, 62] width 18 height 18
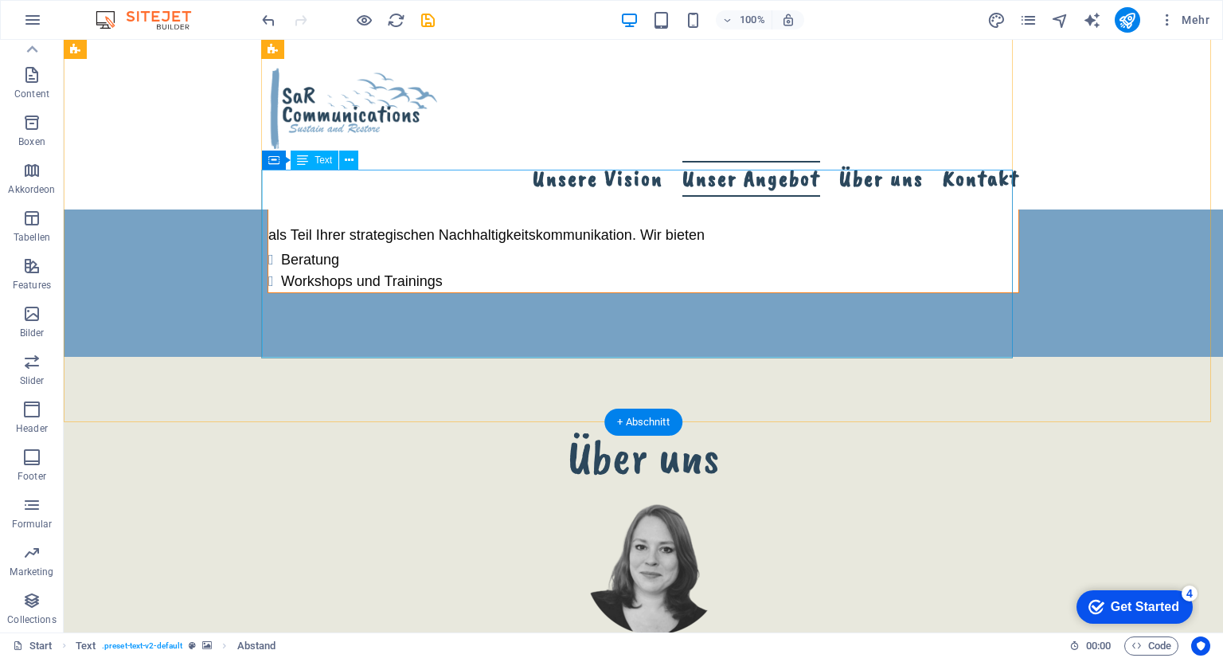
scroll to position [2150, 0]
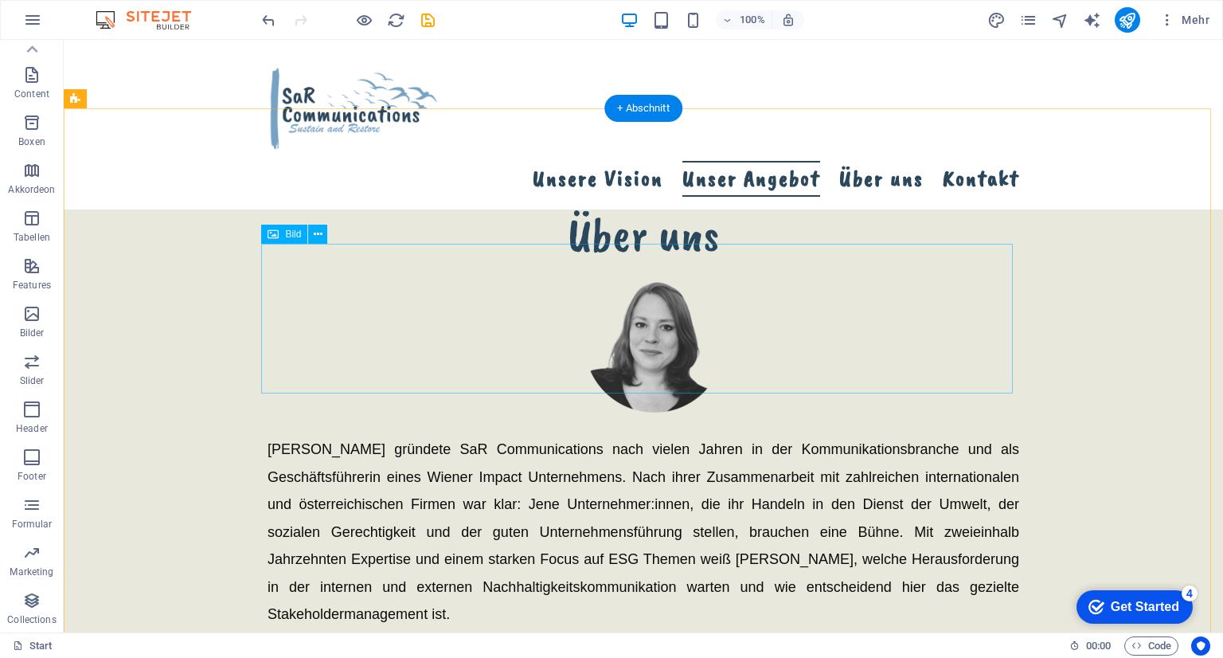
click at [682, 302] on figure at bounding box center [644, 345] width 752 height 150
select select "px"
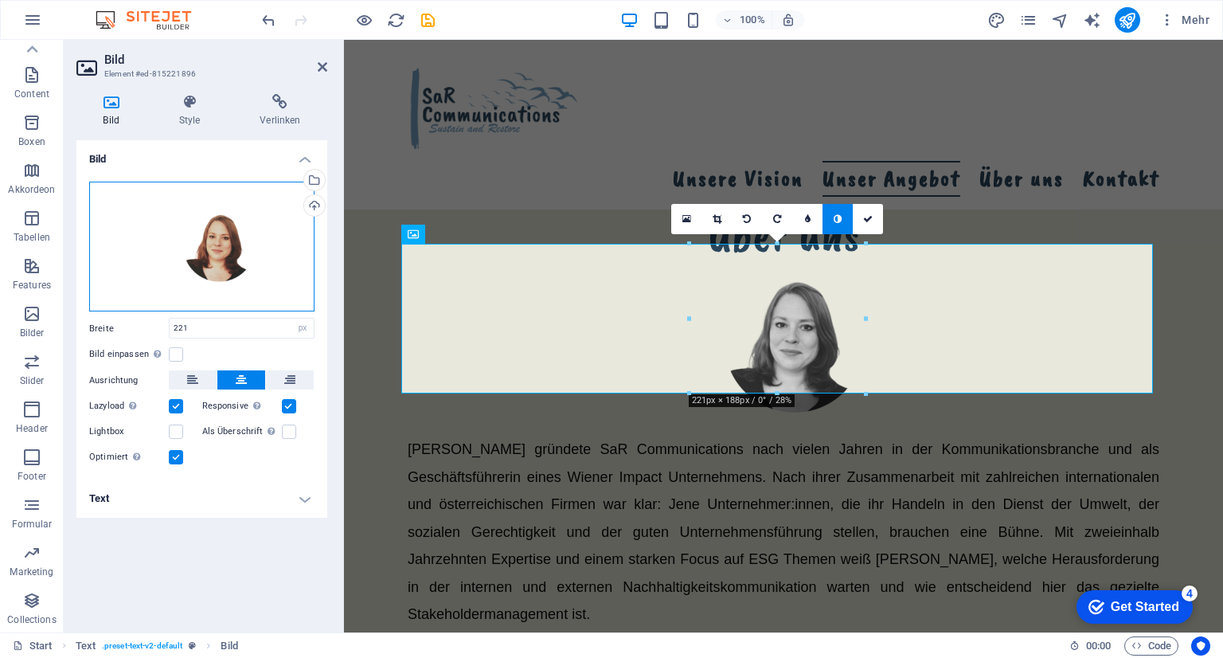
click at [226, 228] on div "Ziehe Dateien zum Hochladen hierher oder klicke hier, um aus Dateien oder koste…" at bounding box center [201, 247] width 225 height 131
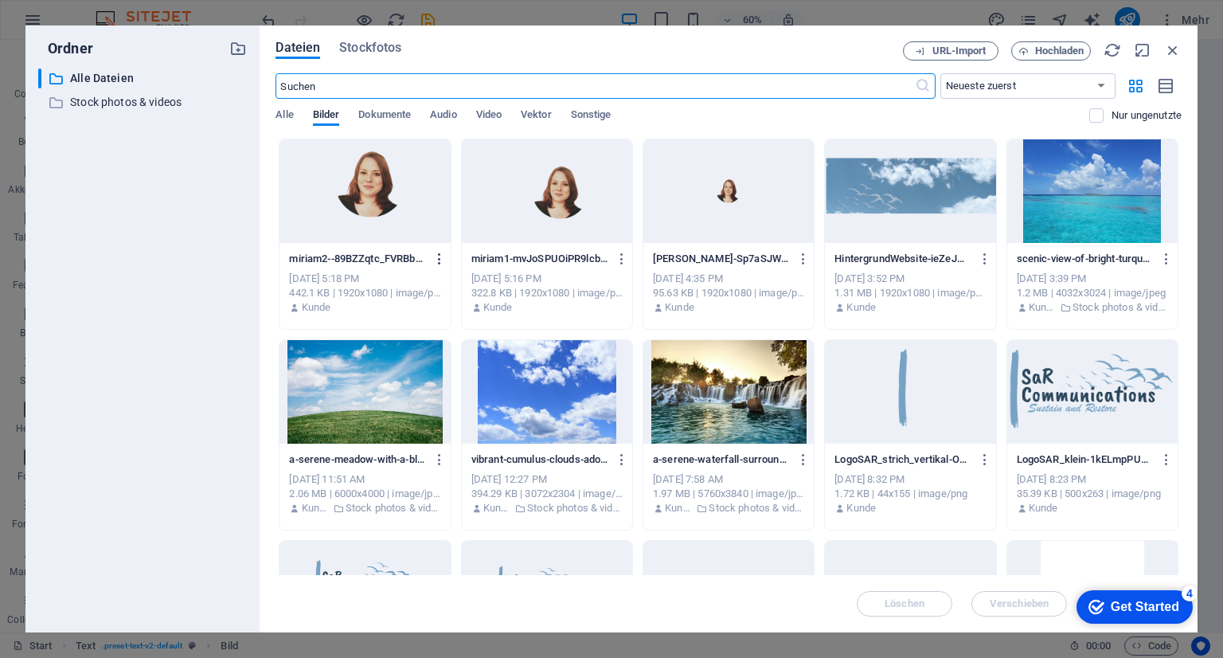
click at [436, 254] on icon "button" at bounding box center [439, 259] width 15 height 14
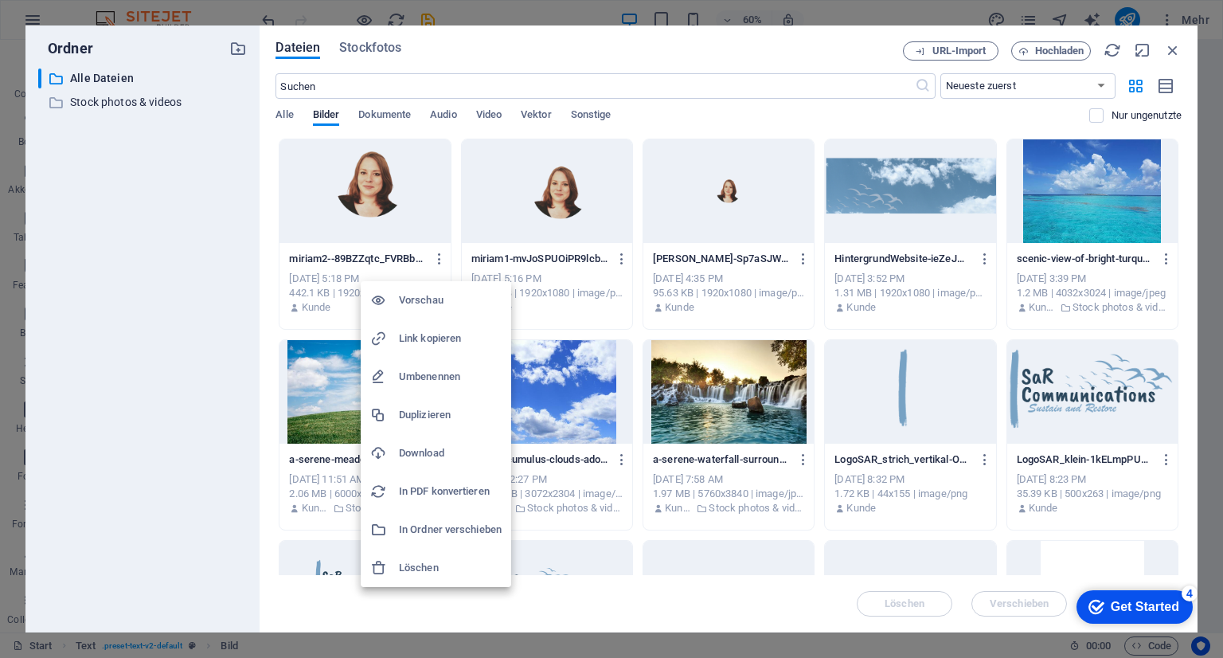
click at [427, 455] on h6 "Download" at bounding box center [450, 453] width 103 height 19
